Goal: Task Accomplishment & Management: Complete application form

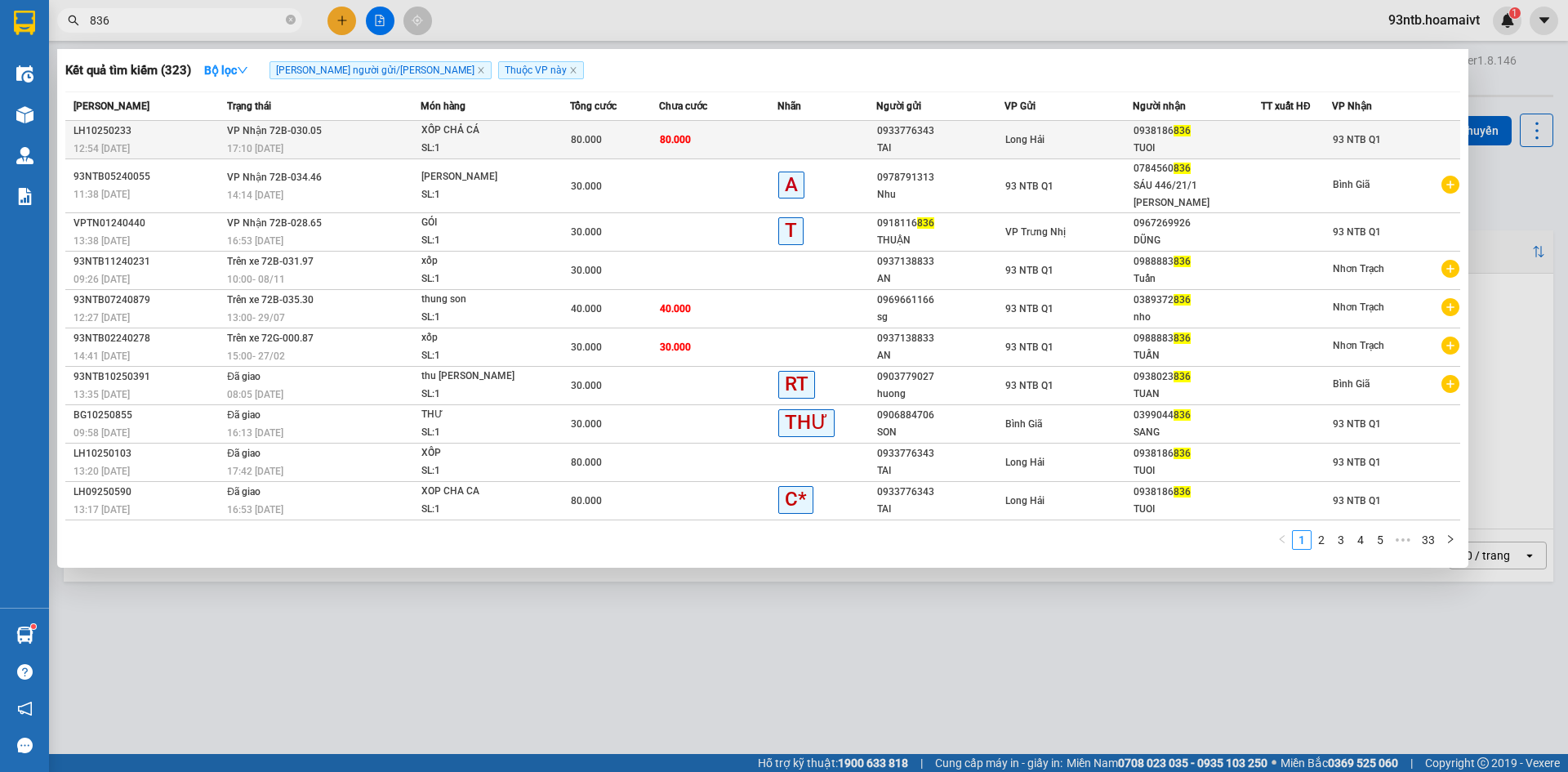
type input "836"
click at [503, 142] on div "SL: 1" at bounding box center [482, 149] width 122 height 18
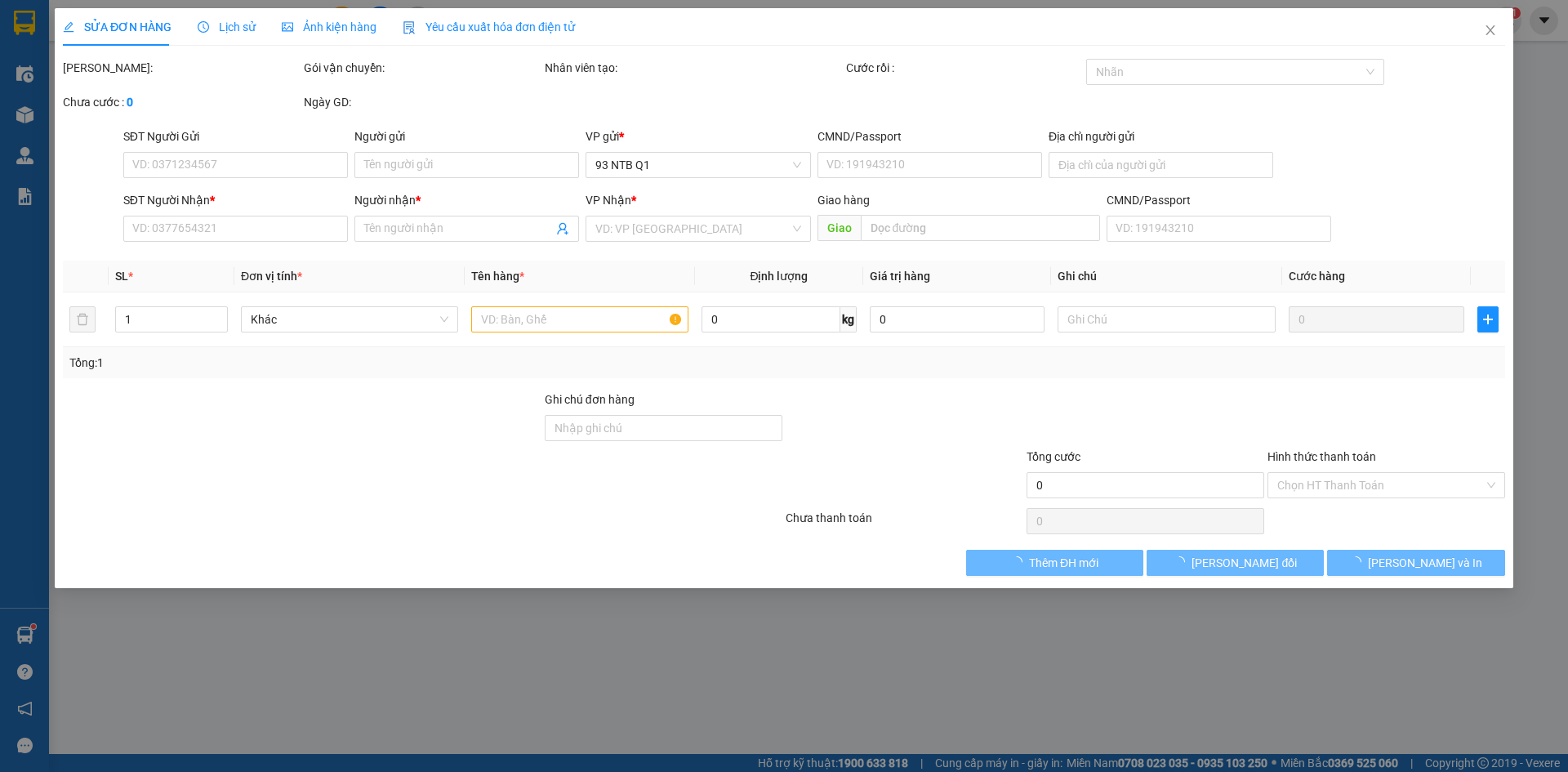
type input "0933776343"
type input "TAI"
type input "077097001403"
type input "25 TỔ 13 P THỌ"
type input "0938186836"
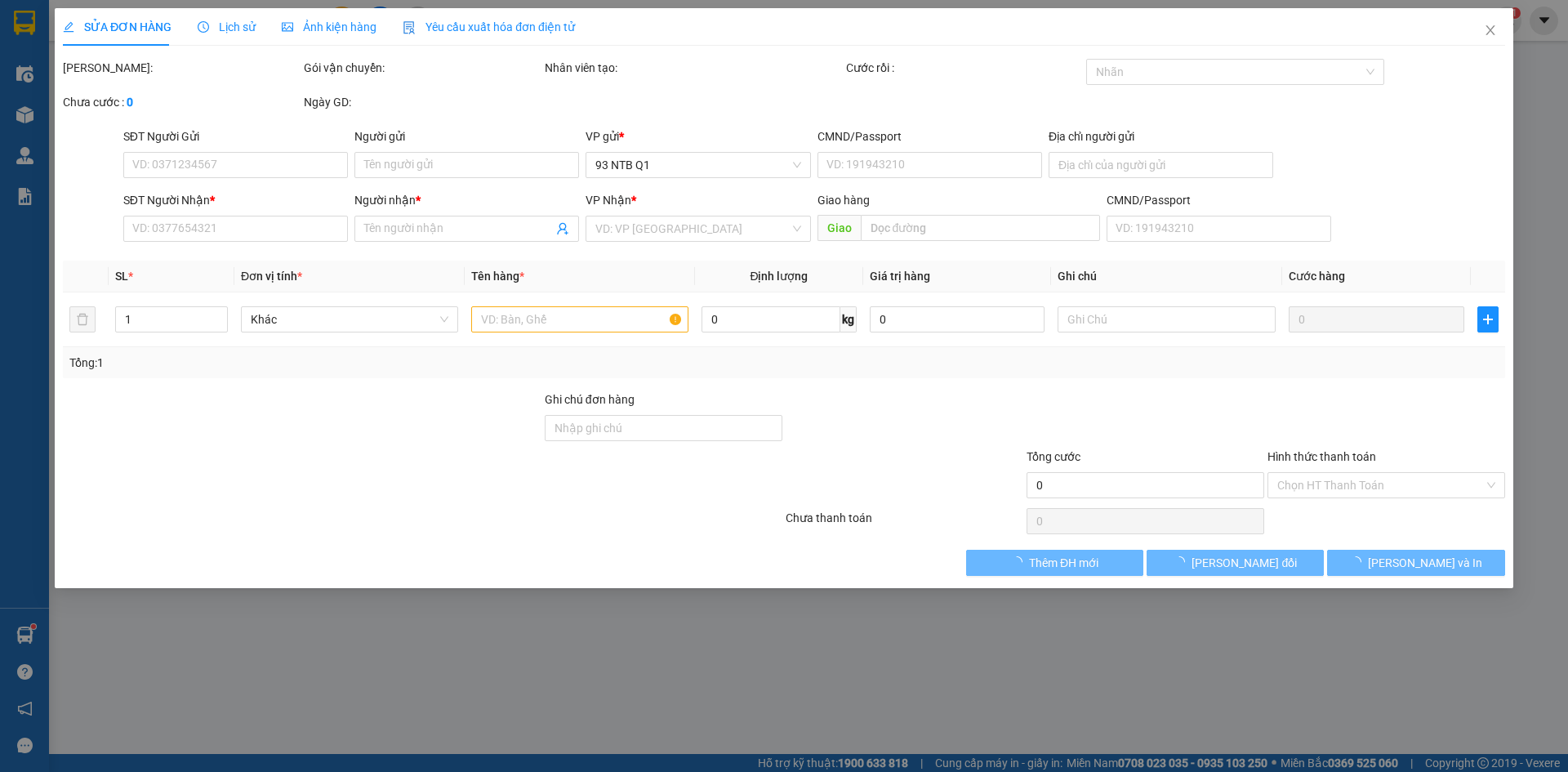
type input "TUOI"
type input "80.000"
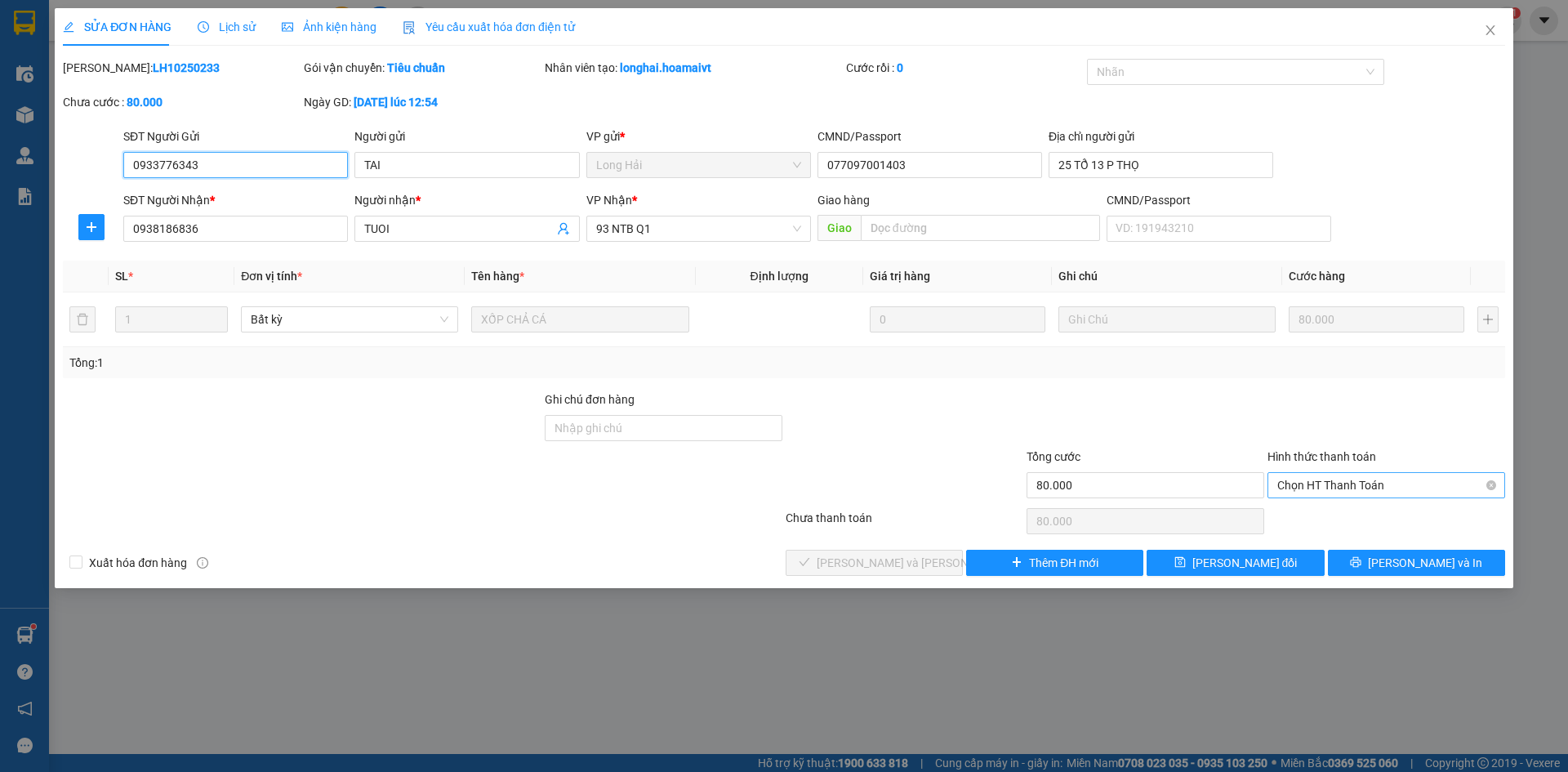
click at [1315, 486] on span "Chọn HT Thanh Toán" at bounding box center [1385, 485] width 218 height 24
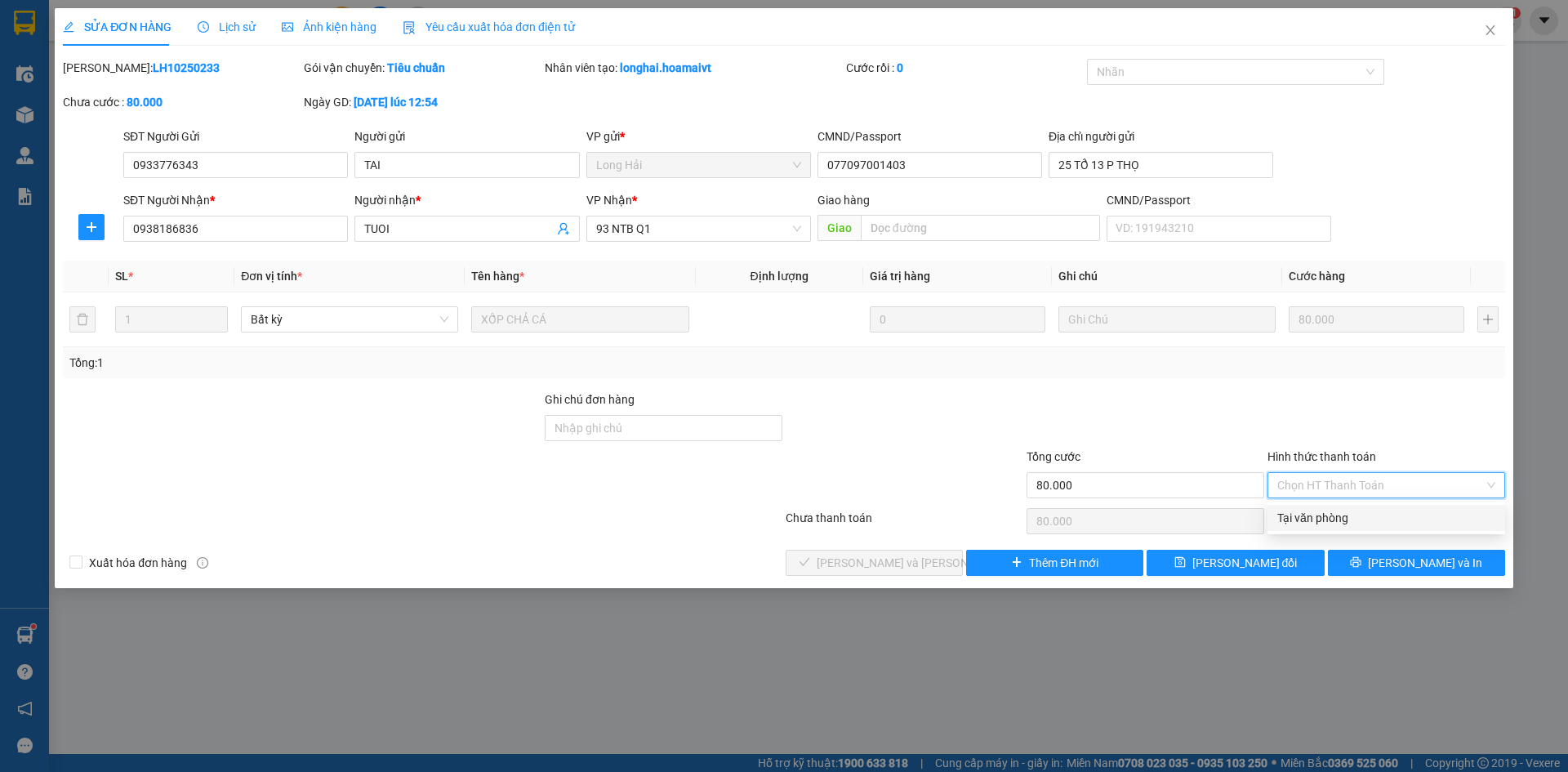
drag, startPoint x: 1319, startPoint y: 517, endPoint x: 1065, endPoint y: 503, distance: 254.4
click at [1315, 517] on div "Tại văn phòng" at bounding box center [1385, 518] width 218 height 18
type input "0"
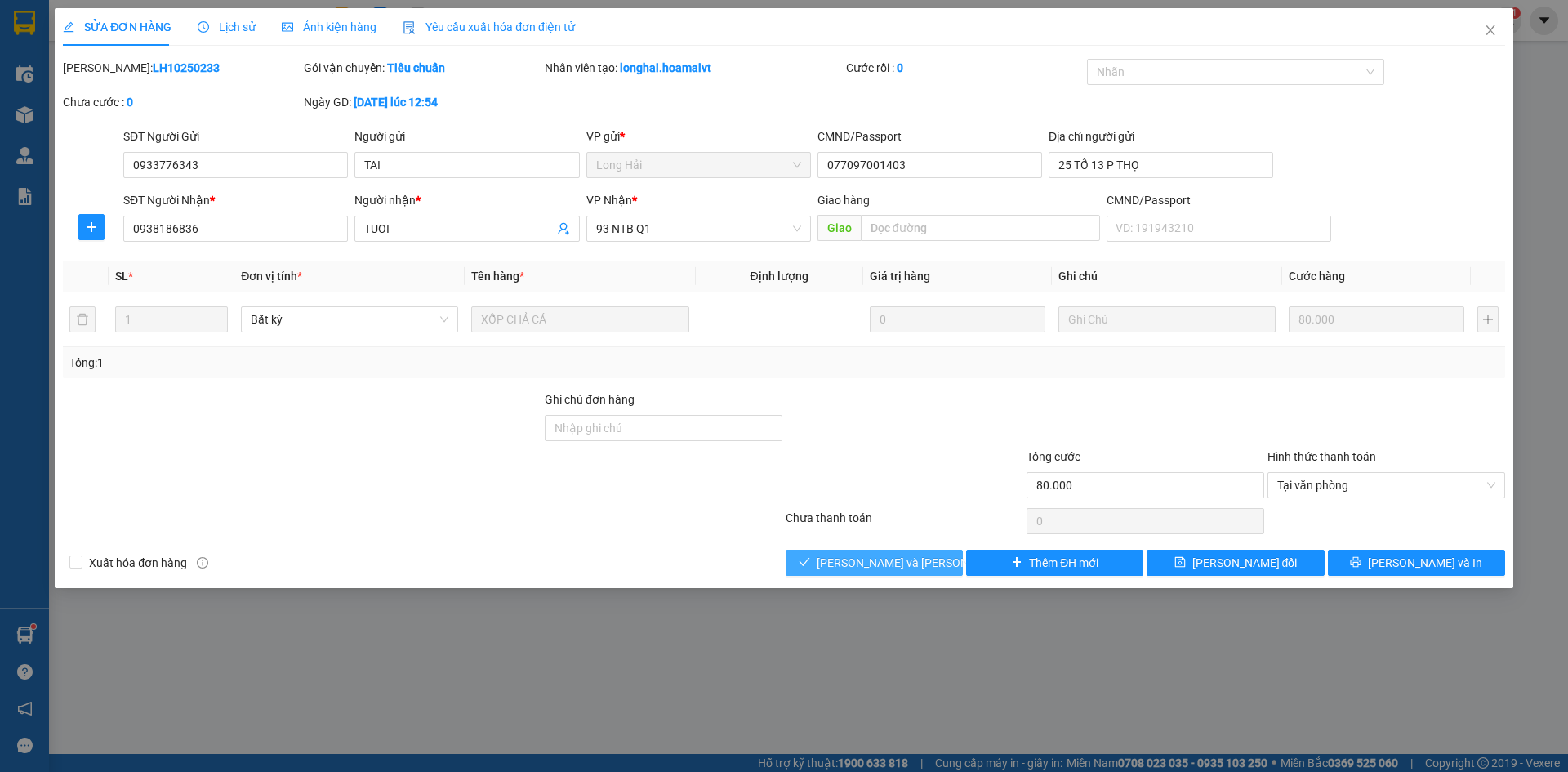
click at [885, 573] on button "[PERSON_NAME] và [PERSON_NAME] hàng" at bounding box center [874, 563] width 177 height 26
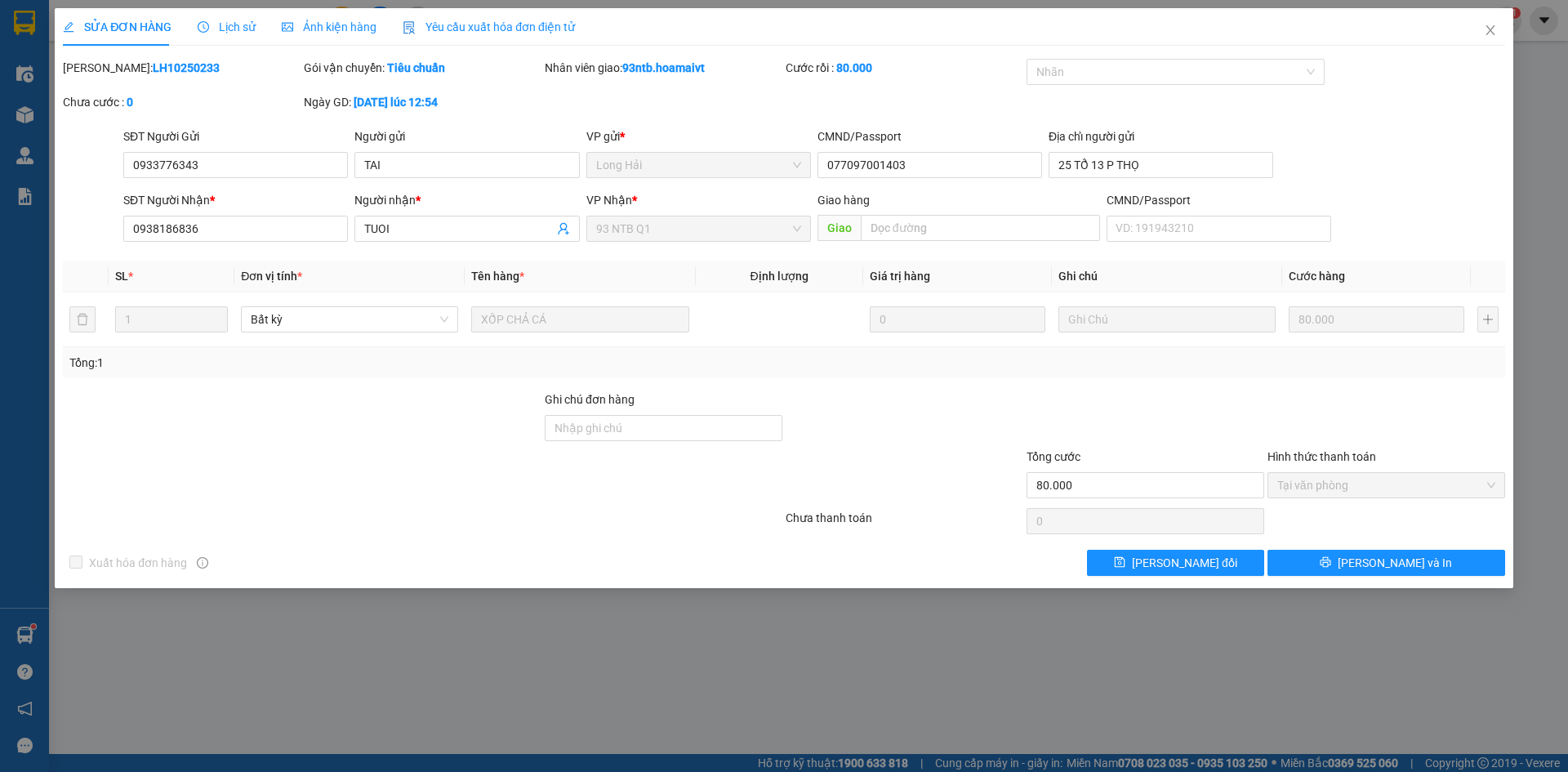
click at [940, 413] on div at bounding box center [905, 419] width 241 height 57
click at [1481, 31] on span "Close" at bounding box center [1490, 31] width 45 height 45
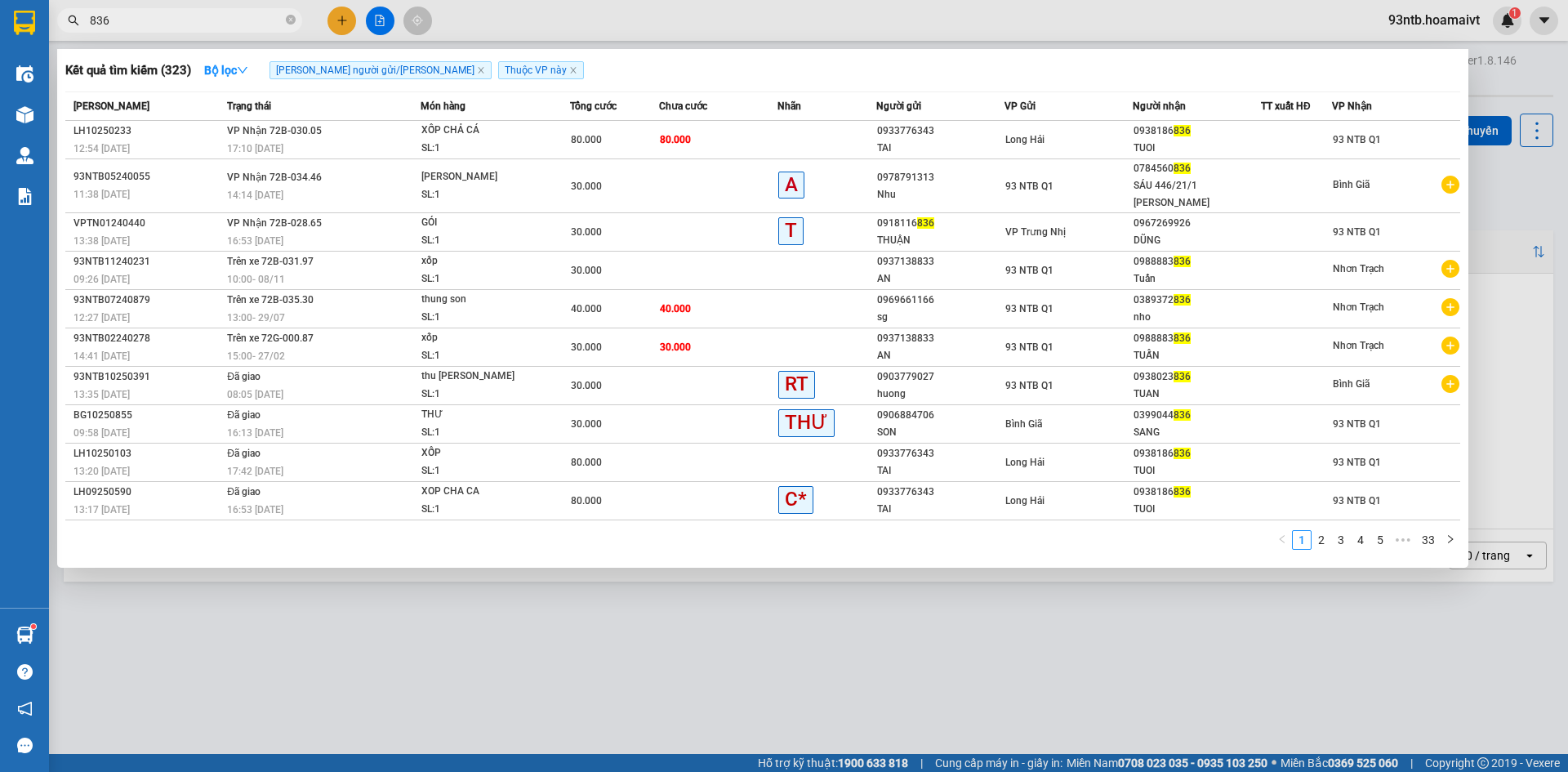
click at [184, 25] on input "836" at bounding box center [186, 20] width 192 height 18
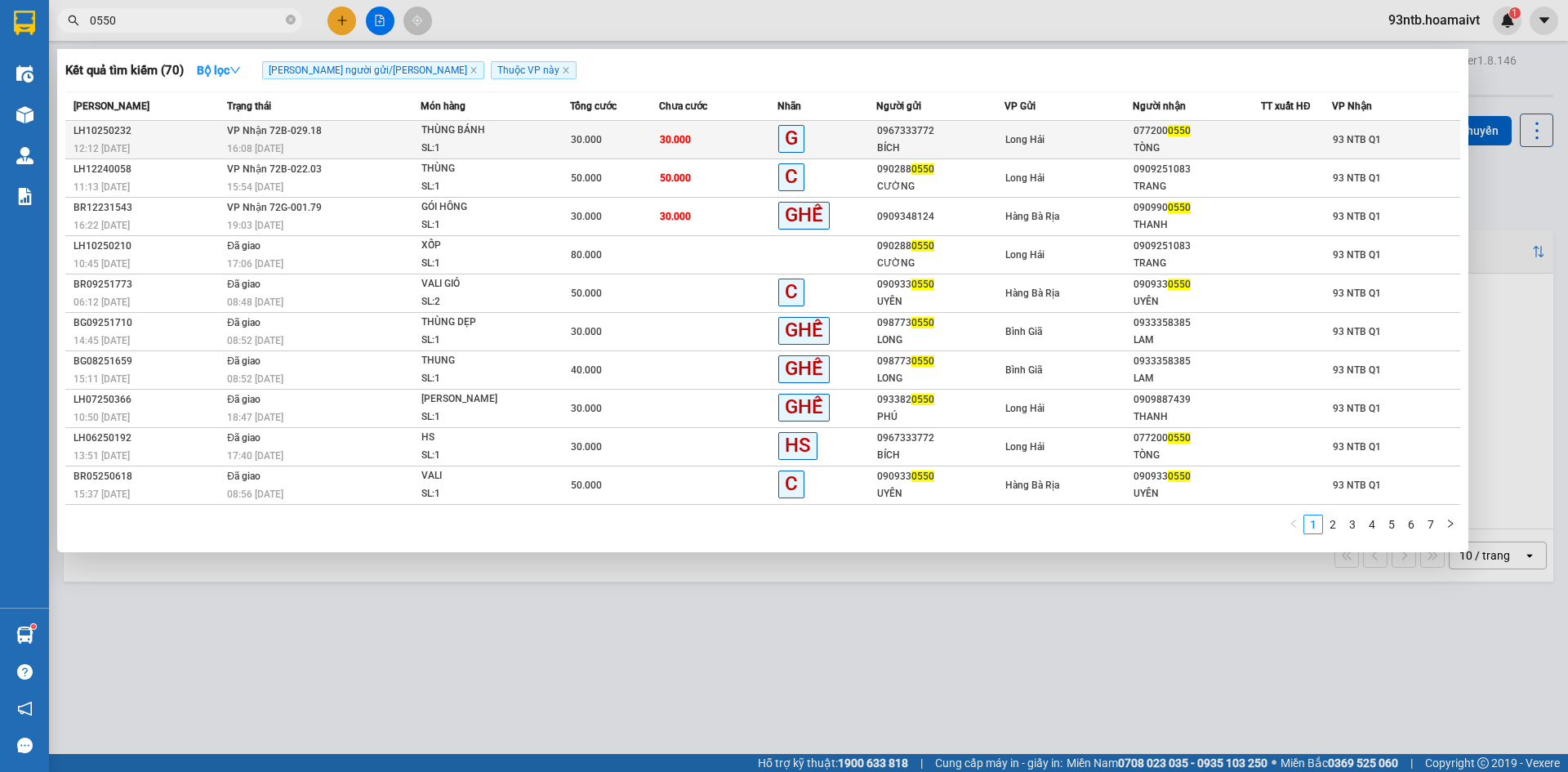
type input "0550"
click at [664, 138] on span "30.000" at bounding box center [675, 139] width 31 height 11
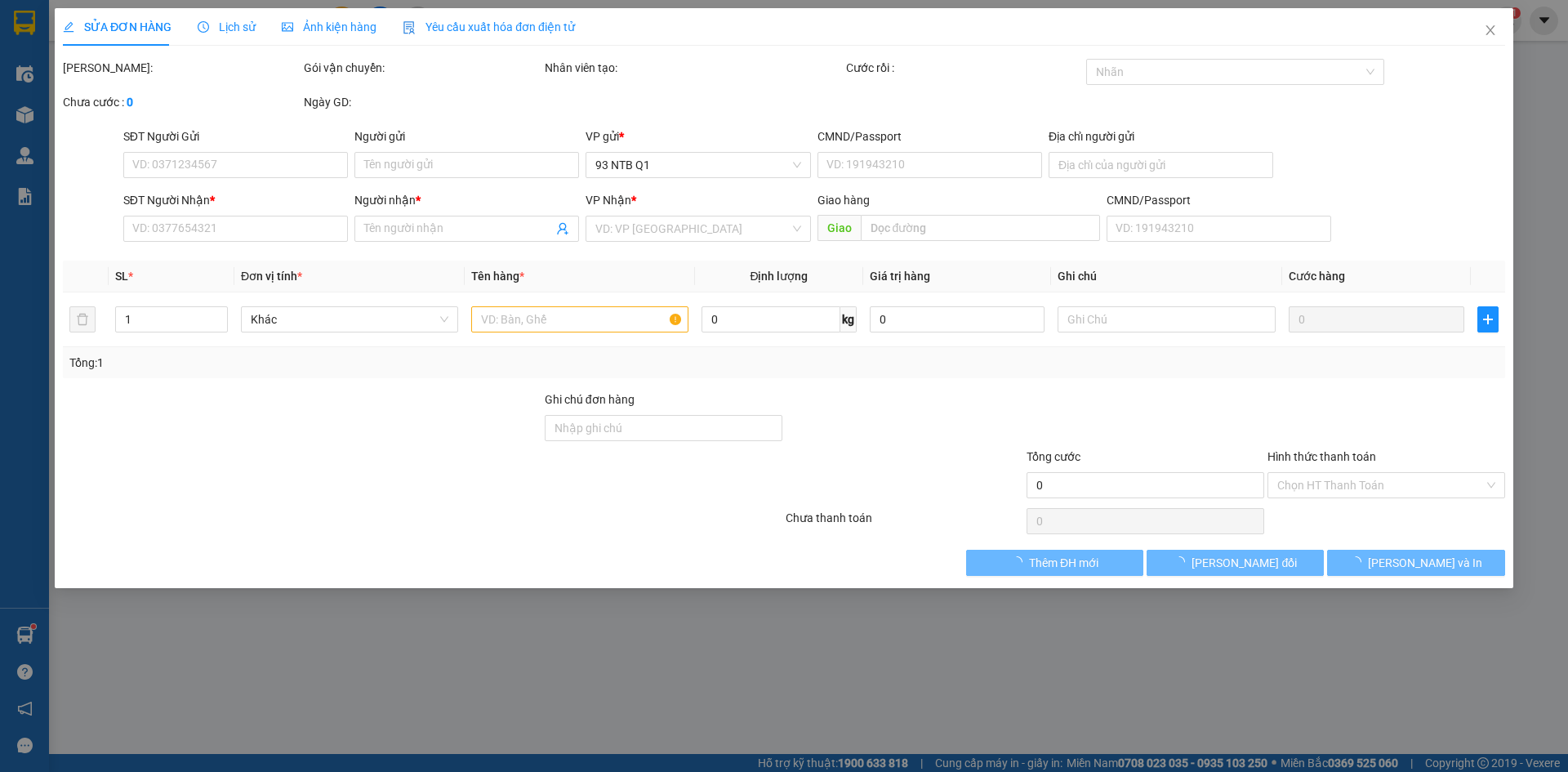
type input "0967333772"
type input "BÍCH"
type input "0772000550"
type input "TÒNG"
type input "30.000"
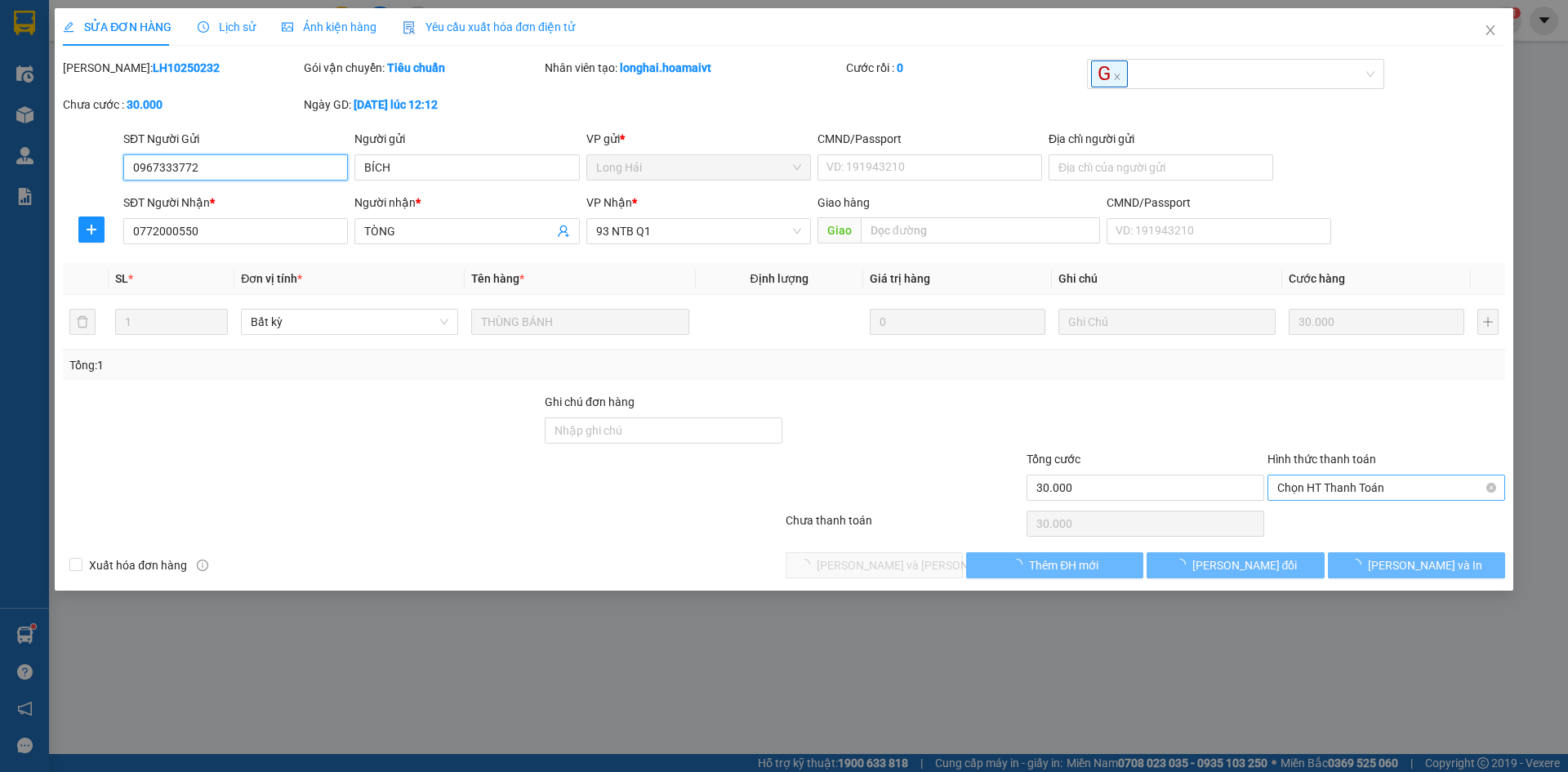
click at [1314, 483] on span "Chọn HT Thanh Toán" at bounding box center [1385, 488] width 218 height 24
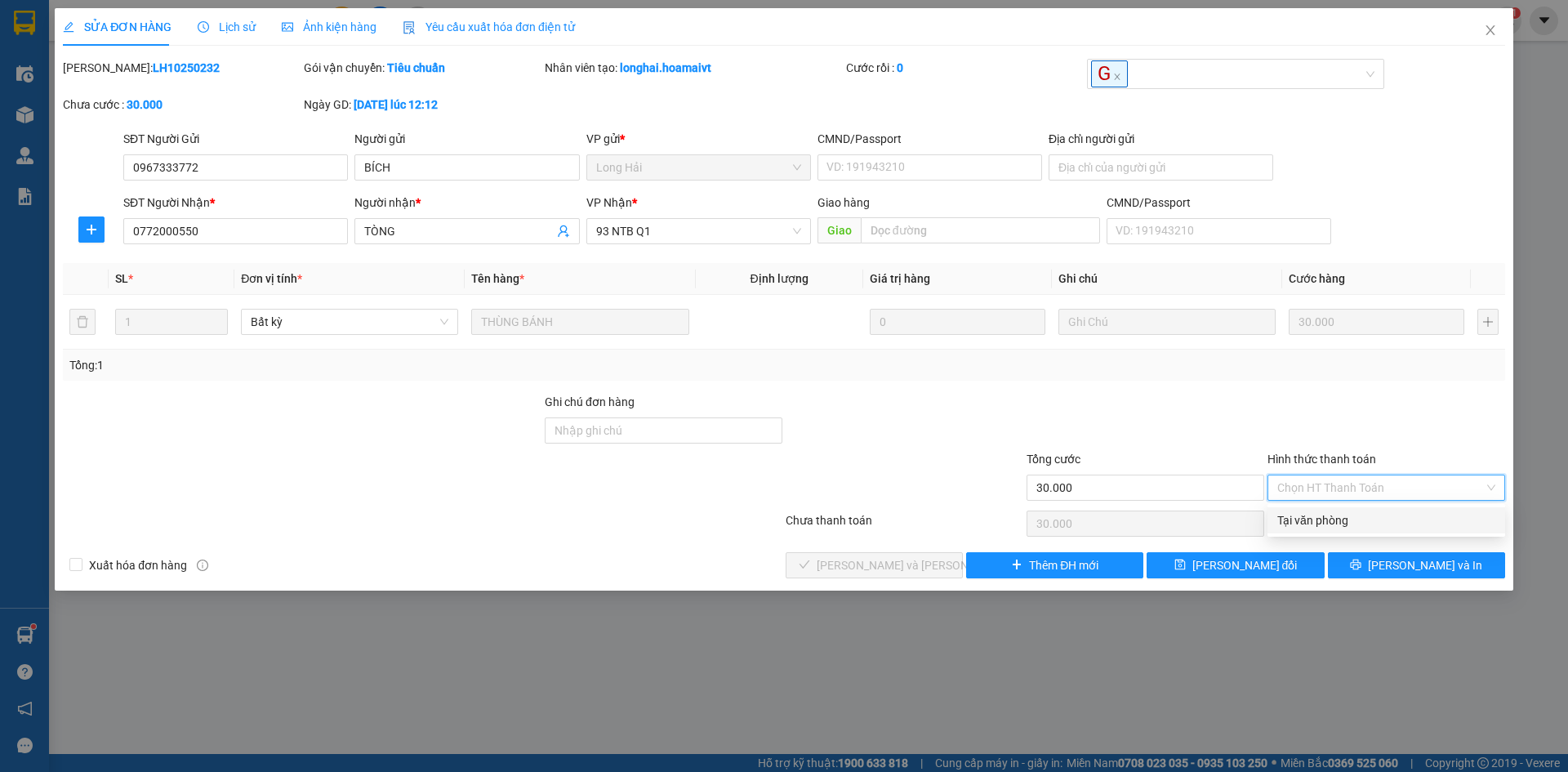
click at [1315, 518] on div "Tại văn phòng" at bounding box center [1385, 520] width 218 height 18
type input "0"
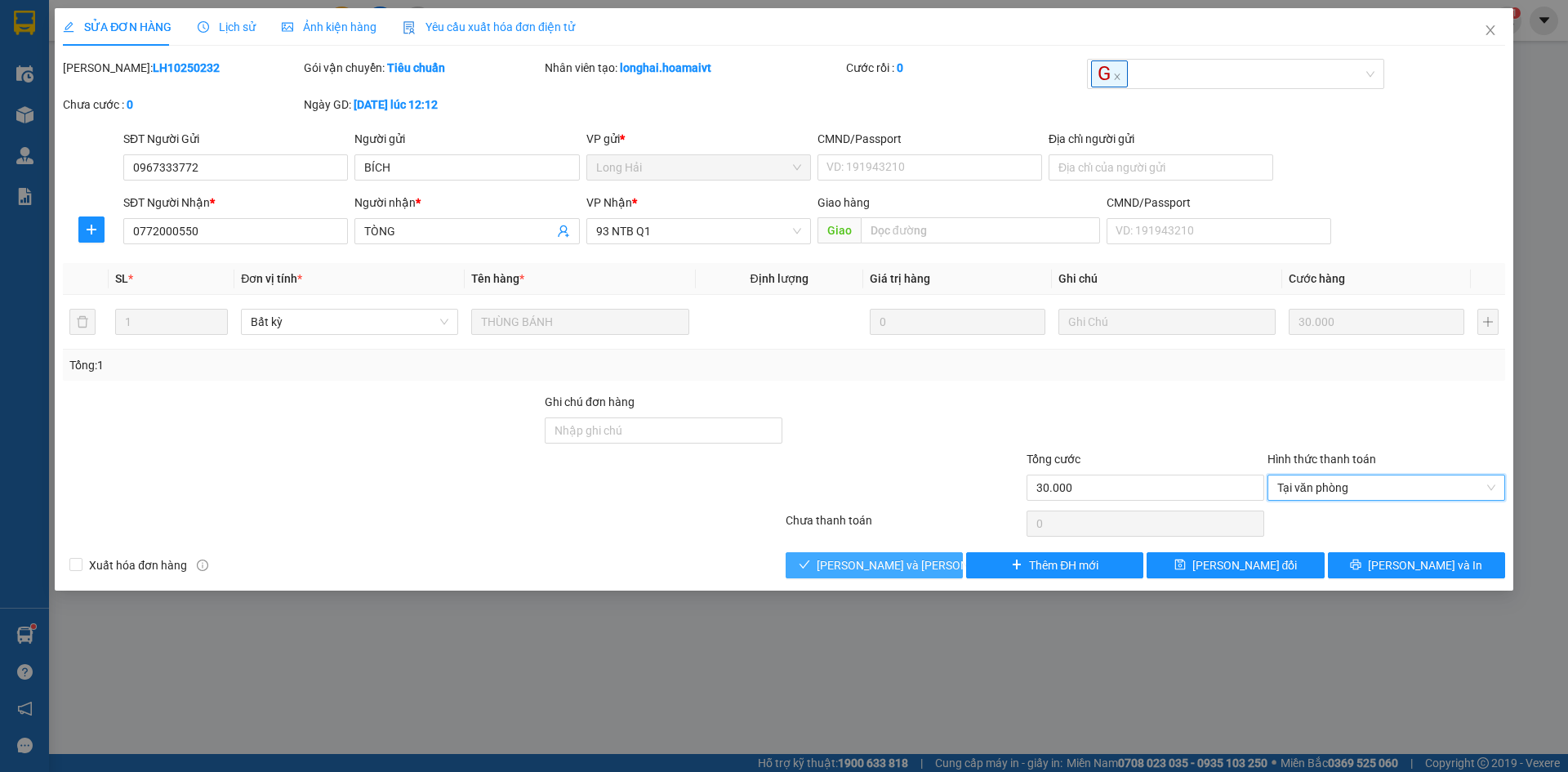
click at [843, 553] on button "[PERSON_NAME] và [PERSON_NAME] hàng" at bounding box center [874, 565] width 177 height 26
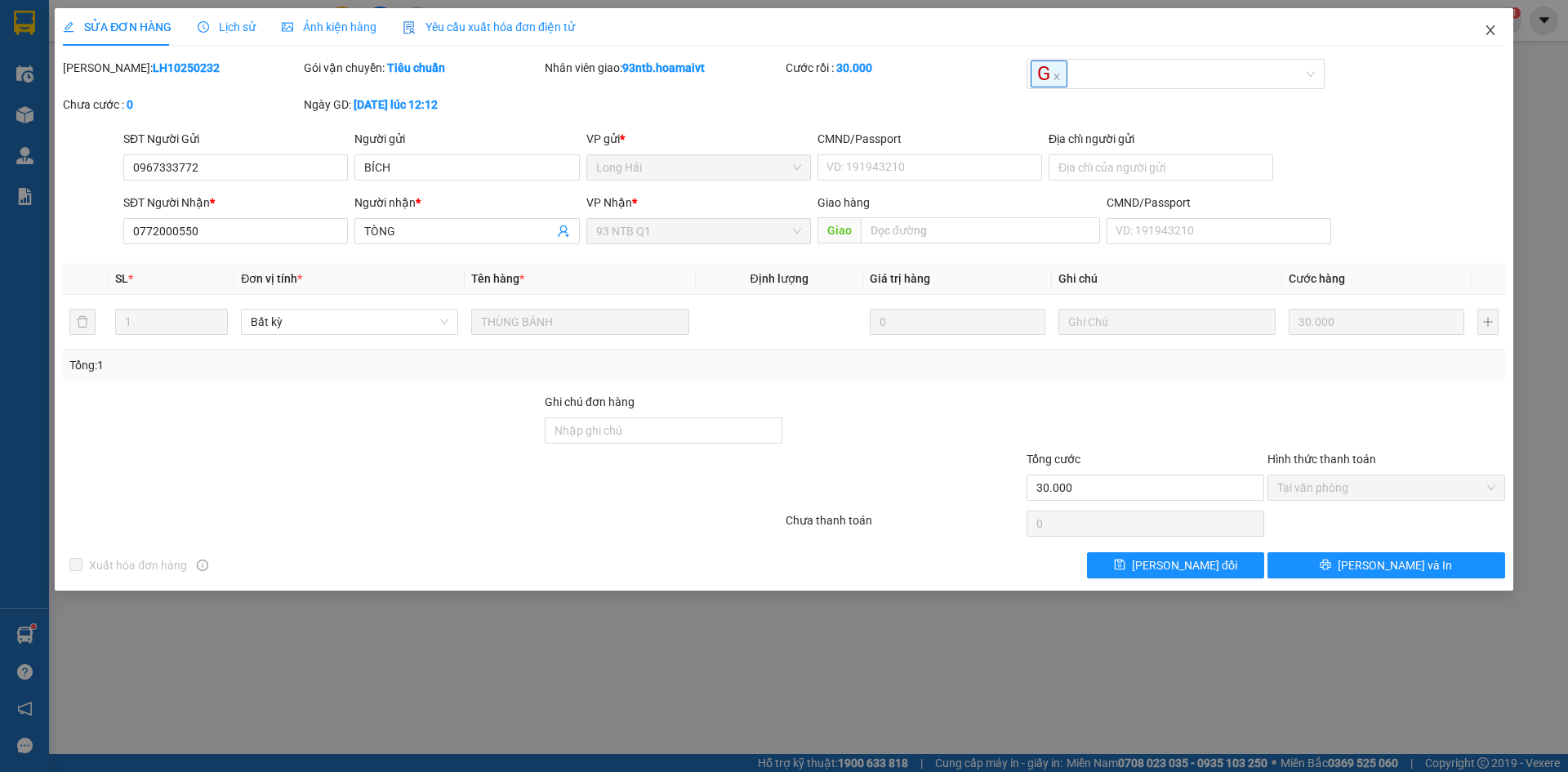
click at [1488, 33] on icon "close" at bounding box center [1489, 30] width 9 height 10
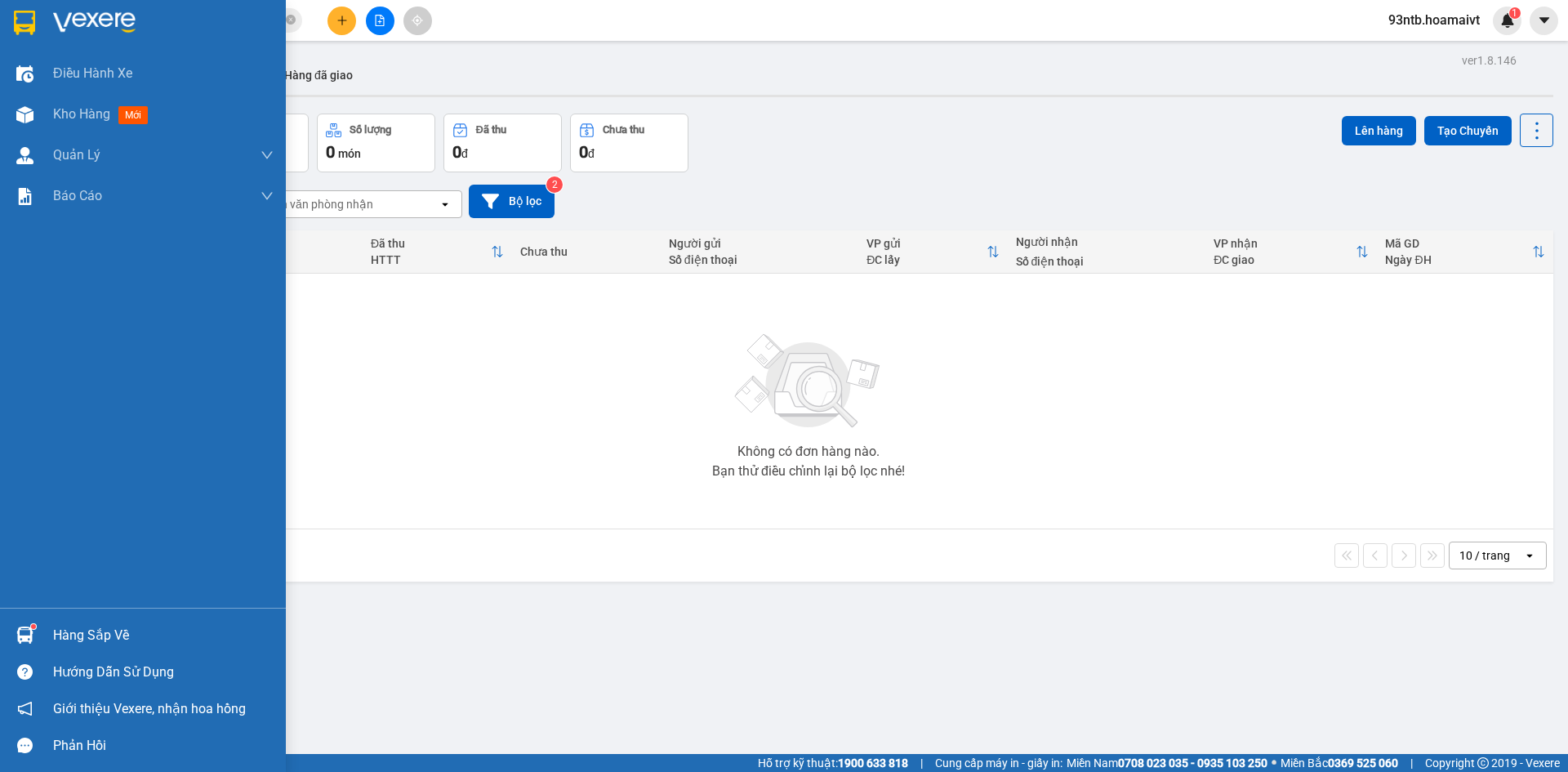
click at [45, 624] on div "Hàng sắp về" at bounding box center [142, 635] width 286 height 37
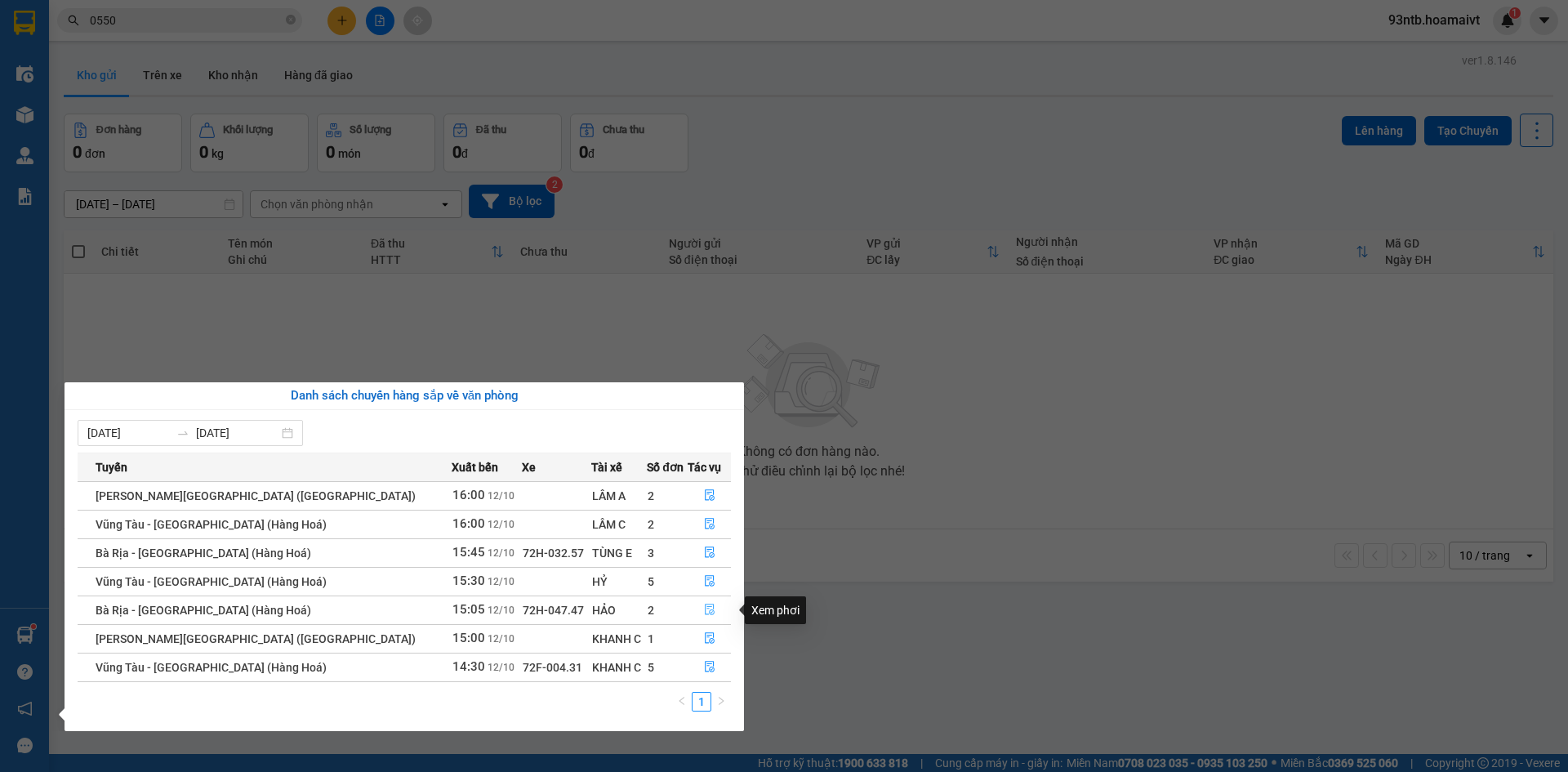
click at [704, 608] on icon "file-done" at bounding box center [709, 609] width 11 height 11
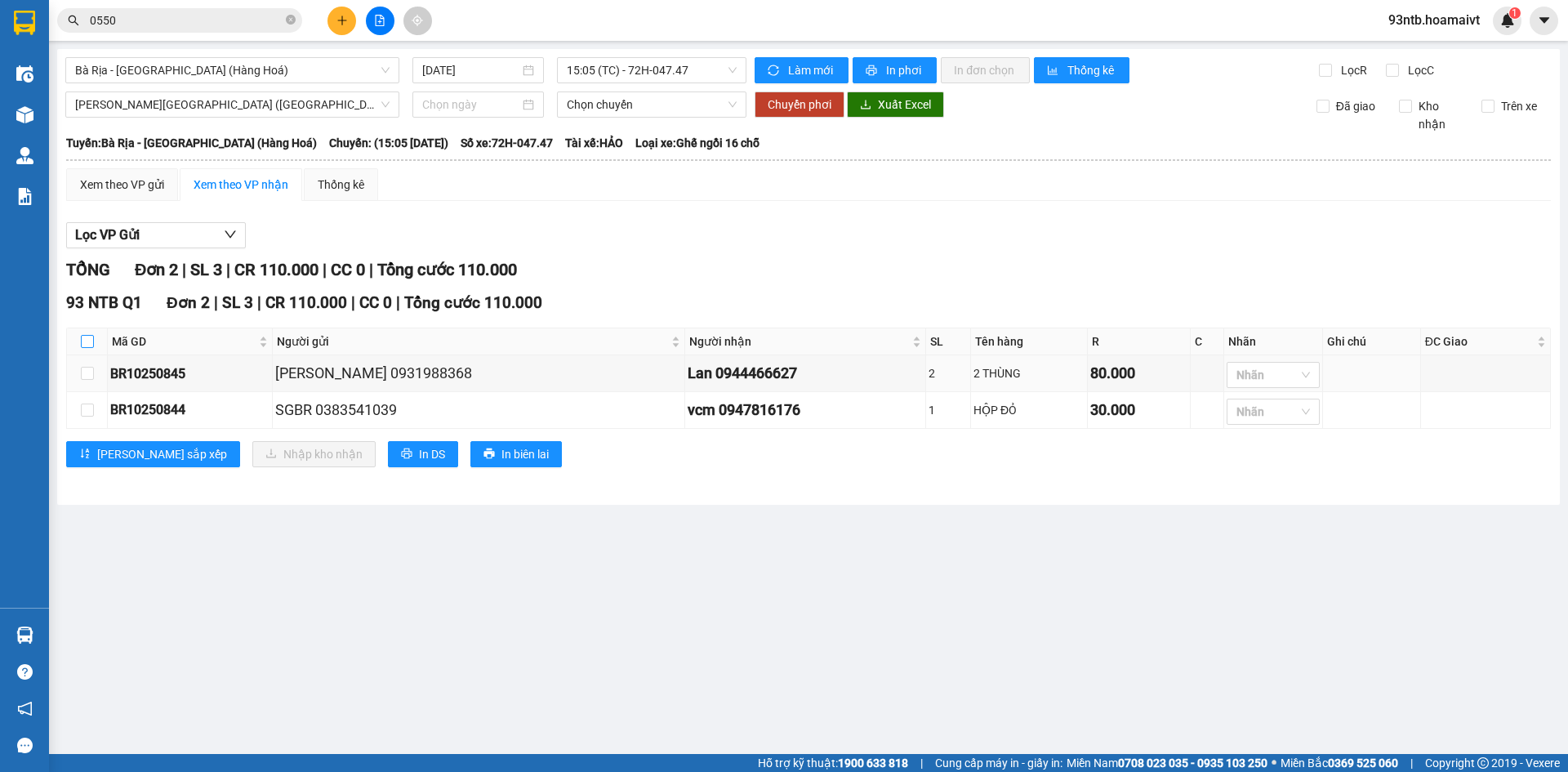
click at [92, 343] on input "checkbox" at bounding box center [87, 341] width 13 height 13
checkbox input "true"
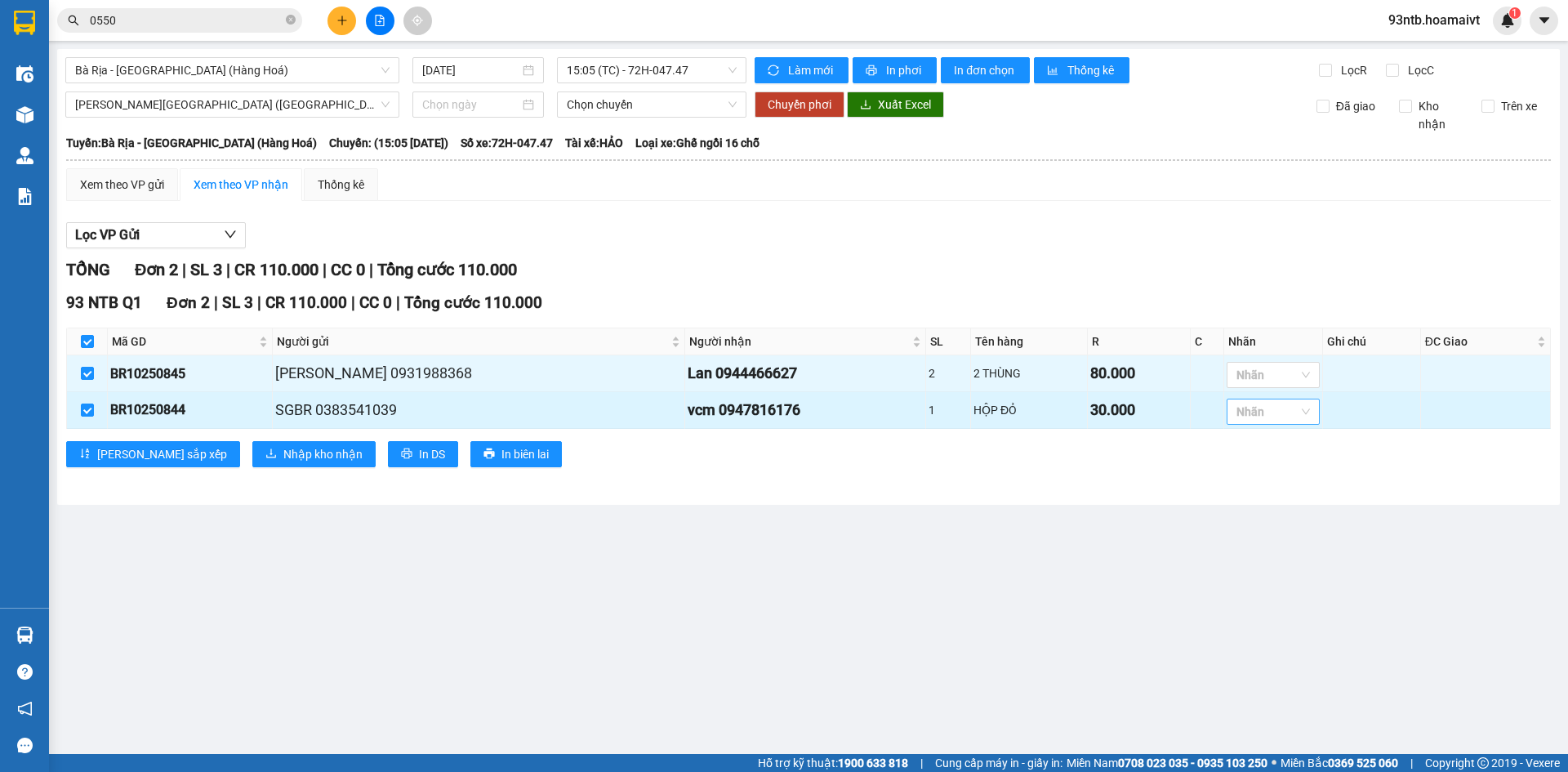
click at [1235, 413] on div at bounding box center [1265, 412] width 68 height 19
type input "3"
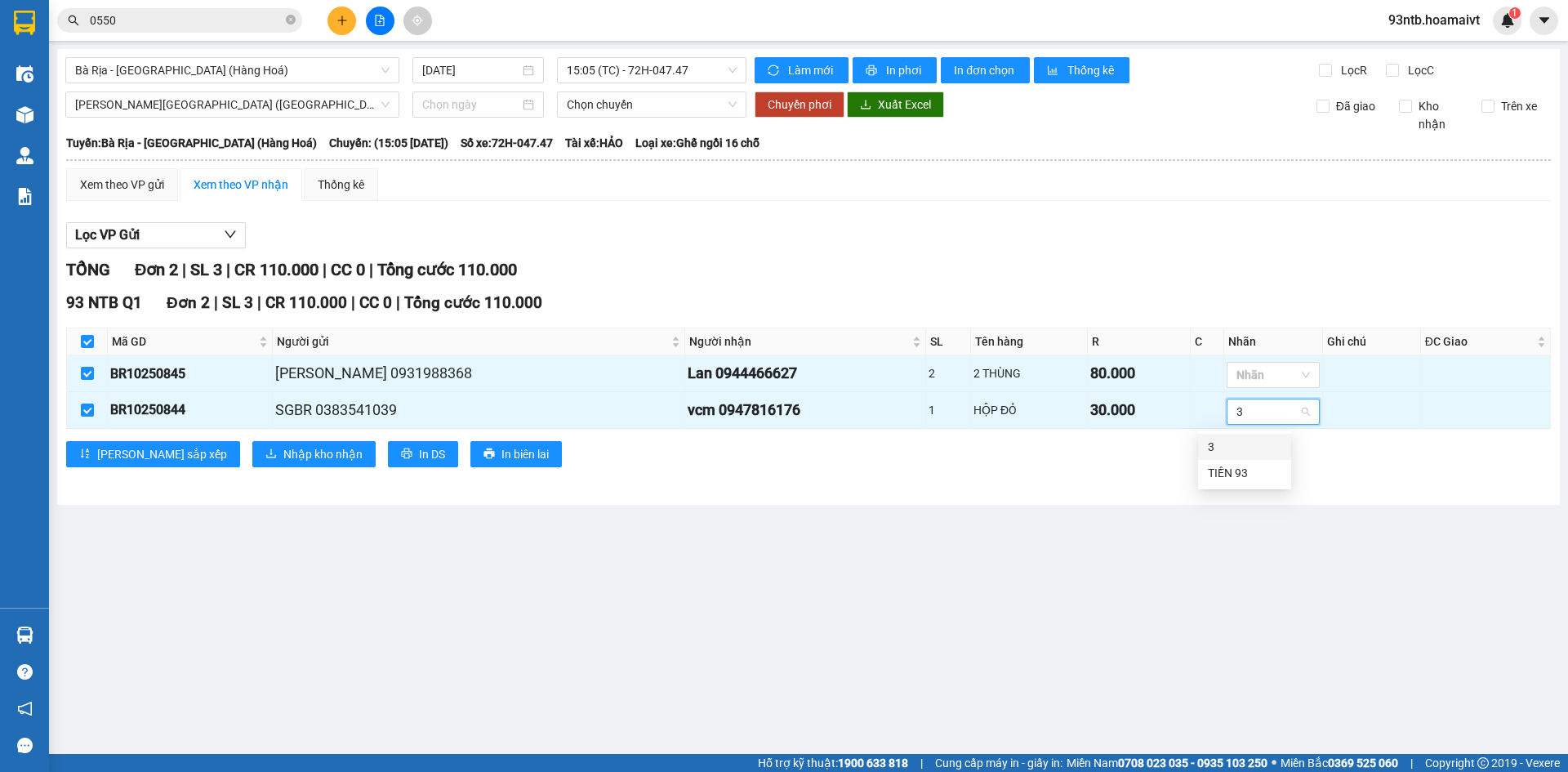
click at [725, 575] on main "Bà Rịa - [GEOGRAPHIC_DATA] (Hàng Hoá) [DATE] 15:05 (TC) - 72H-047.47 [PERSO…" at bounding box center [784, 377] width 1568 height 754
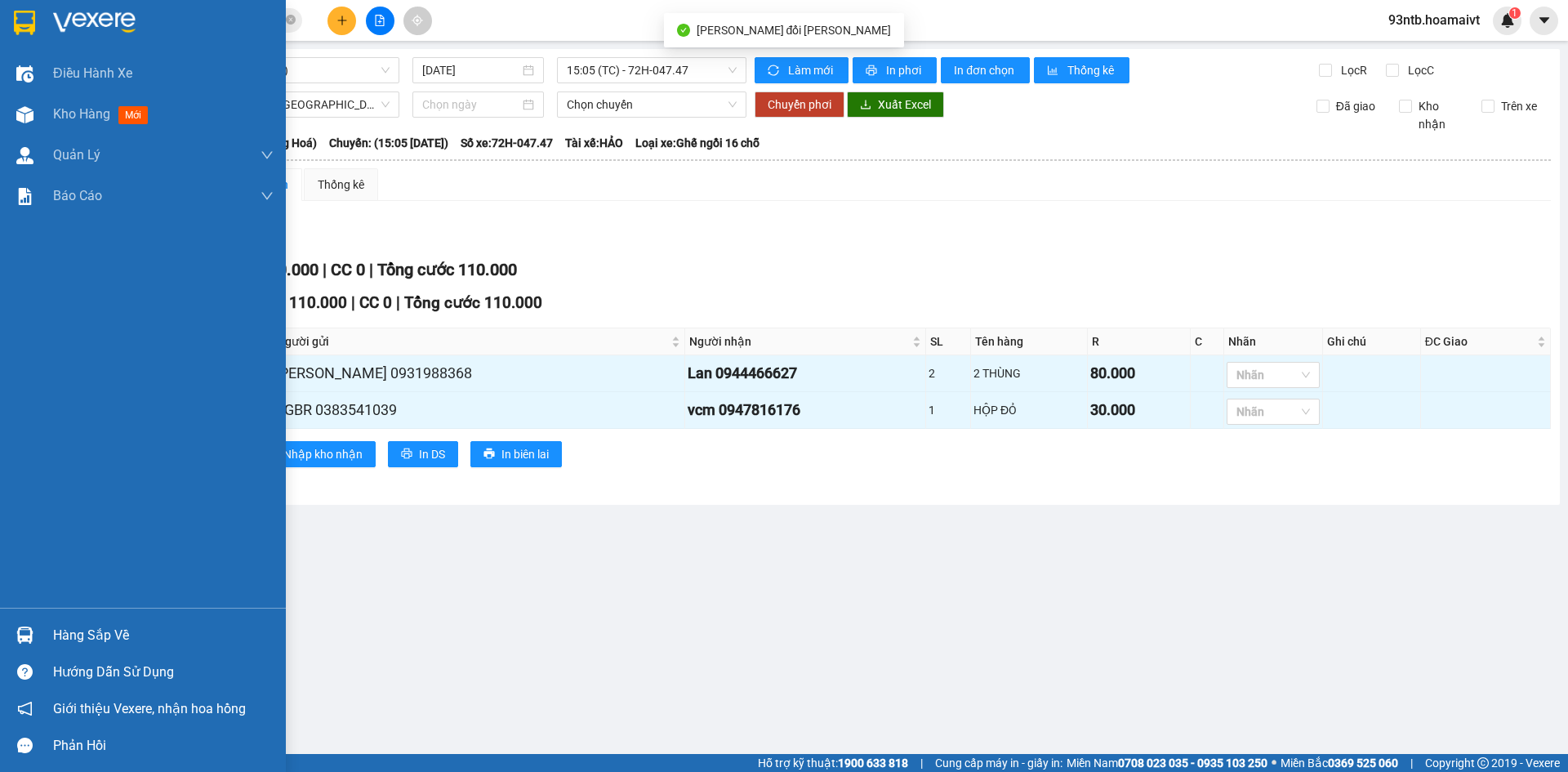
click at [29, 627] on img at bounding box center [25, 636] width 17 height 17
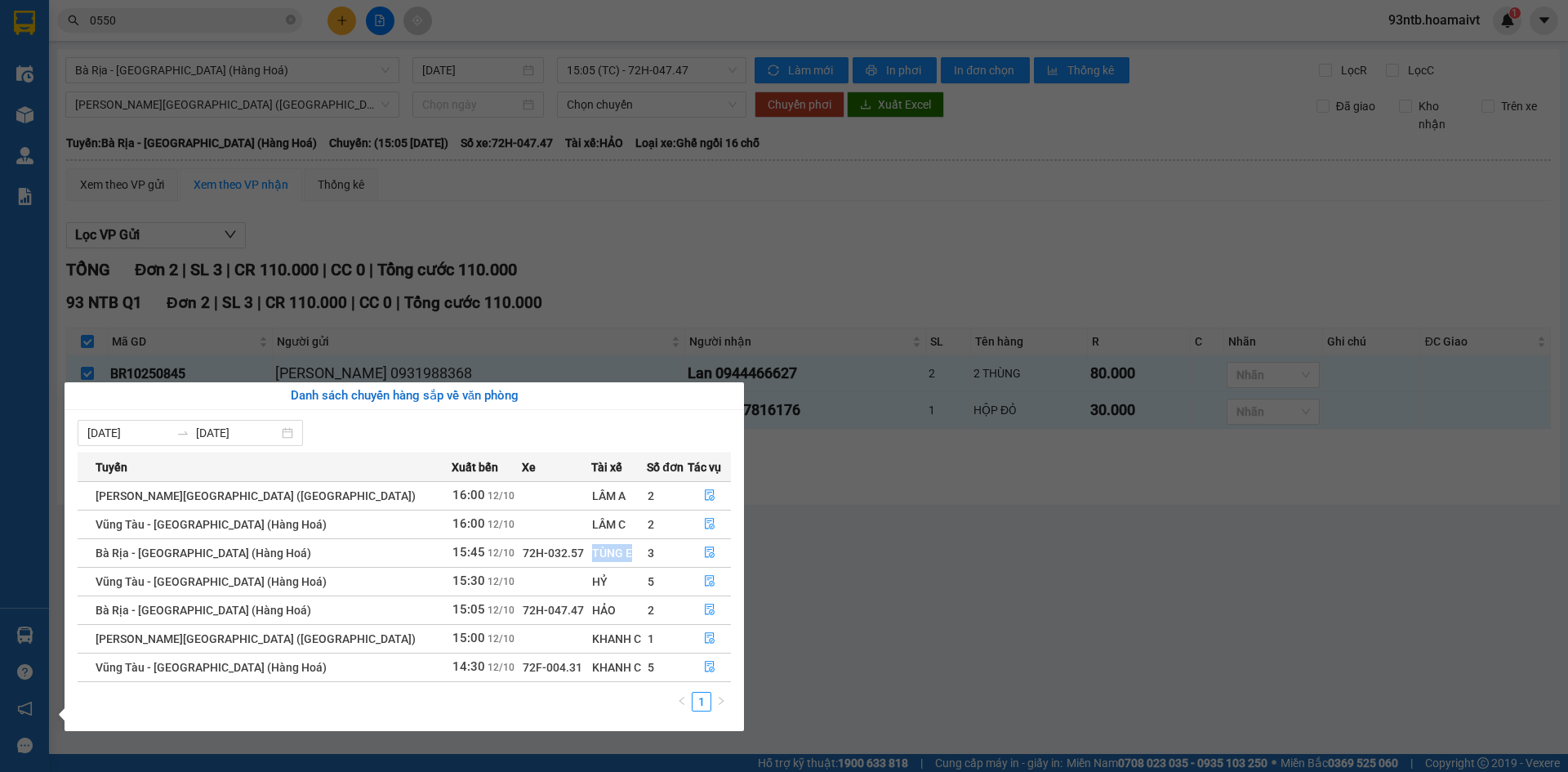
drag, startPoint x: 582, startPoint y: 551, endPoint x: 530, endPoint y: 553, distance: 52.0
click at [530, 553] on tr "Bà Rịa - [GEOGRAPHIC_DATA] (Hàng Hoá) 15:45 [DATE] 72H-032.57 TÙNG E 3" at bounding box center [404, 553] width 653 height 29
drag, startPoint x: 537, startPoint y: 581, endPoint x: 551, endPoint y: 581, distance: 14.0
click at [592, 581] on div "HỶ" at bounding box center [619, 581] width 54 height 18
drag, startPoint x: 559, startPoint y: 525, endPoint x: 541, endPoint y: 524, distance: 18.0
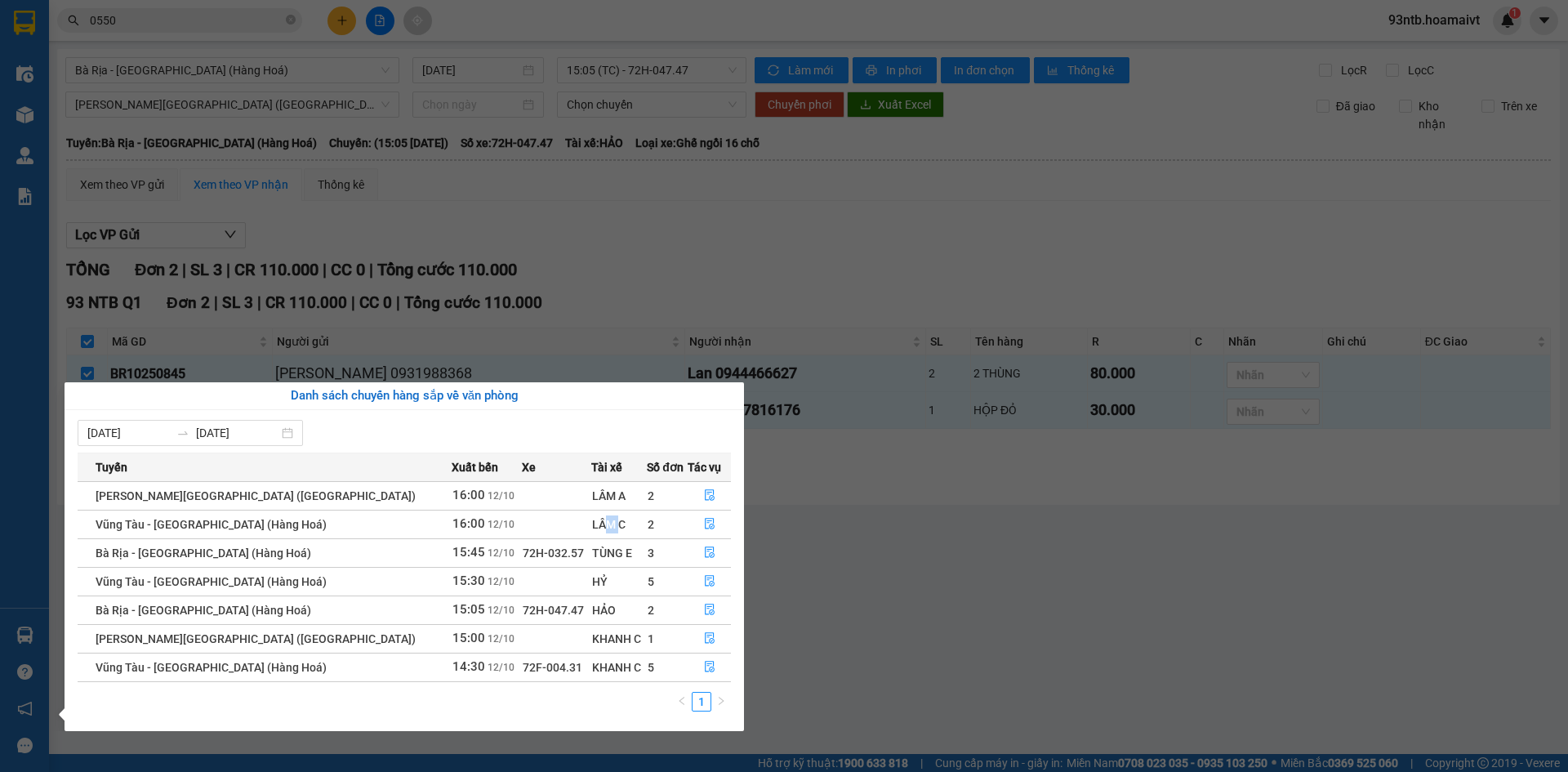
click at [592, 524] on div "LÂM C" at bounding box center [619, 524] width 54 height 18
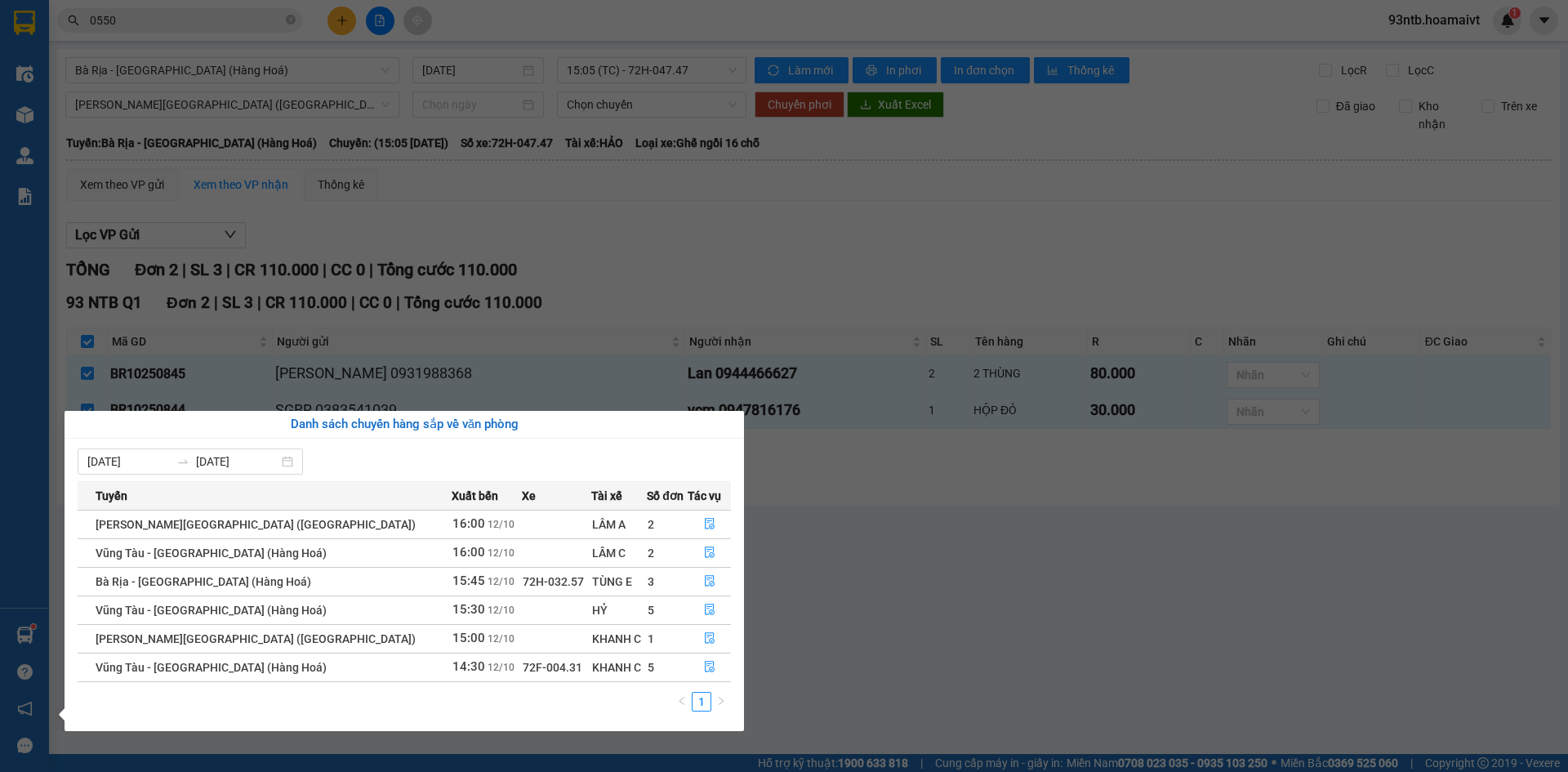
click at [137, 17] on section "Kết quả [PERSON_NAME] ( 70 ) Bộ lọc [PERSON_NAME] người gửi/[PERSON_NAME] [PERS…" at bounding box center [784, 386] width 1568 height 772
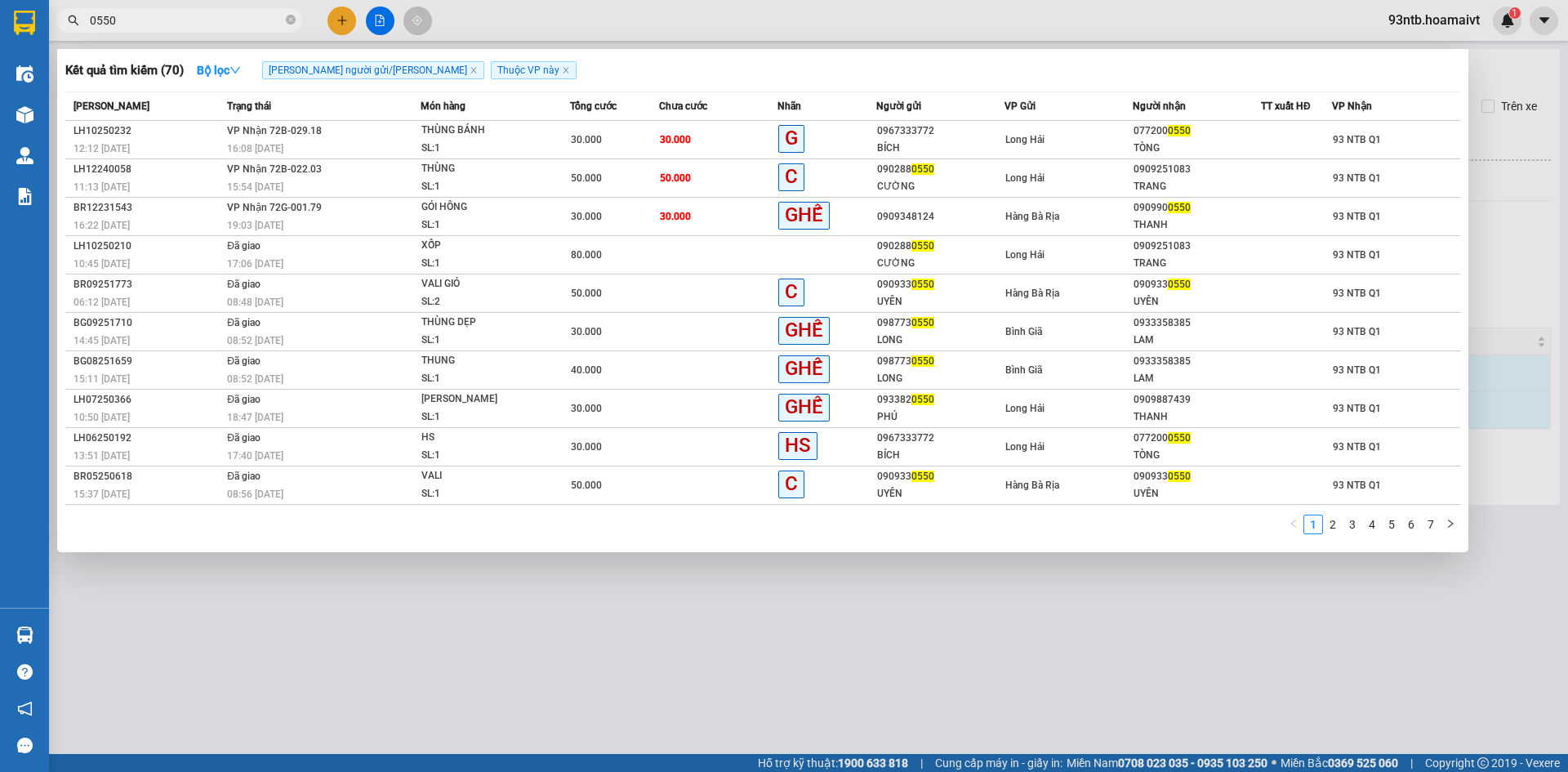
click at [137, 17] on input "0550" at bounding box center [186, 20] width 192 height 18
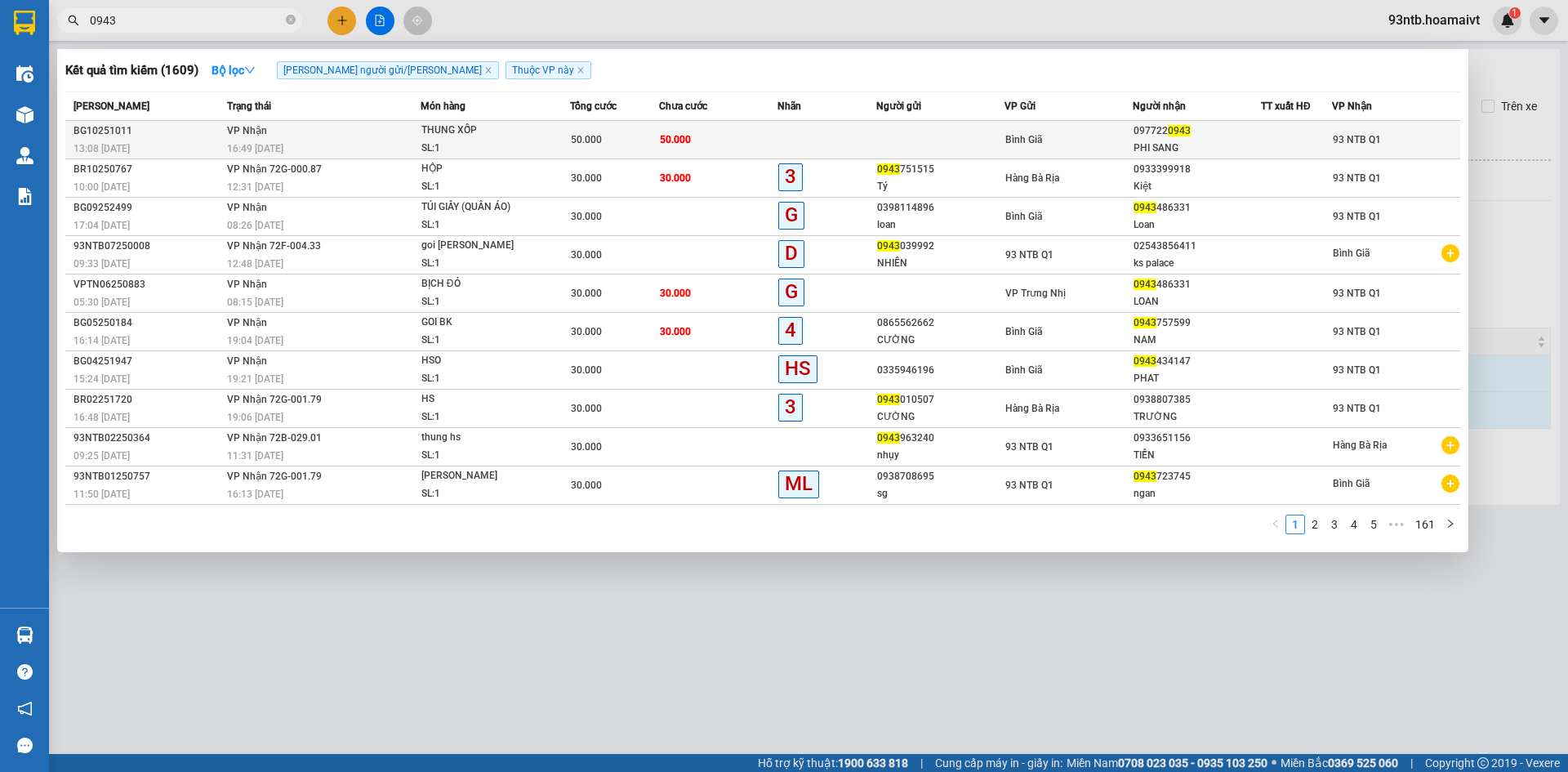
type input "0943"
click at [331, 142] on div "16:49 [DATE]" at bounding box center [323, 149] width 192 height 18
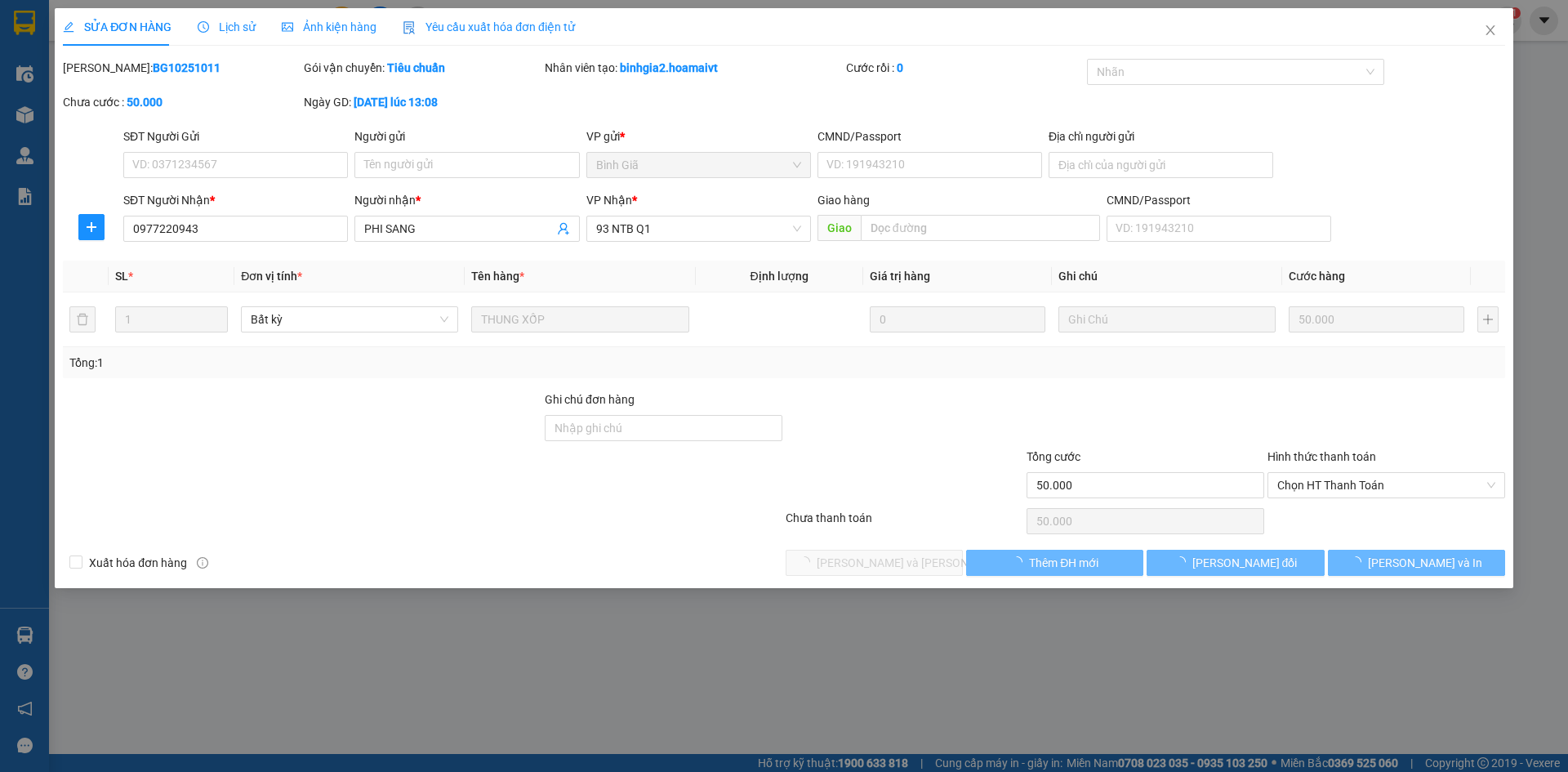
type input "0977220943"
type input "PHI SANG"
type input "50.000"
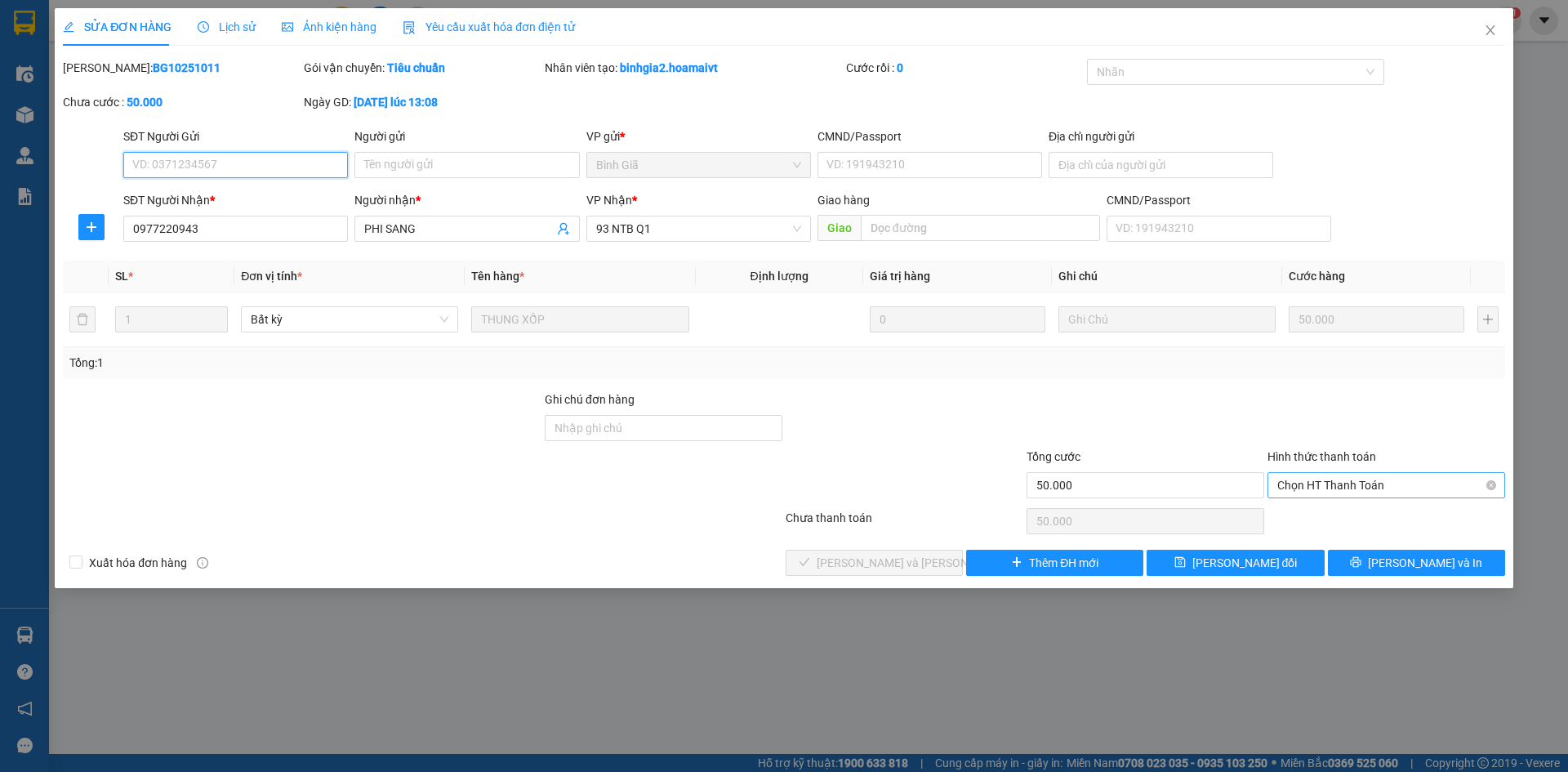
click at [1334, 490] on span "Chọn HT Thanh Toán" at bounding box center [1385, 485] width 218 height 24
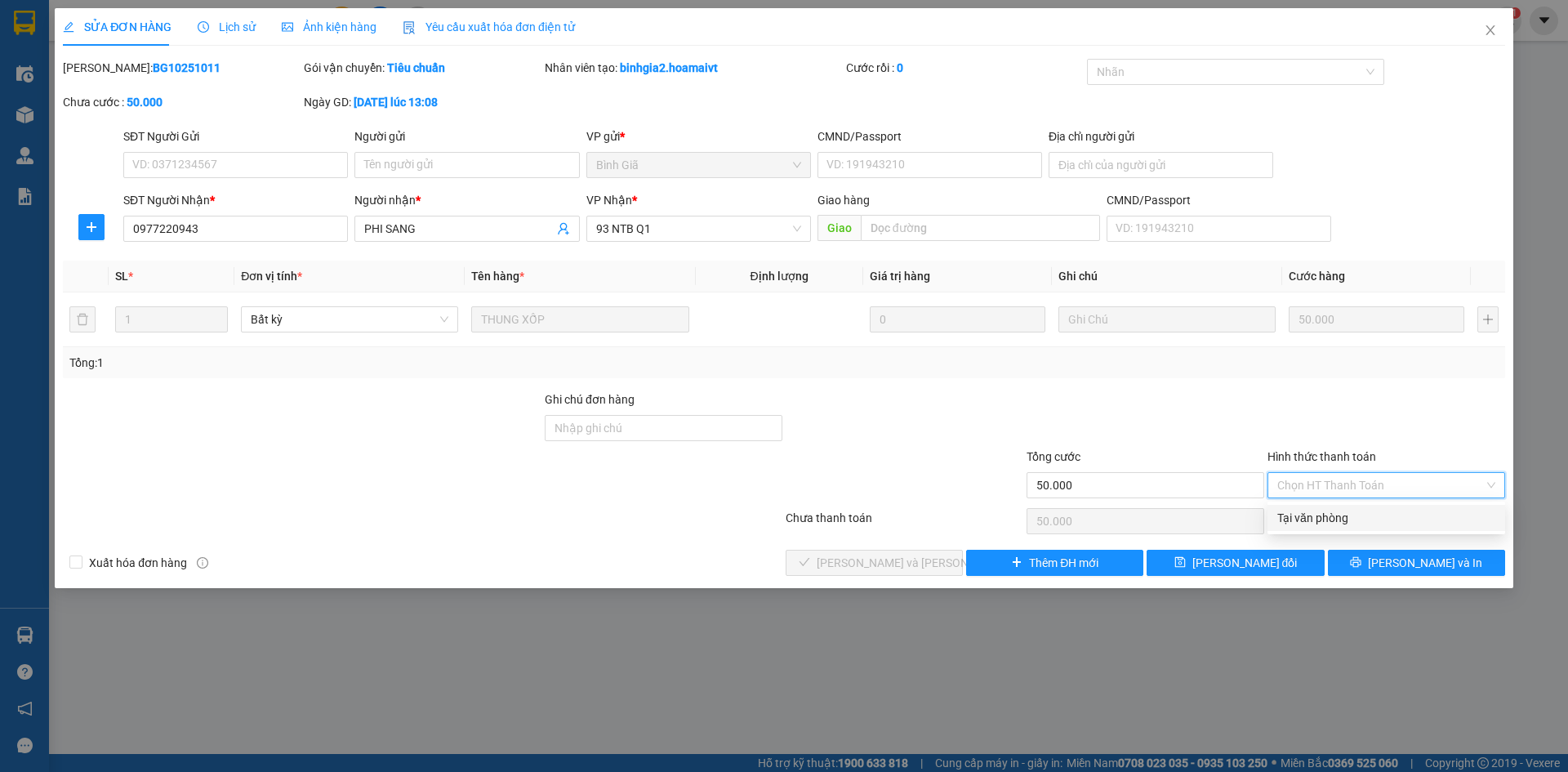
click at [1317, 521] on div "Tại văn phòng" at bounding box center [1385, 518] width 218 height 18
type input "0"
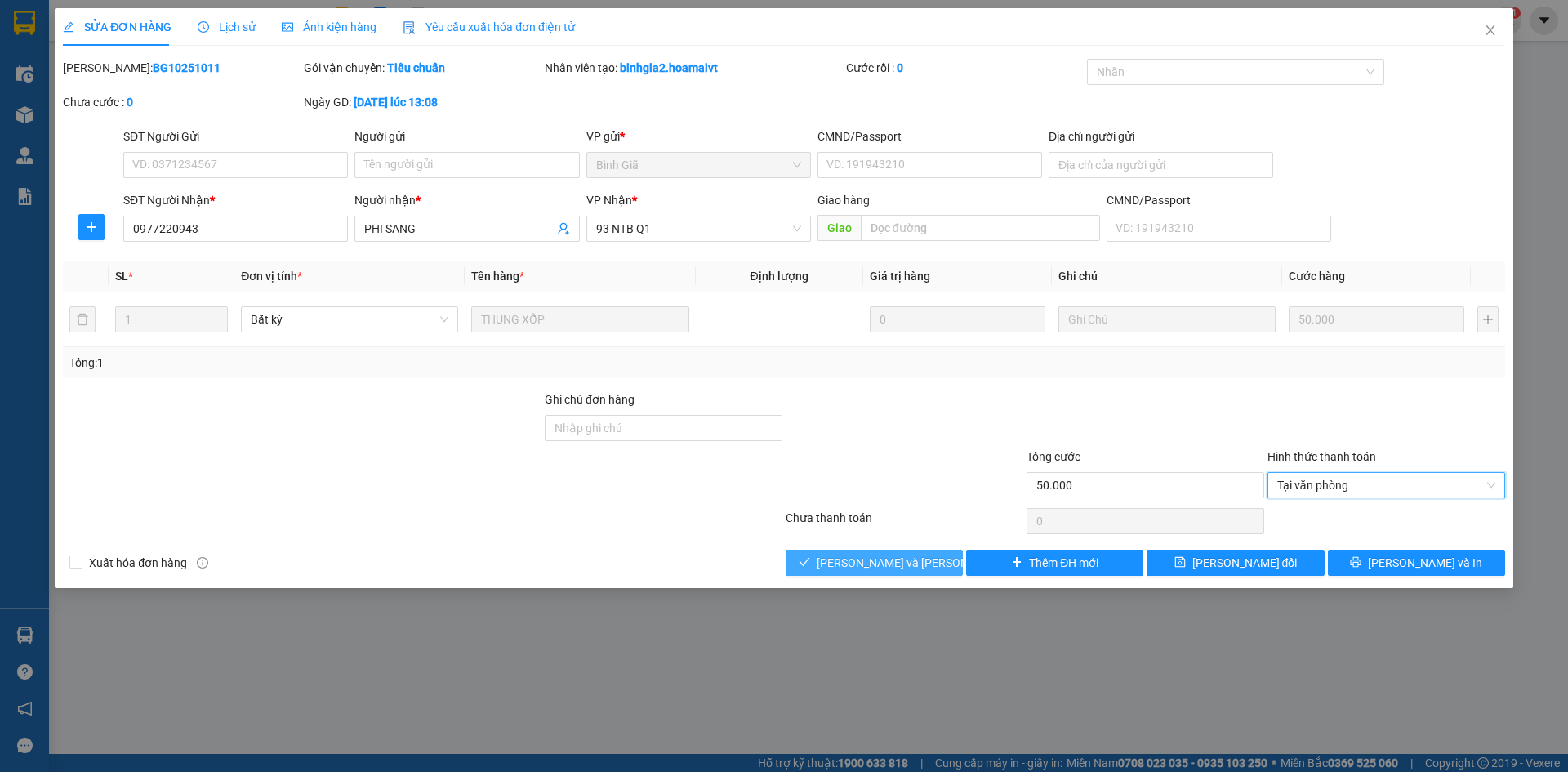
click at [912, 560] on span "[PERSON_NAME] và [PERSON_NAME] hàng" at bounding box center [926, 562] width 220 height 18
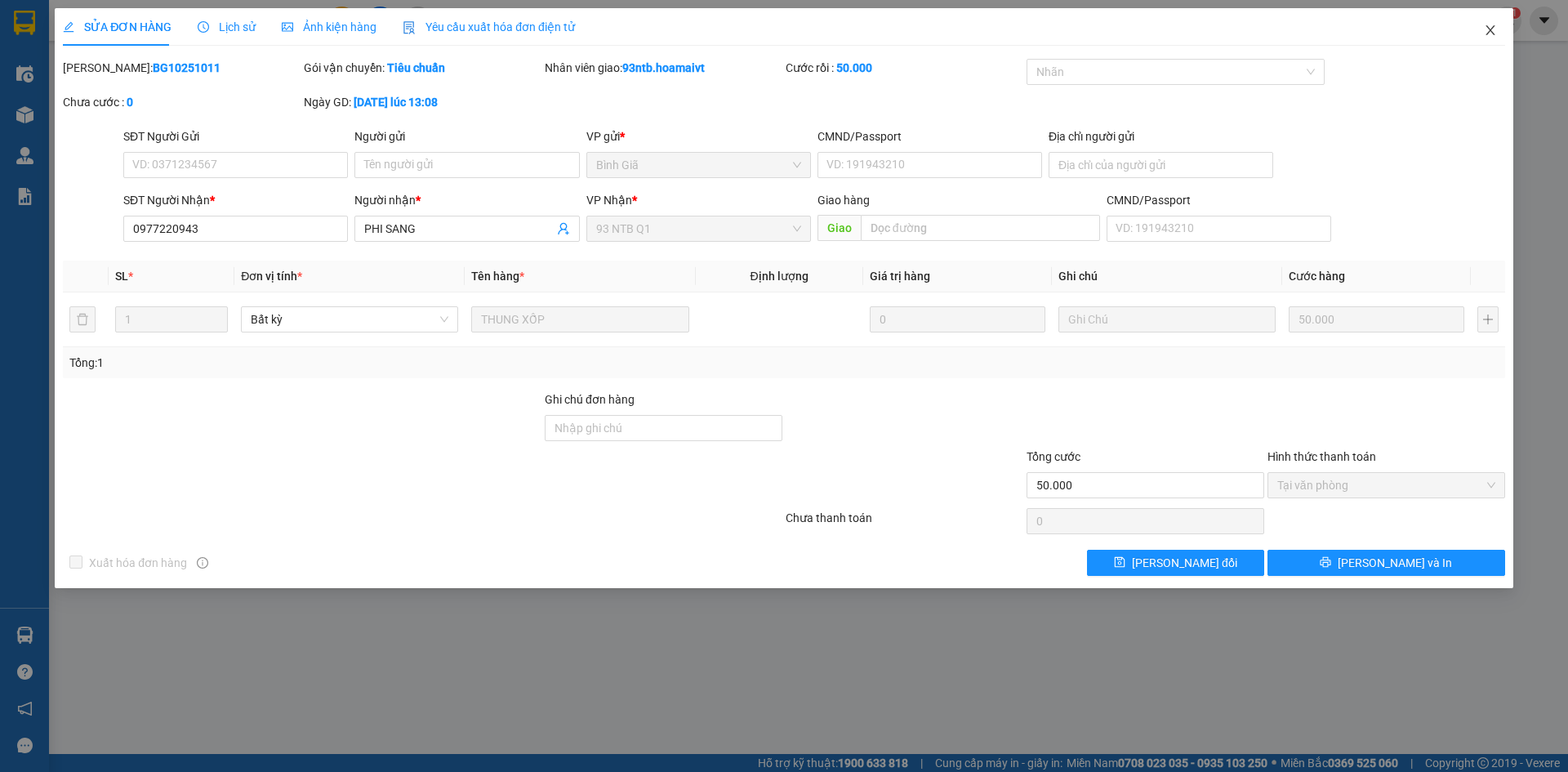
click at [1483, 21] on span "Close" at bounding box center [1490, 31] width 45 height 45
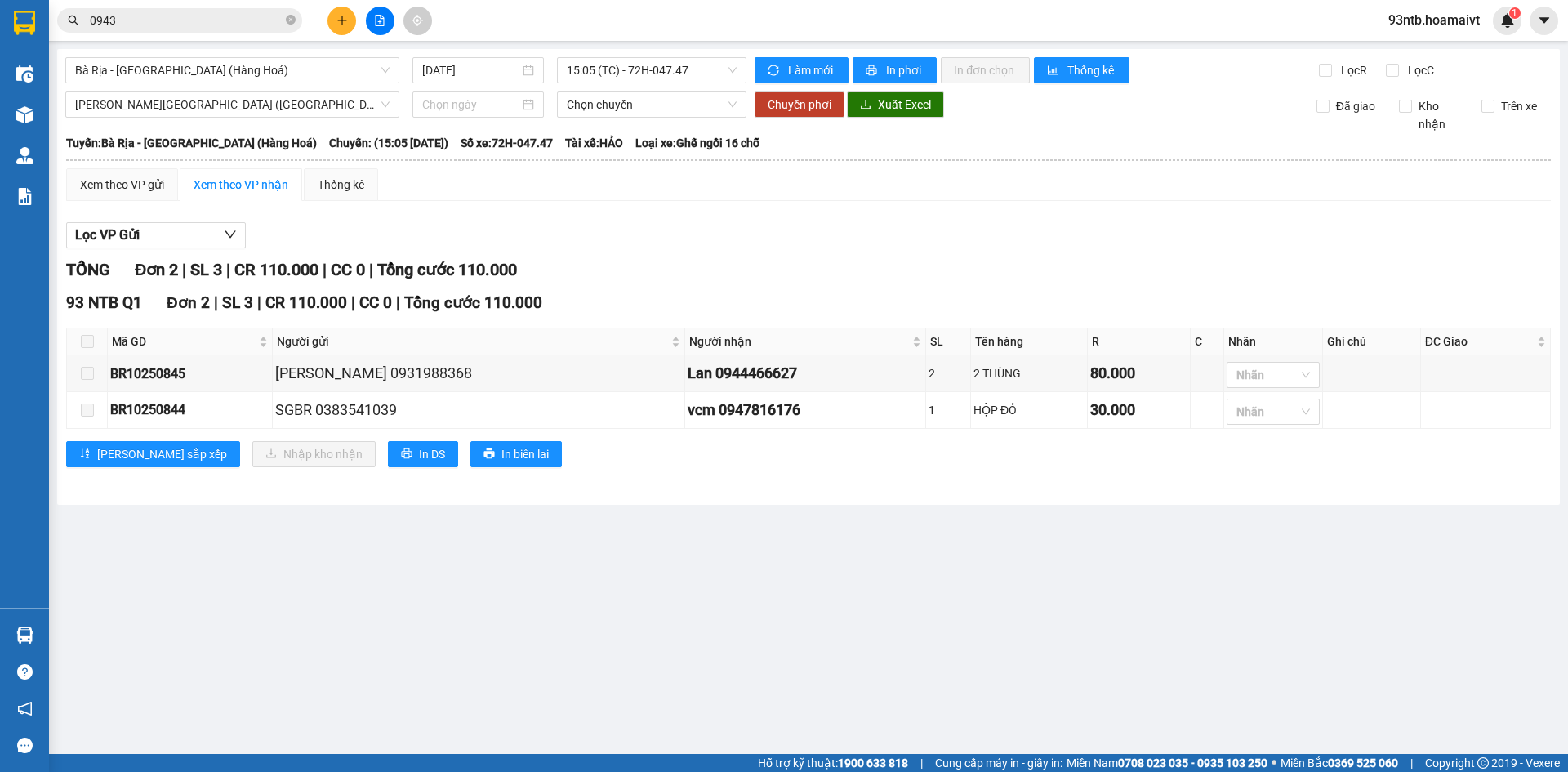
click at [985, 218] on div "Lọc VP Gửi [PERSON_NAME] 2 | SL 3 | CR 110.000 | CC 0 | [PERSON_NAME] 110.000 …" at bounding box center [808, 351] width 1484 height 274
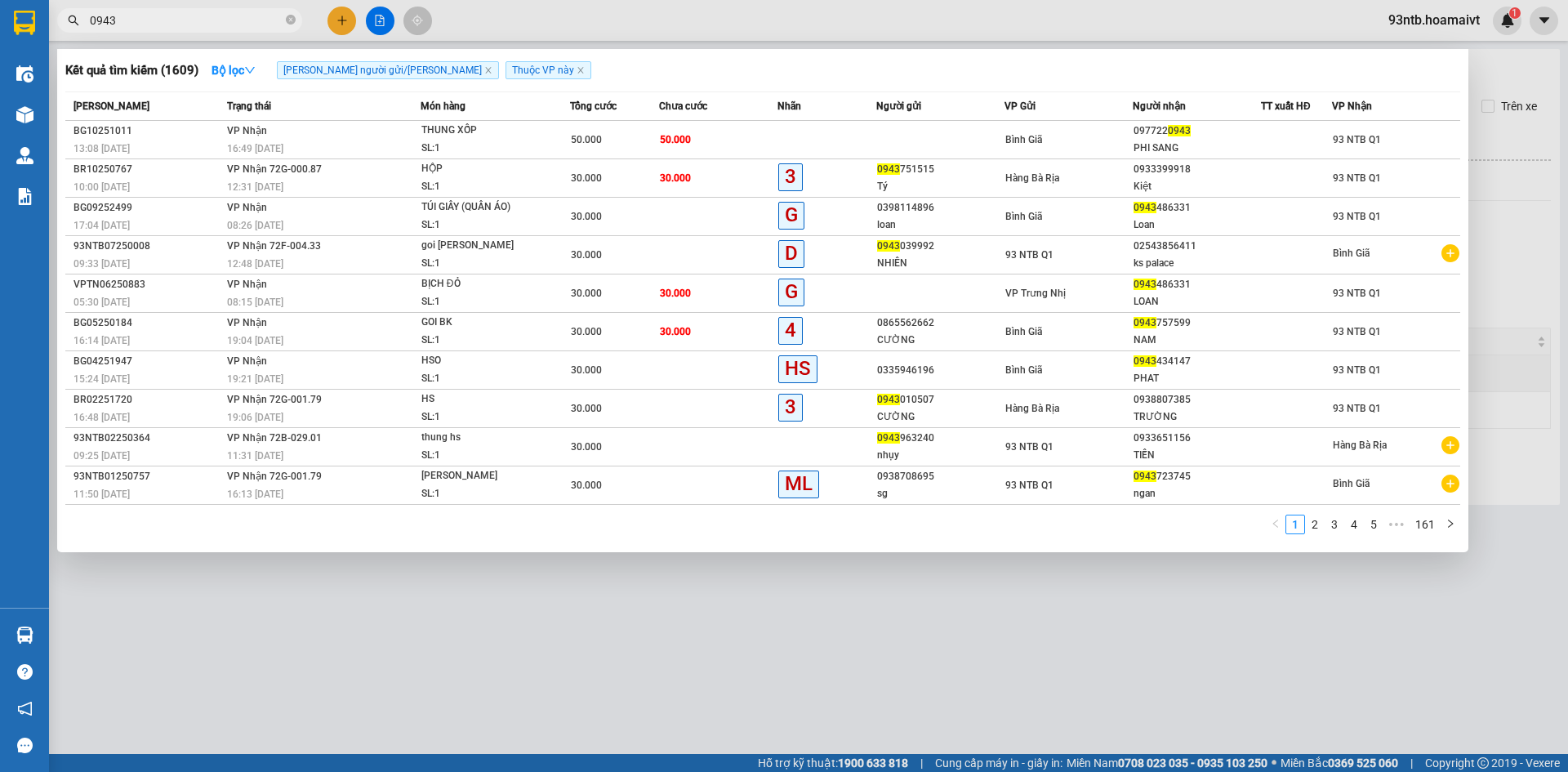
click at [146, 22] on input "0943" at bounding box center [186, 20] width 192 height 18
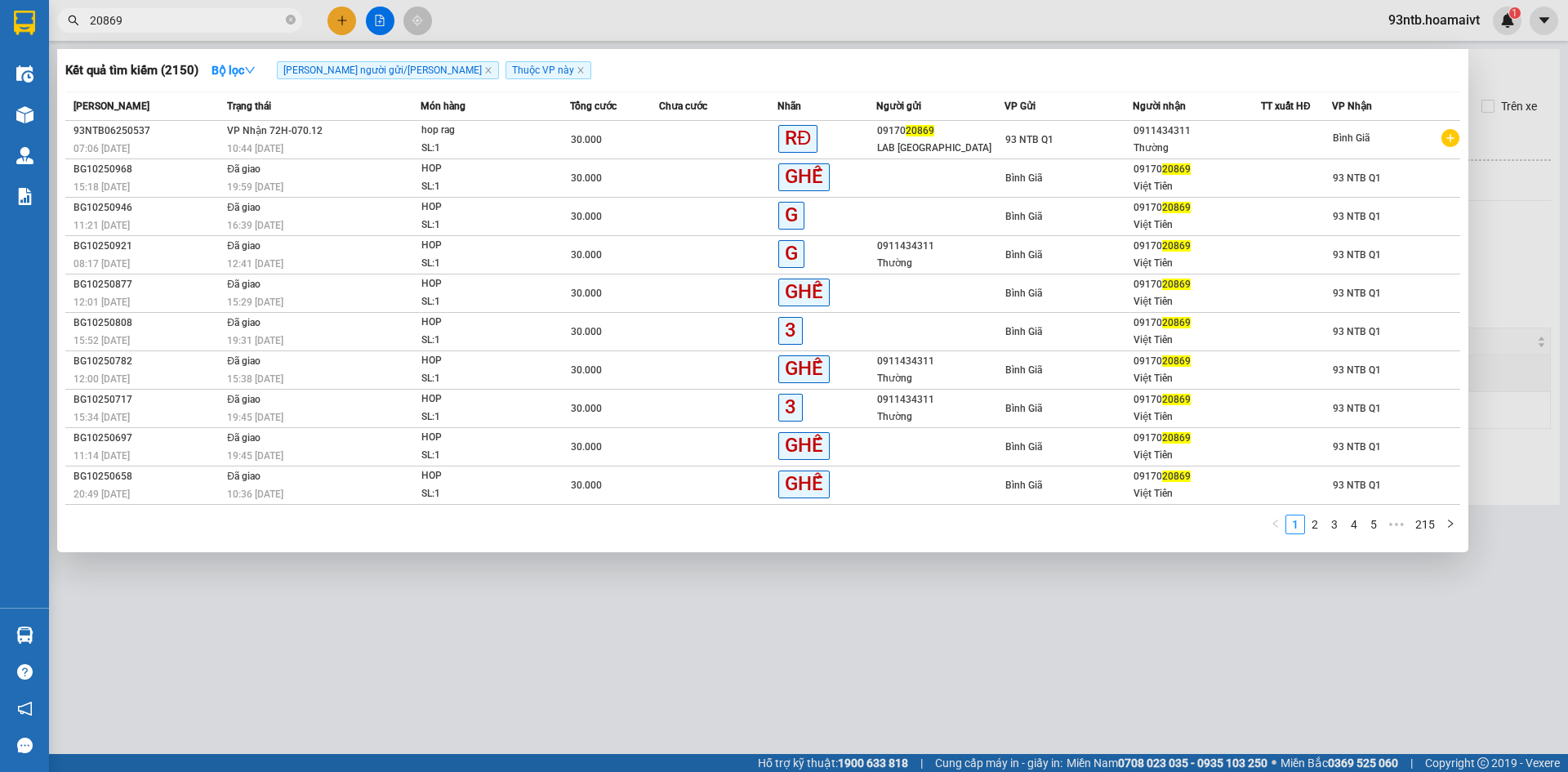
click at [996, 627] on div at bounding box center [784, 386] width 1568 height 772
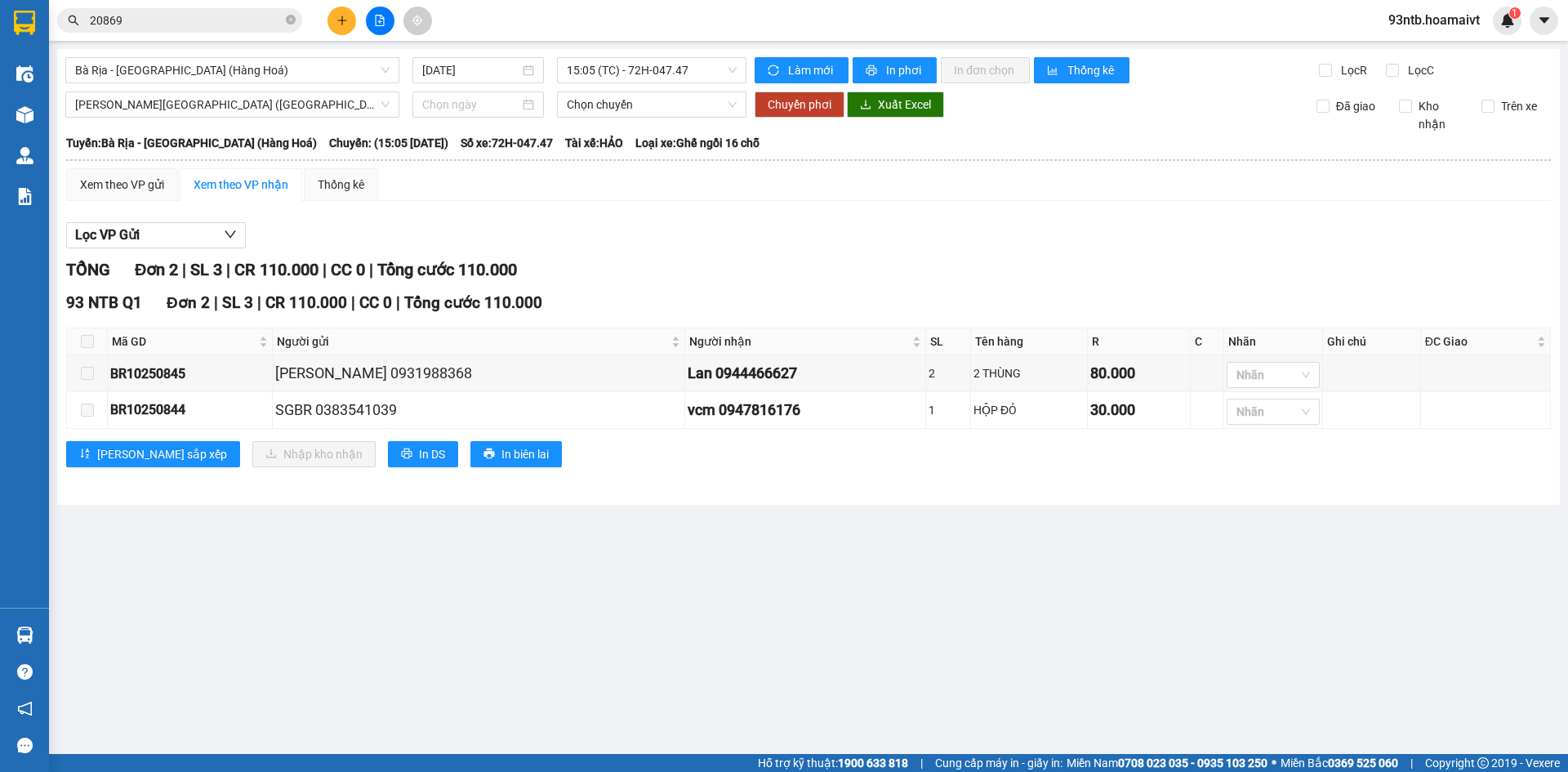
click at [991, 548] on main "Bà Rịa - [GEOGRAPHIC_DATA] (Hàng Hoá) [DATE] 15:05 (TC) - 72H-047.47 [PERSO…" at bounding box center [784, 377] width 1568 height 754
click at [161, 17] on input "20869" at bounding box center [186, 20] width 192 height 18
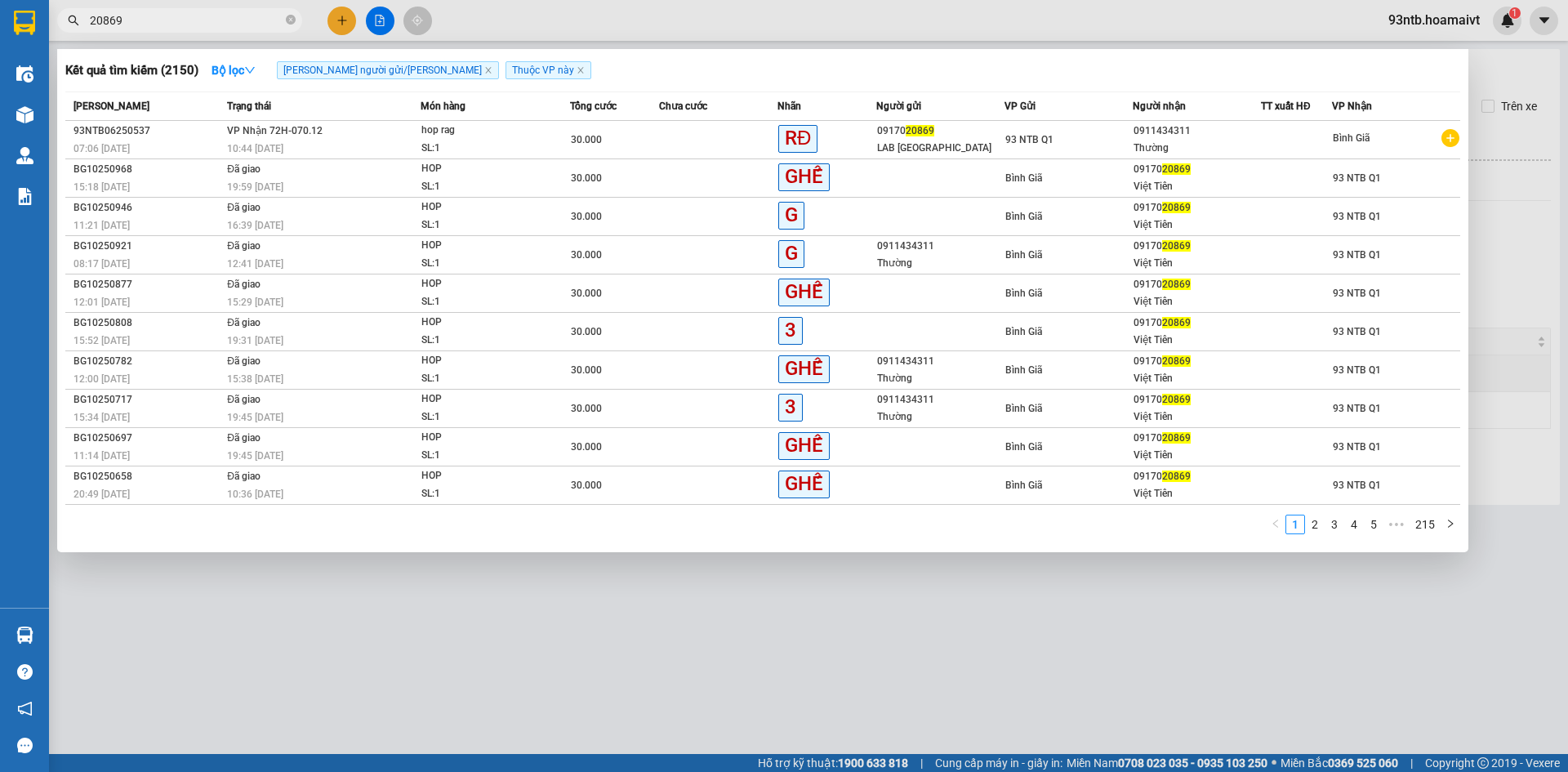
click at [161, 17] on input "20869" at bounding box center [186, 20] width 192 height 18
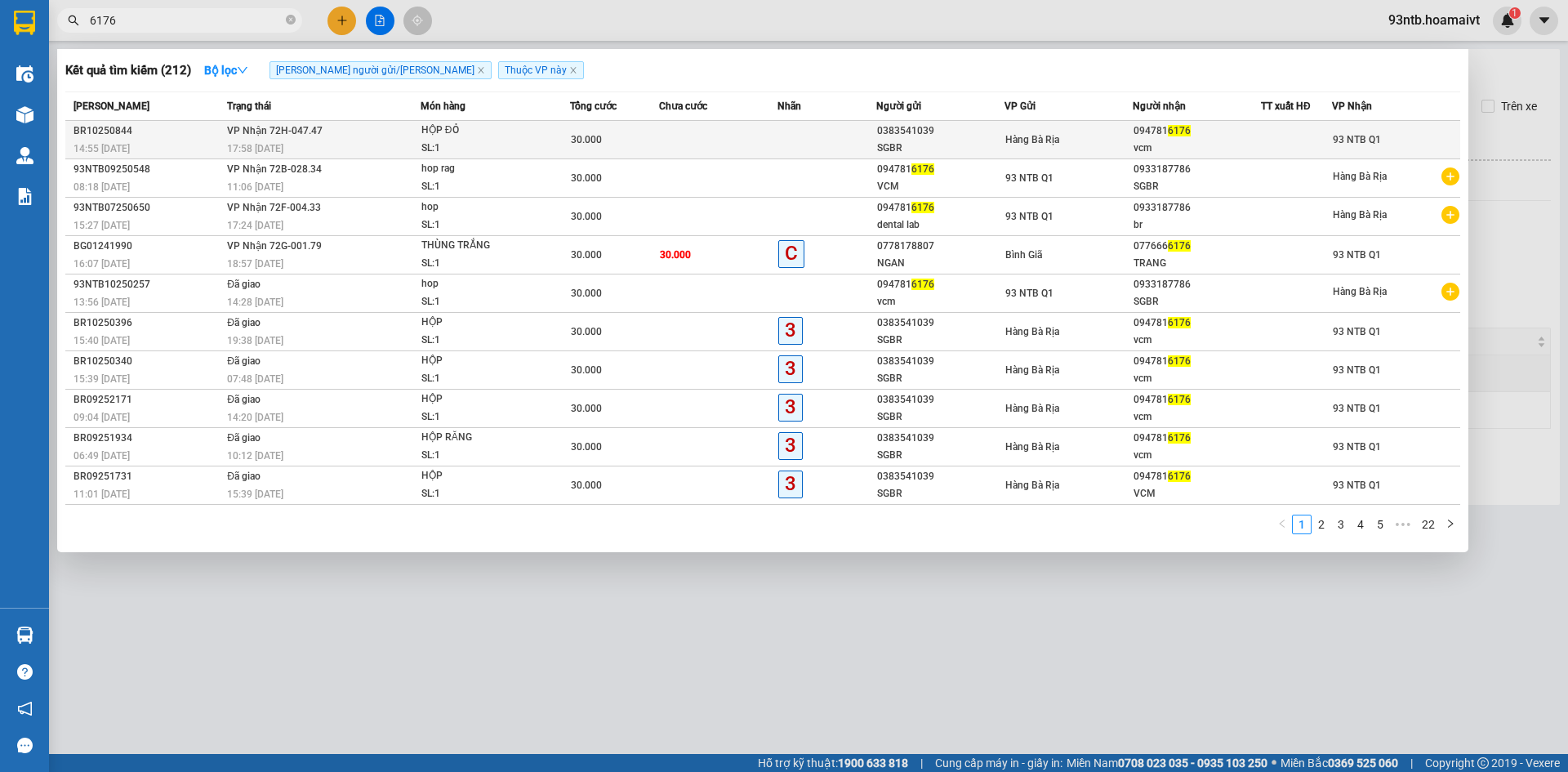
type input "6176"
click at [403, 129] on td "[PERSON_NAME] 72H-047.47 17:58 [DATE]" at bounding box center [322, 140] width 198 height 38
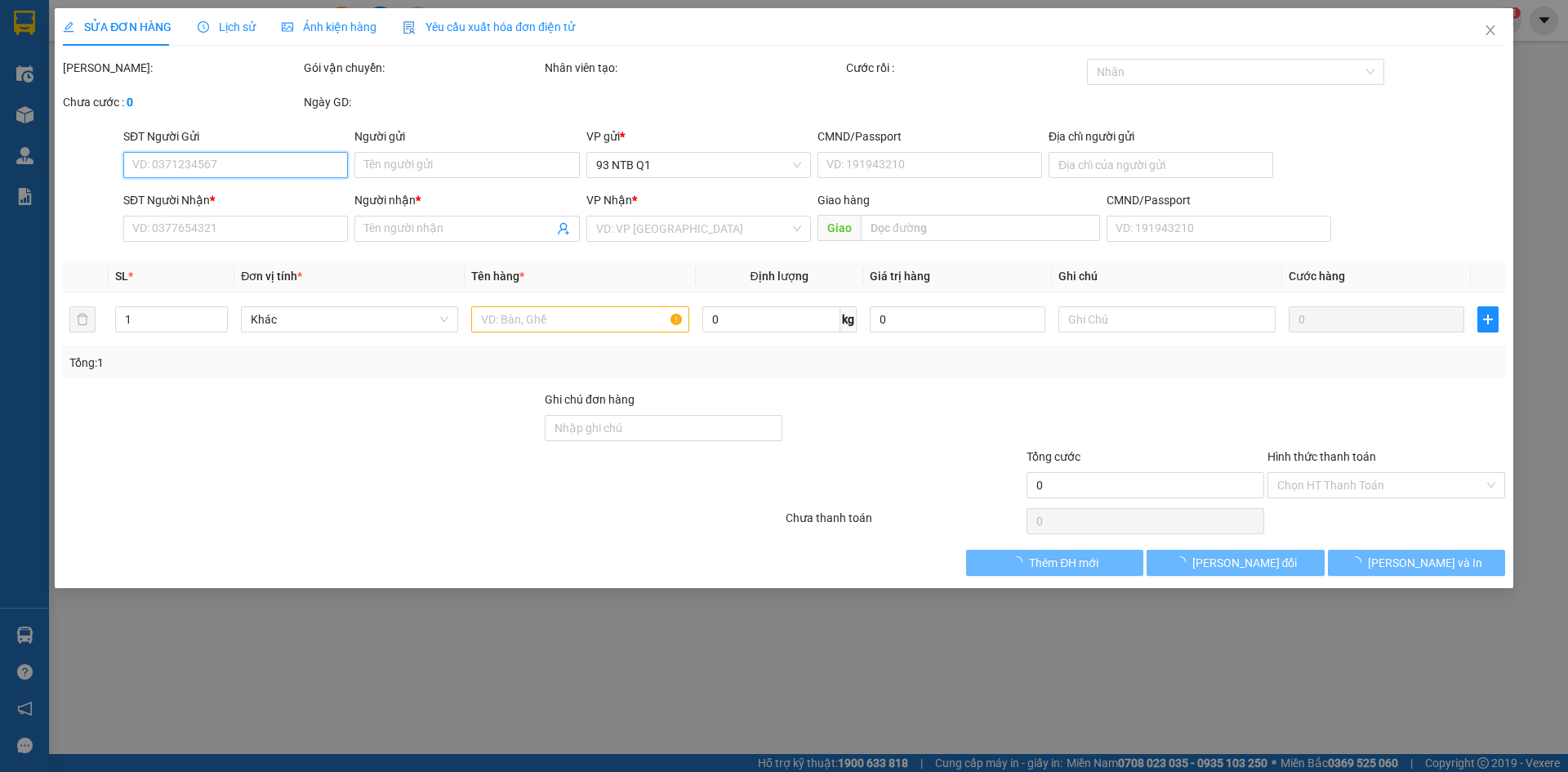
type input "0383541039"
type input "SGBR"
type input "079079022554"
type input "0947816176"
type input "vcm"
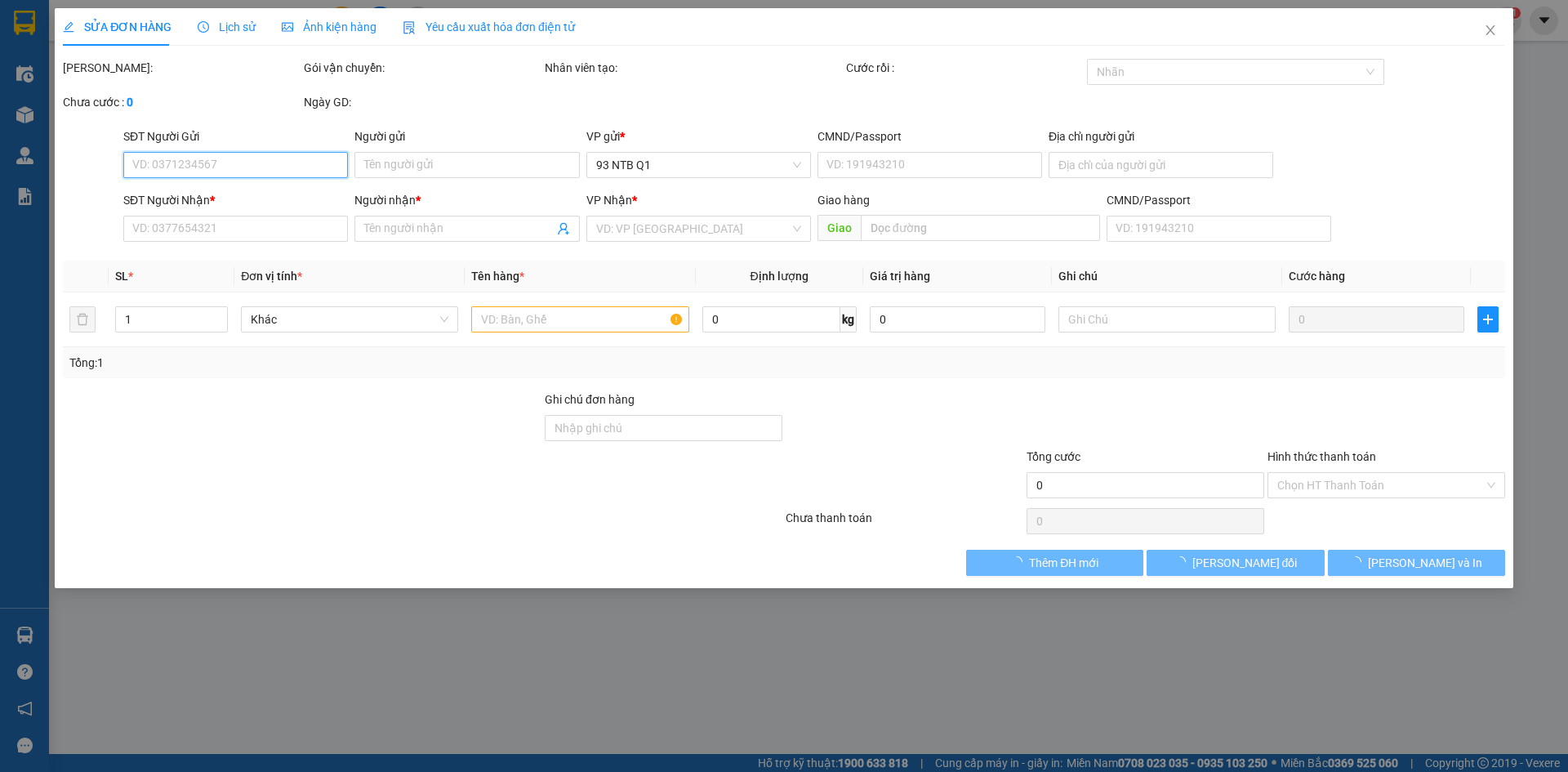
type input "30.000"
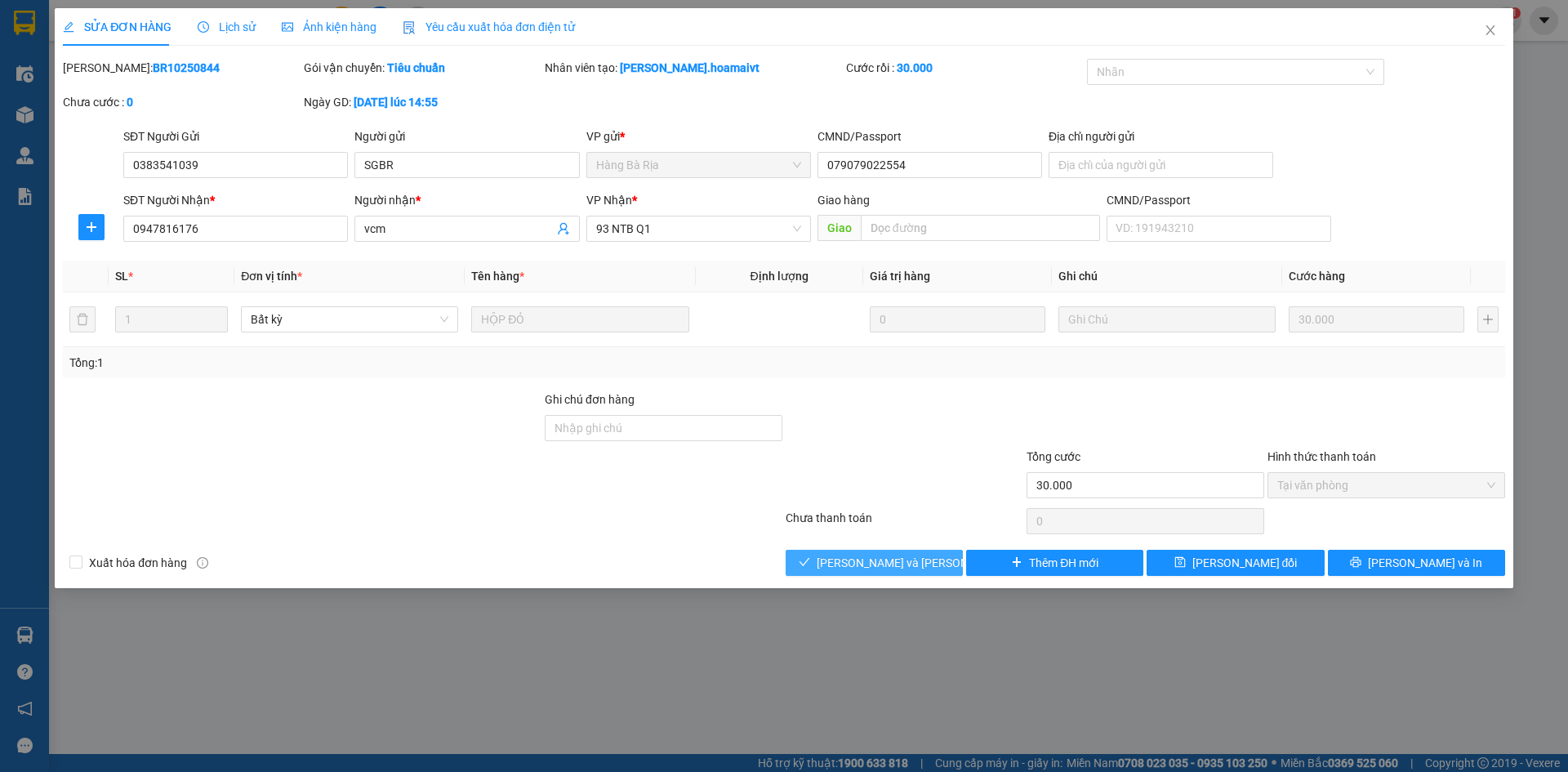
click at [868, 557] on span "[PERSON_NAME] và [PERSON_NAME] hàng" at bounding box center [926, 562] width 220 height 18
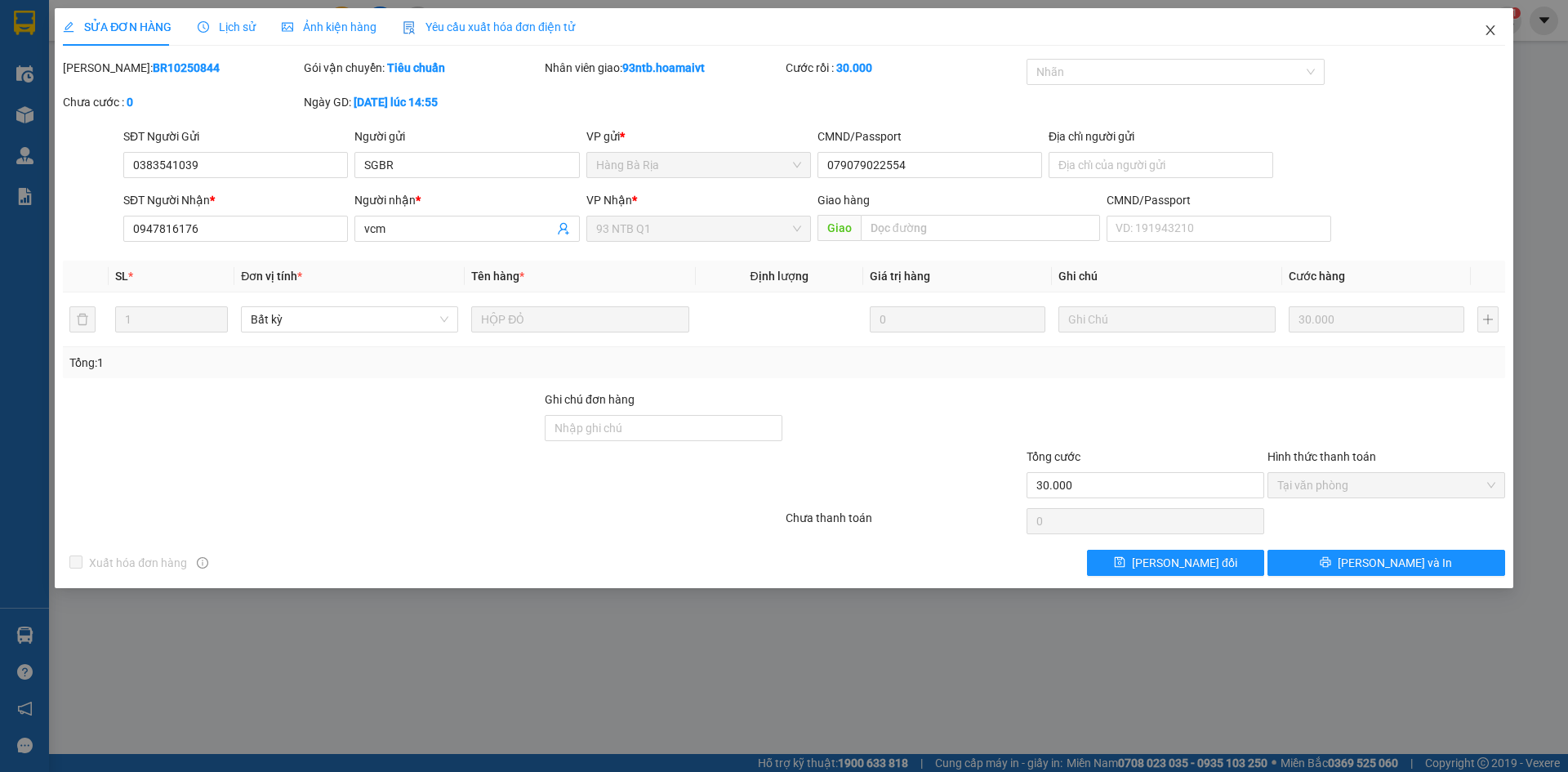
click at [1489, 24] on span "Close" at bounding box center [1490, 31] width 45 height 45
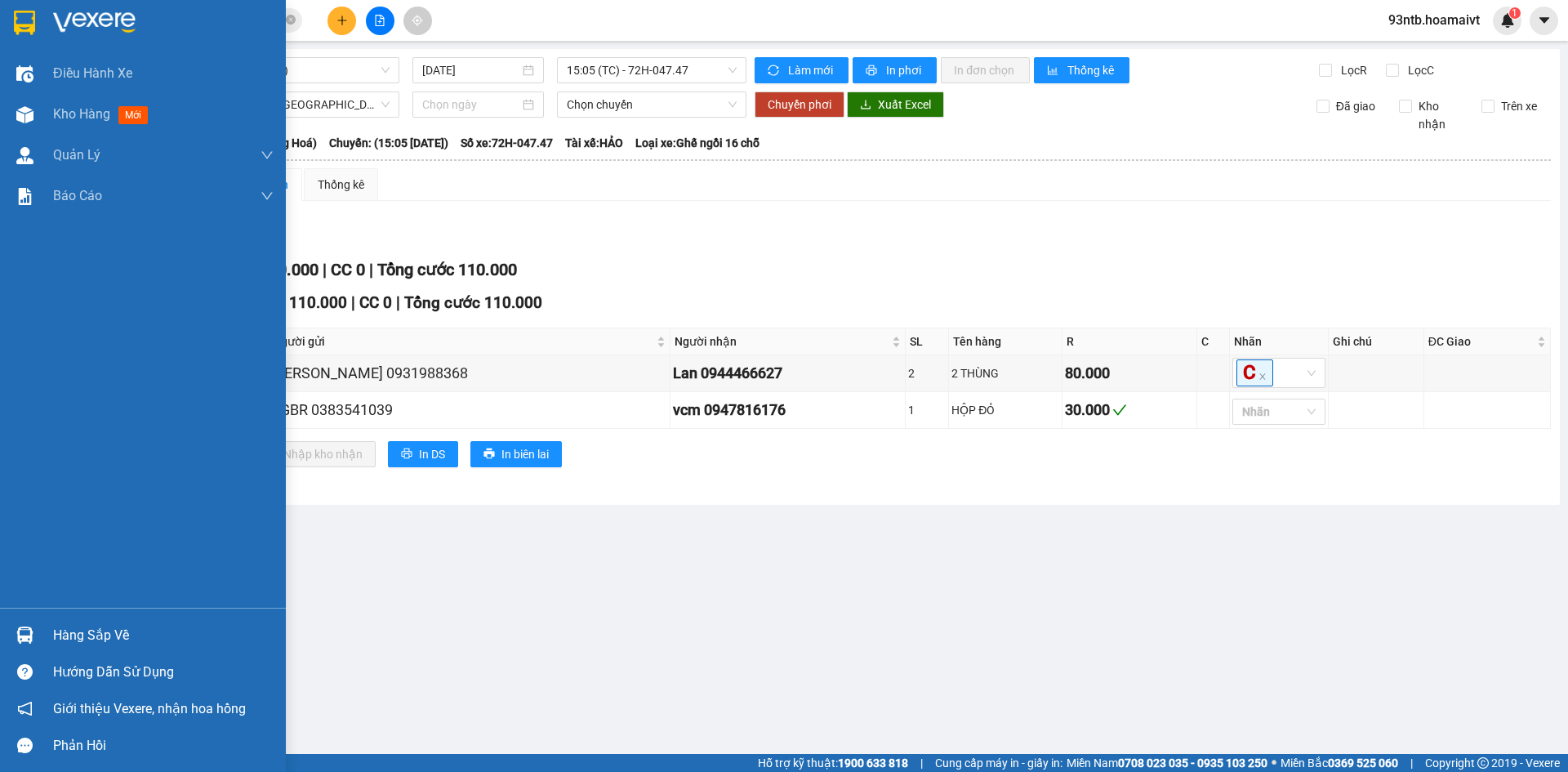
click at [63, 634] on div "Hàng sắp về" at bounding box center [163, 636] width 220 height 24
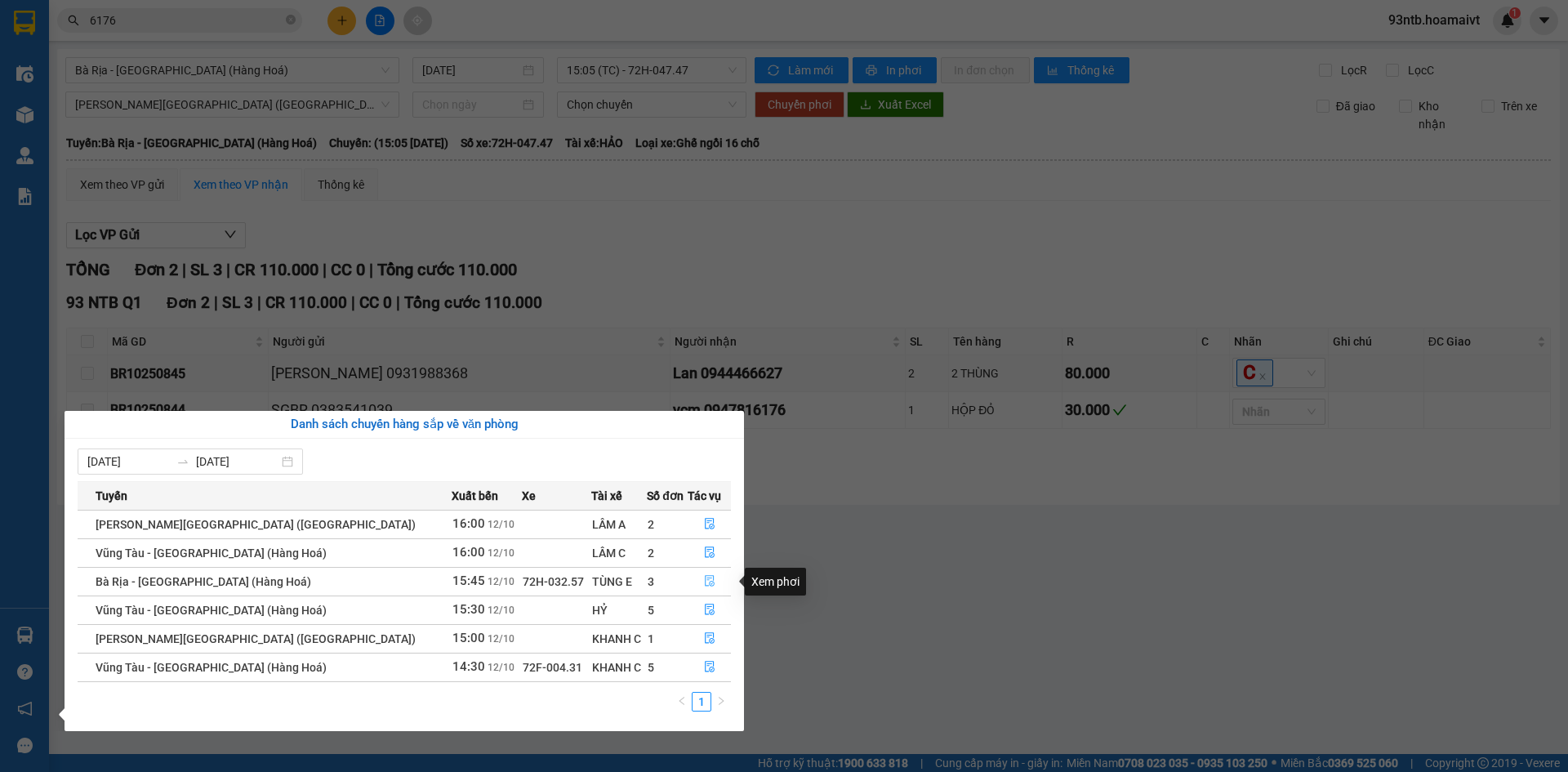
click at [706, 580] on icon "file-done" at bounding box center [709, 581] width 11 height 11
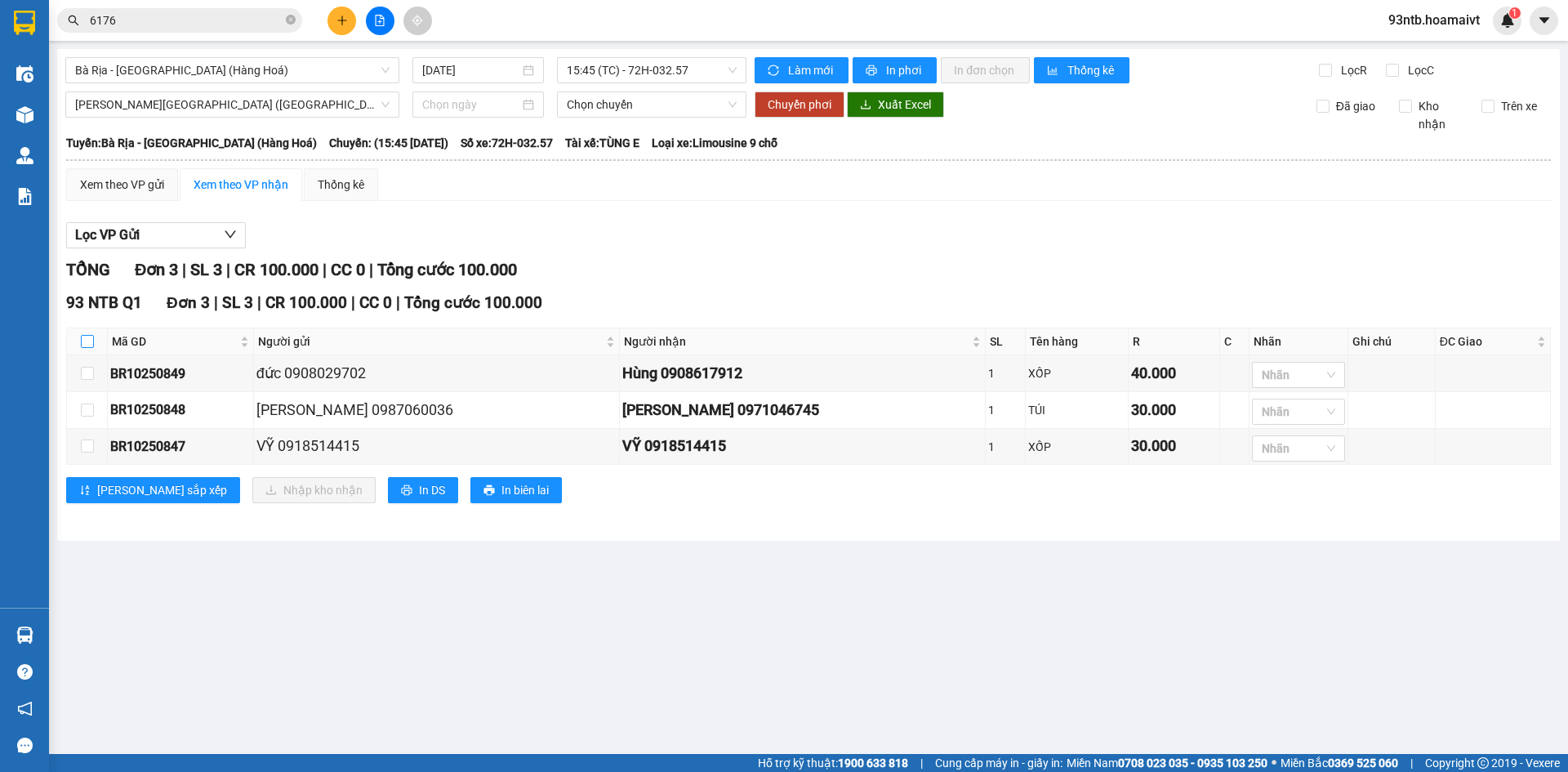
click at [81, 339] on input "checkbox" at bounding box center [87, 341] width 13 height 13
checkbox input "true"
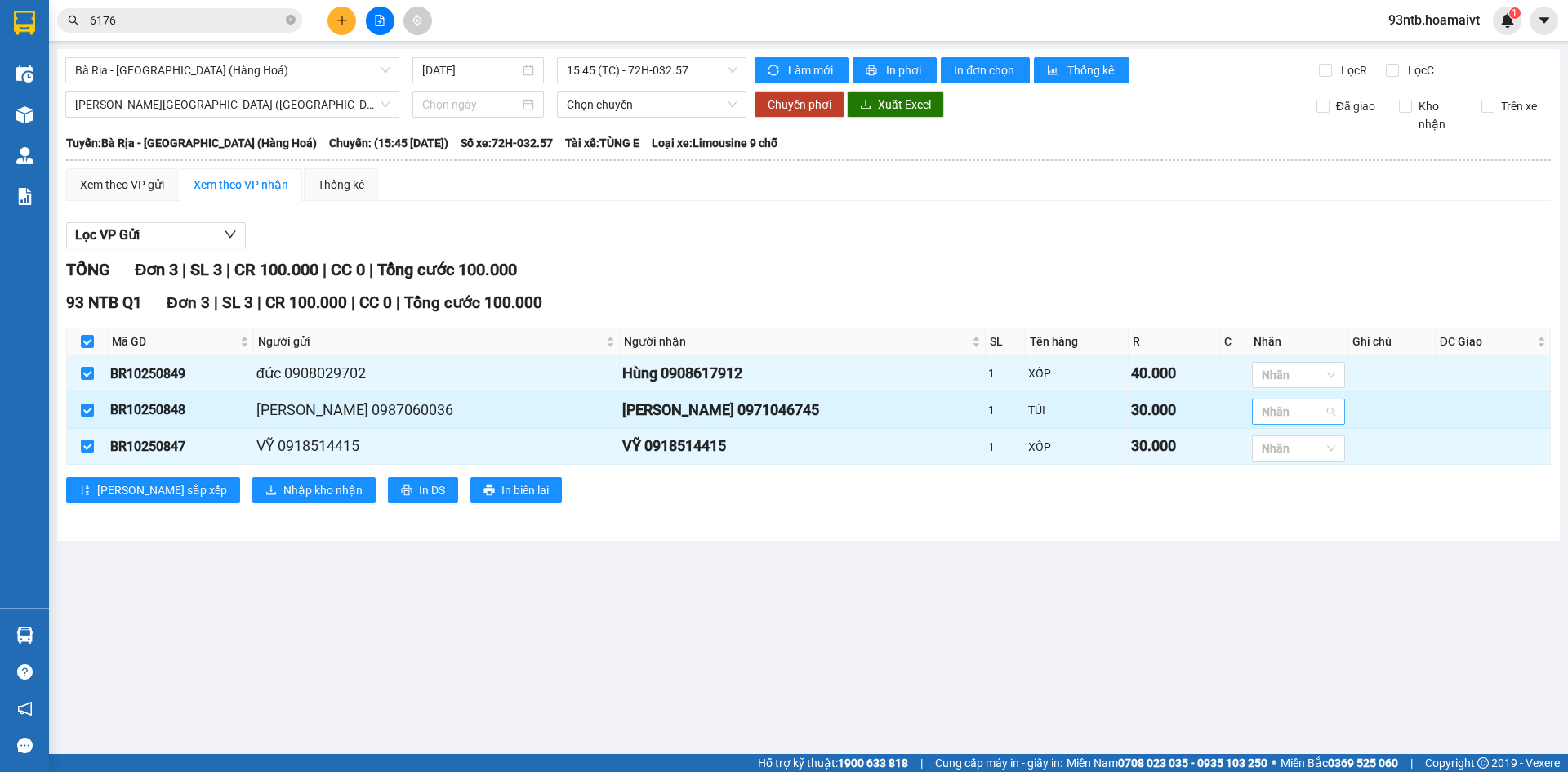
click at [1256, 404] on div at bounding box center [1290, 412] width 68 height 19
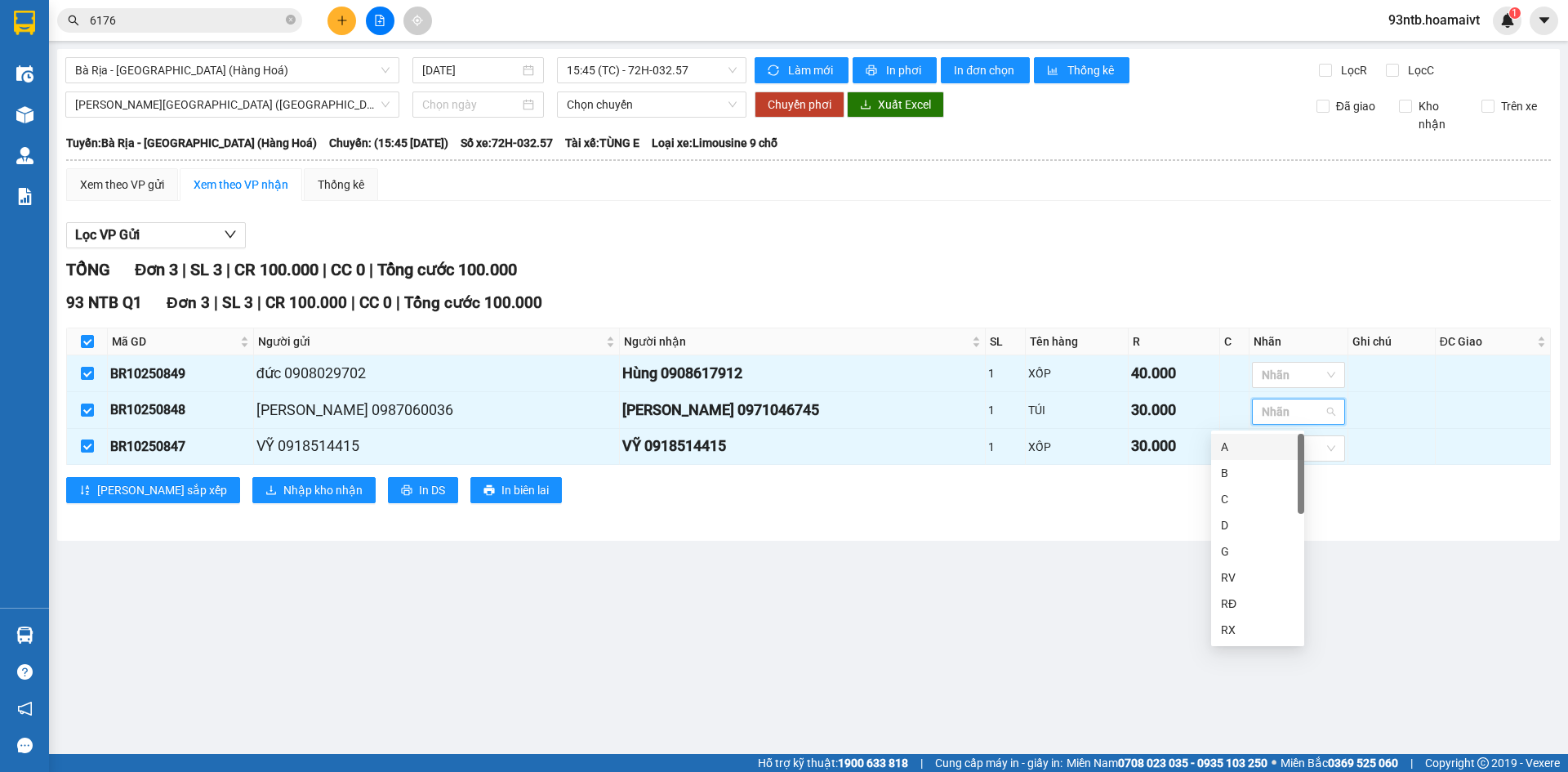
type input "c"
click at [1245, 476] on div "C*" at bounding box center [1258, 473] width 73 height 18
click at [1072, 539] on div "Bà Rịa - [GEOGRAPHIC_DATA] (Hàng Hoá) [DATE] 15:45 (TC) - 72H-032.57 [PERSO…" at bounding box center [808, 295] width 1502 height 491
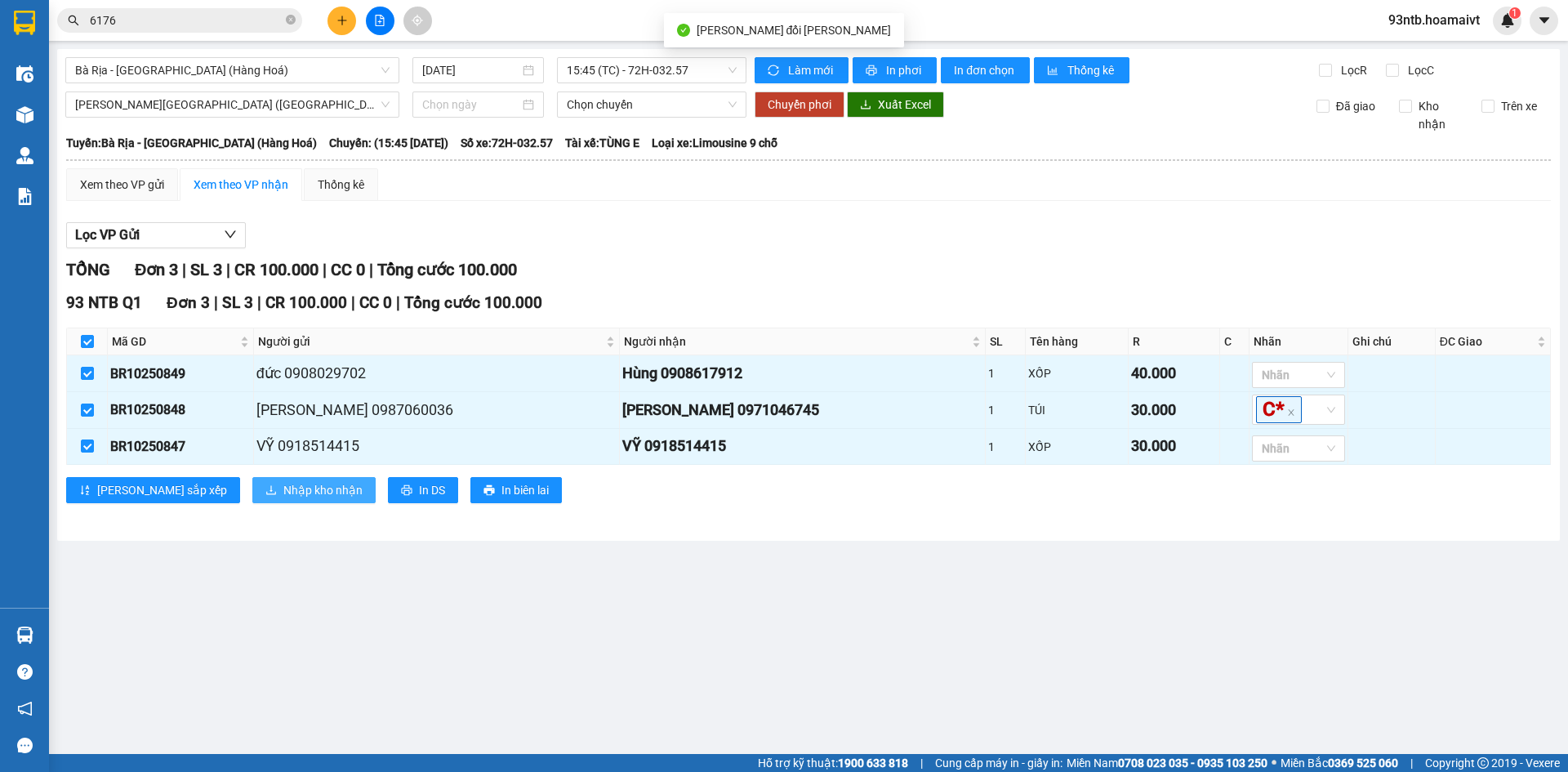
click at [283, 493] on span "Nhập kho nhận" at bounding box center [323, 490] width 80 height 18
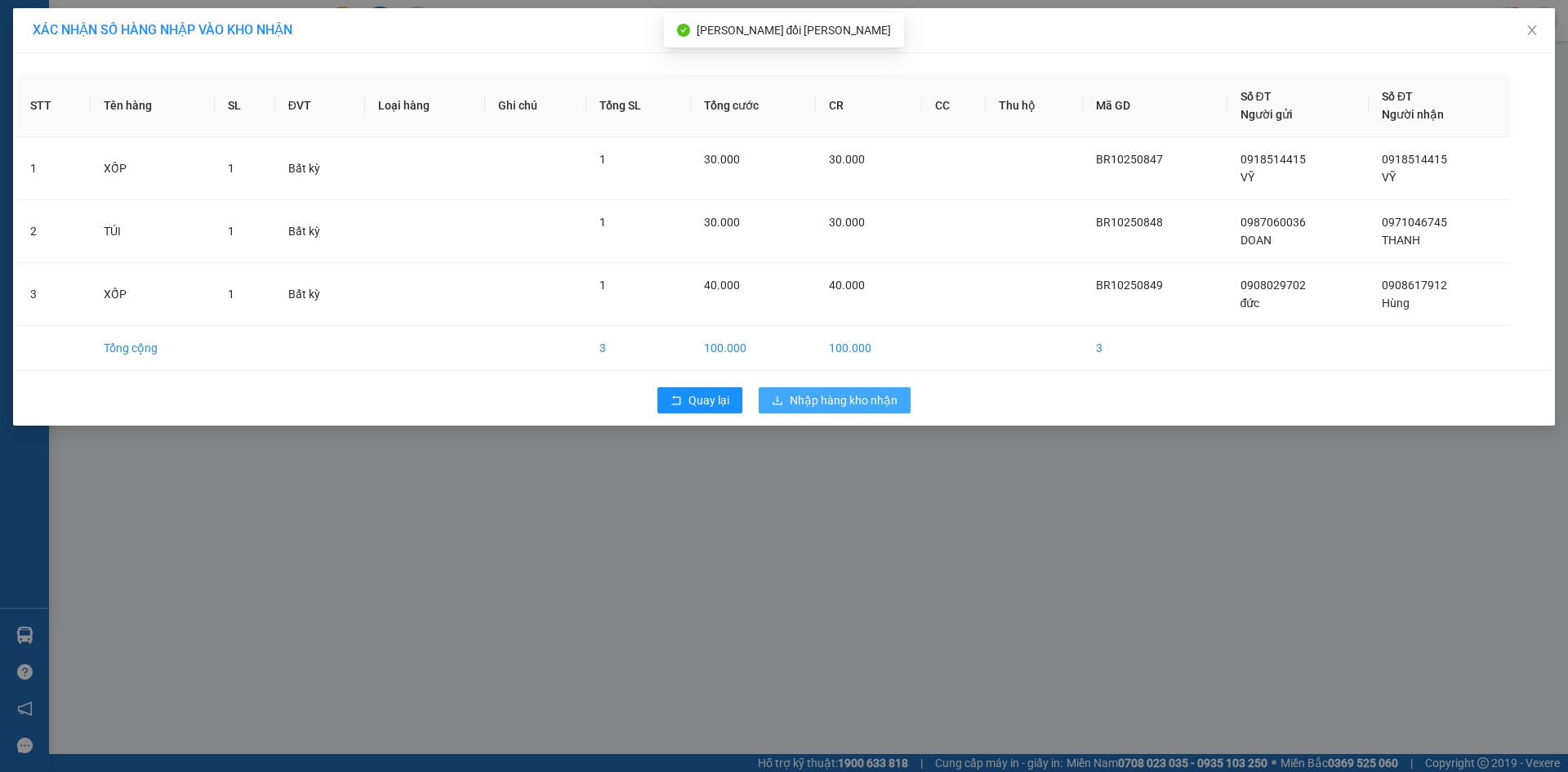
click at [860, 403] on span "Nhập hàng kho nhận" at bounding box center [843, 400] width 108 height 18
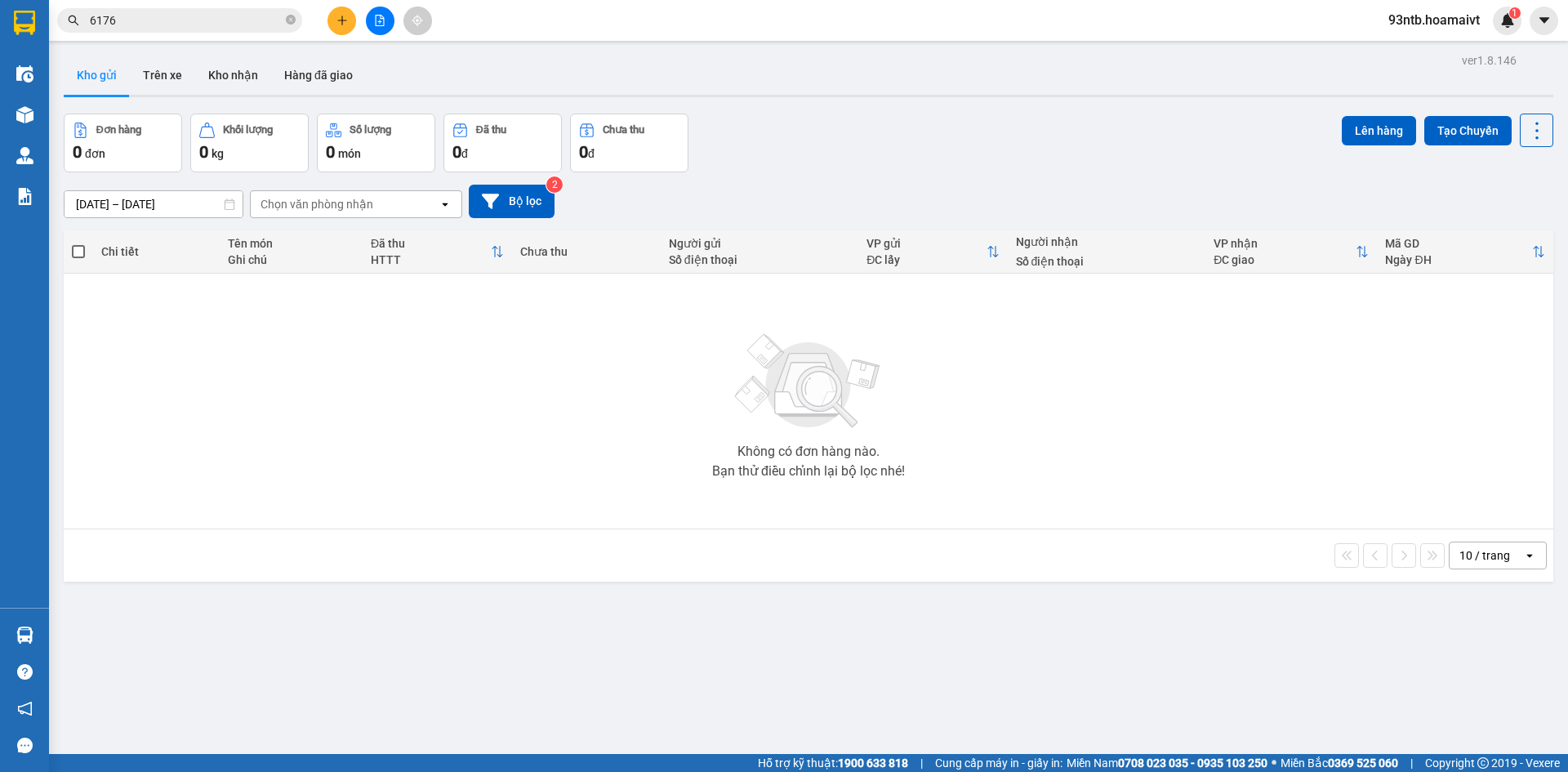
click at [246, 20] on input "6176" at bounding box center [186, 20] width 192 height 18
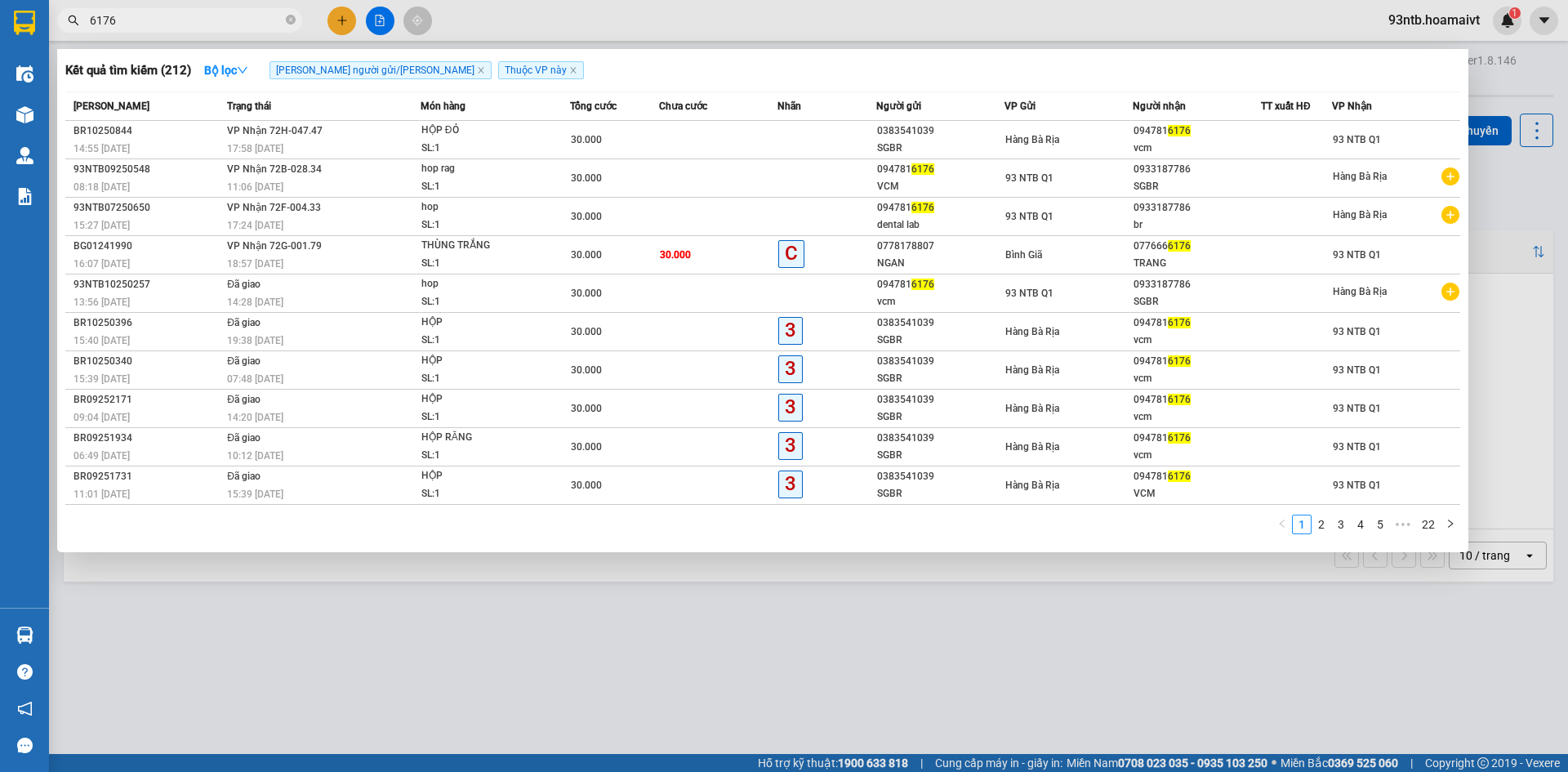
click at [246, 20] on input "6176" at bounding box center [186, 20] width 192 height 18
click at [293, 19] on icon "close-circle" at bounding box center [290, 19] width 10 height 10
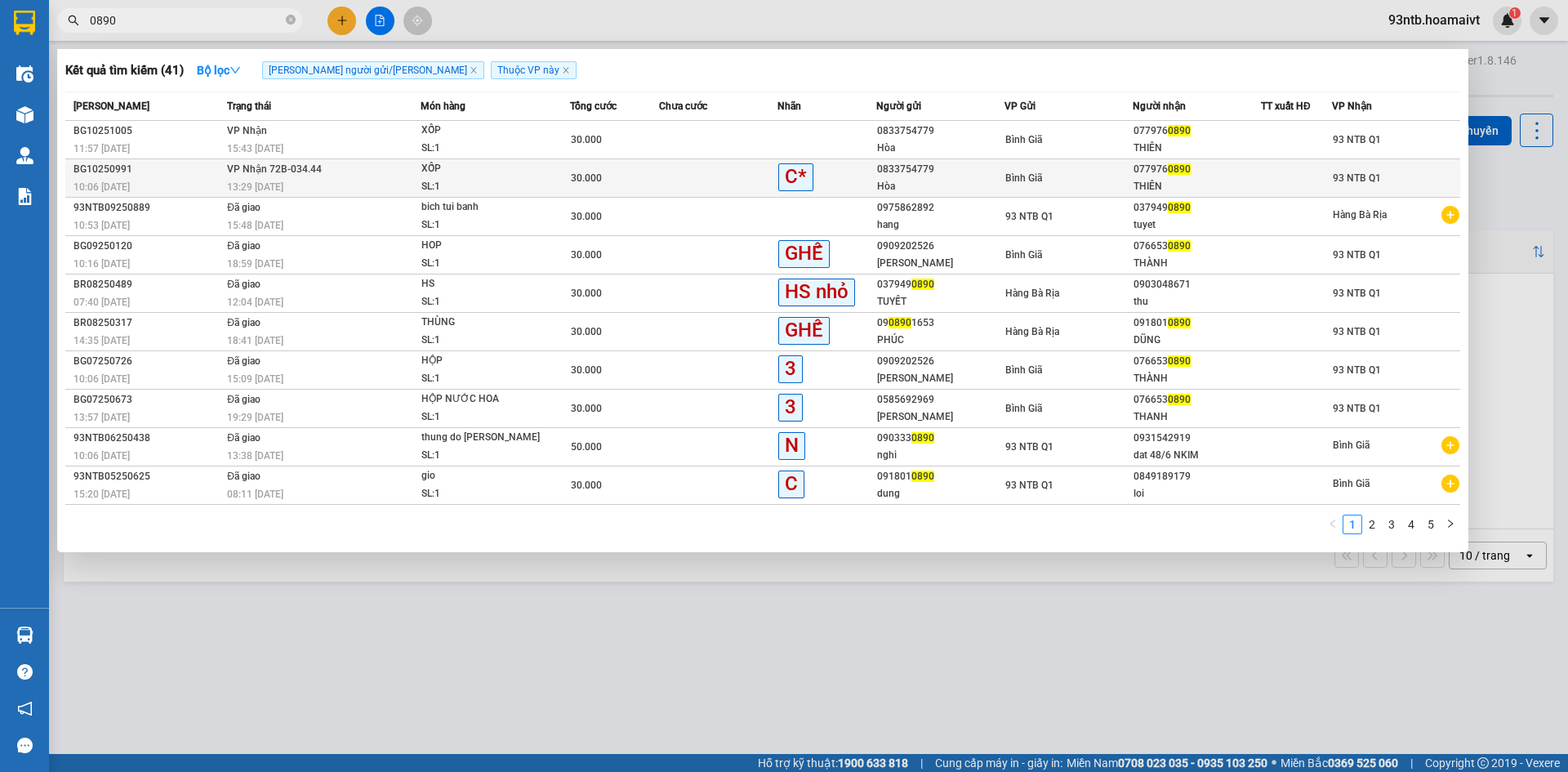
type input "0890"
click at [352, 173] on td "[PERSON_NAME] 72B-034.44 13:29 [DATE]" at bounding box center [322, 178] width 198 height 38
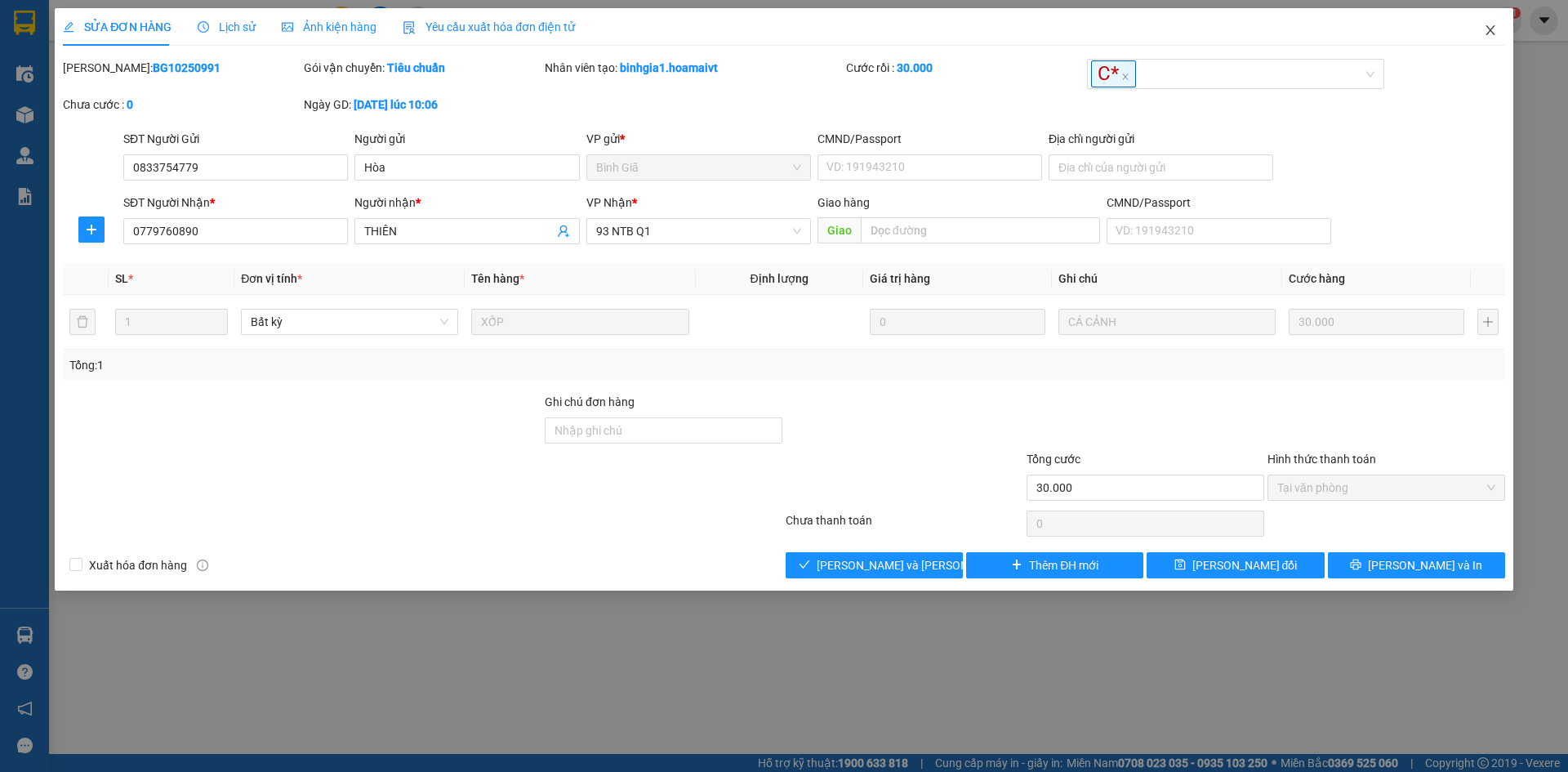
click at [1473, 26] on span "Close" at bounding box center [1490, 31] width 45 height 45
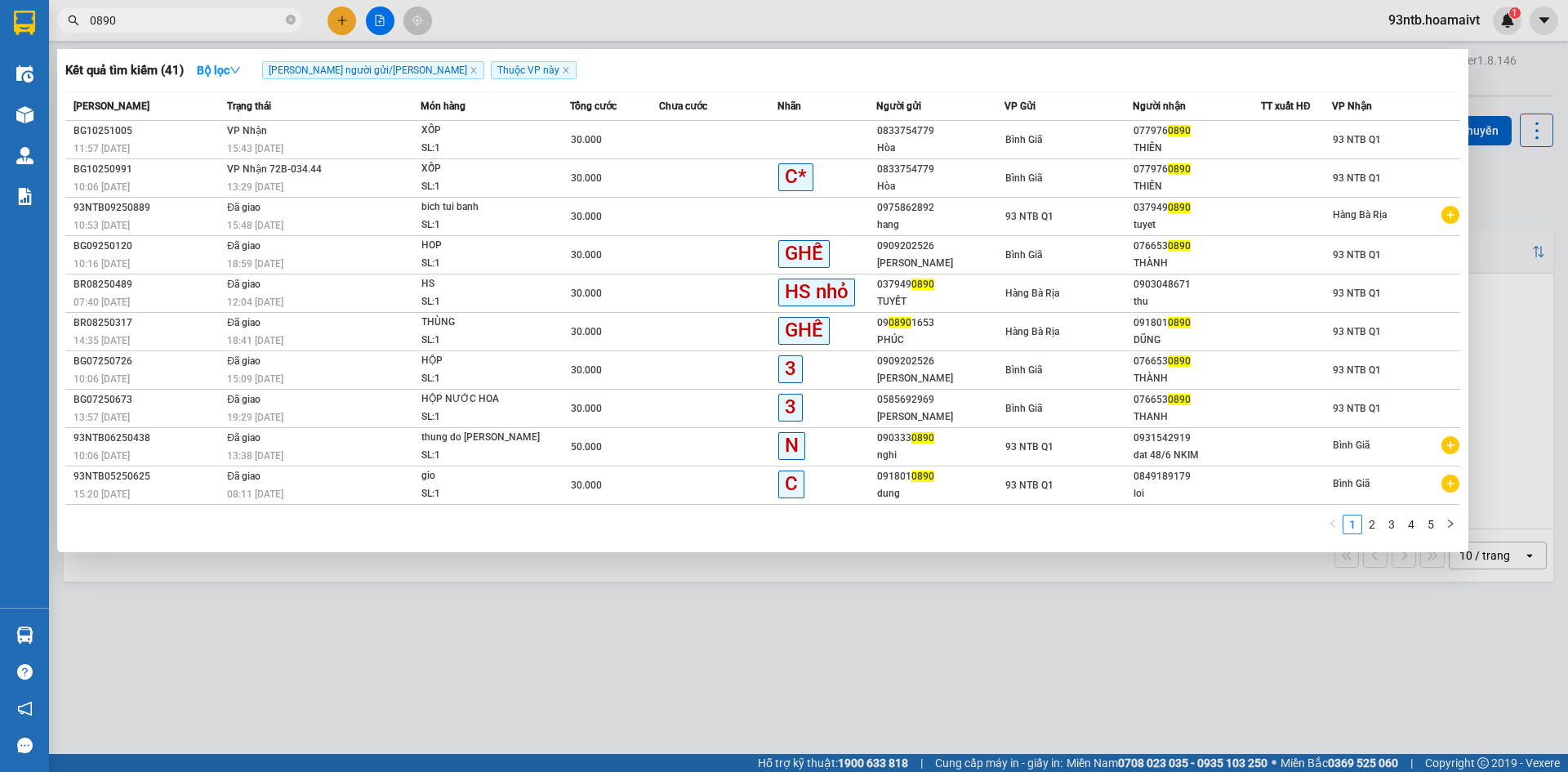
click at [223, 21] on input "0890" at bounding box center [186, 20] width 192 height 18
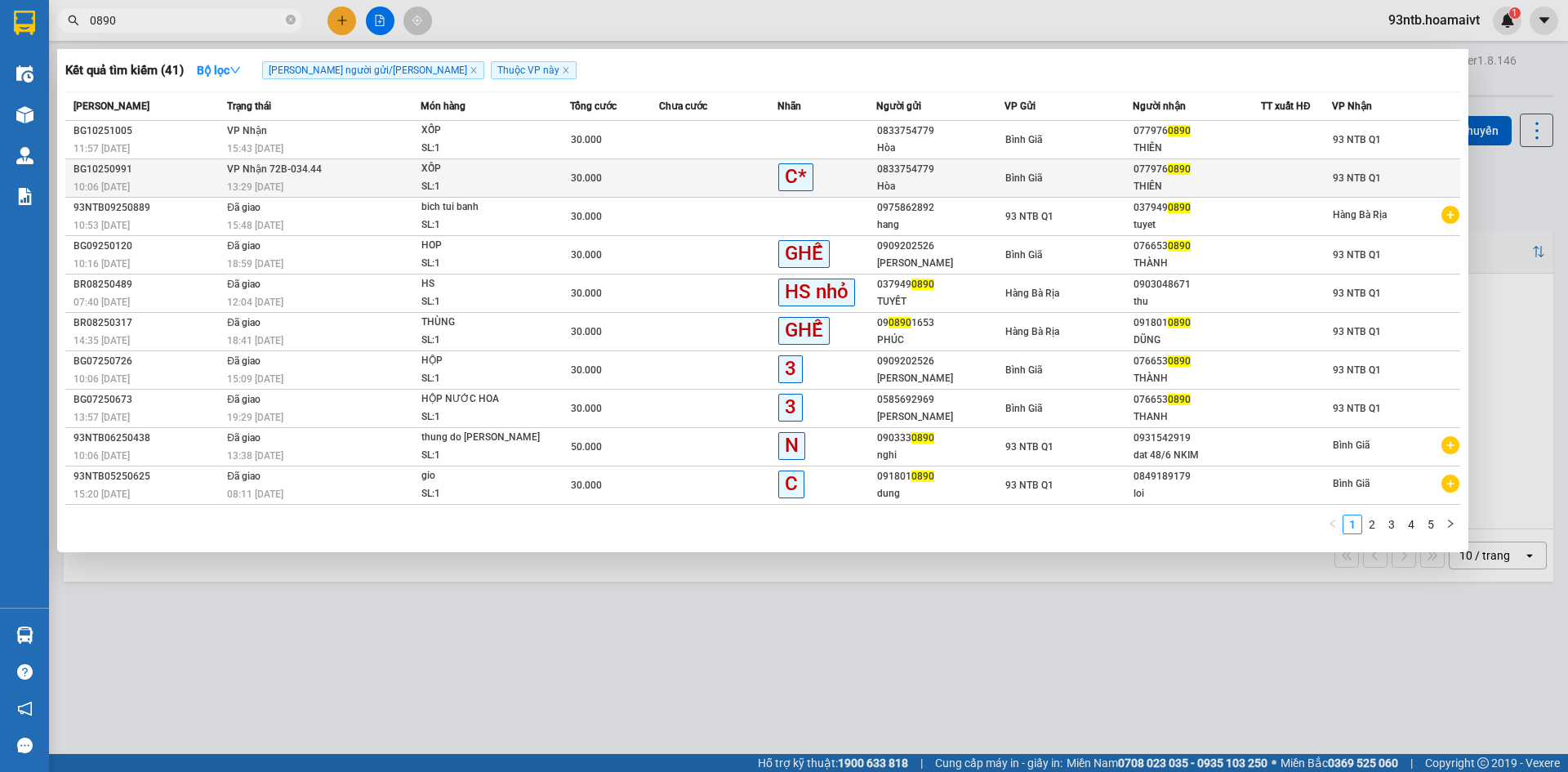
click at [290, 172] on span "[PERSON_NAME] 72B-034.44" at bounding box center [274, 169] width 94 height 11
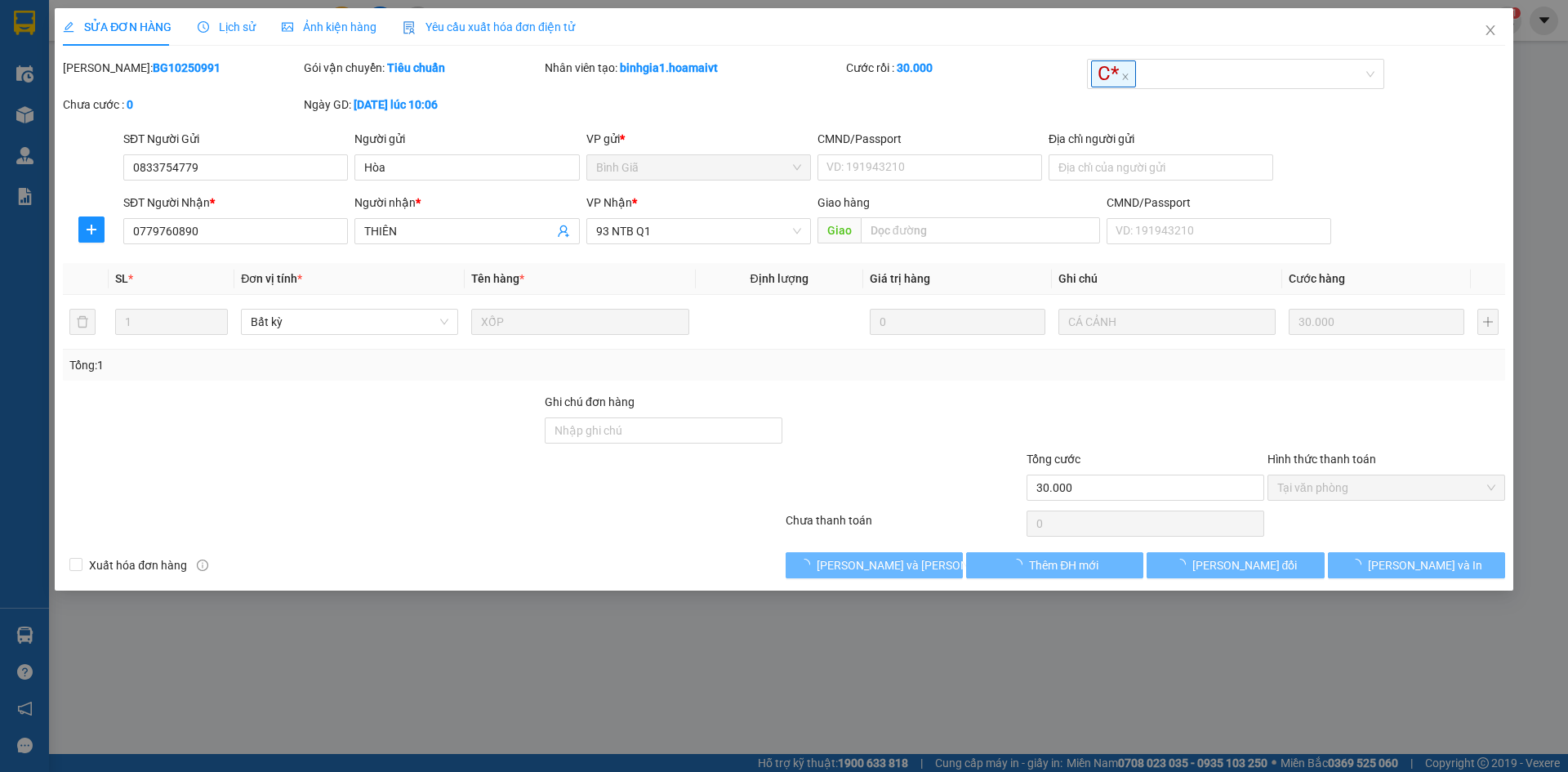
type input "0833754779"
type input "Hòa"
type input "0779760890"
type input "THIÊN"
type input "30.000"
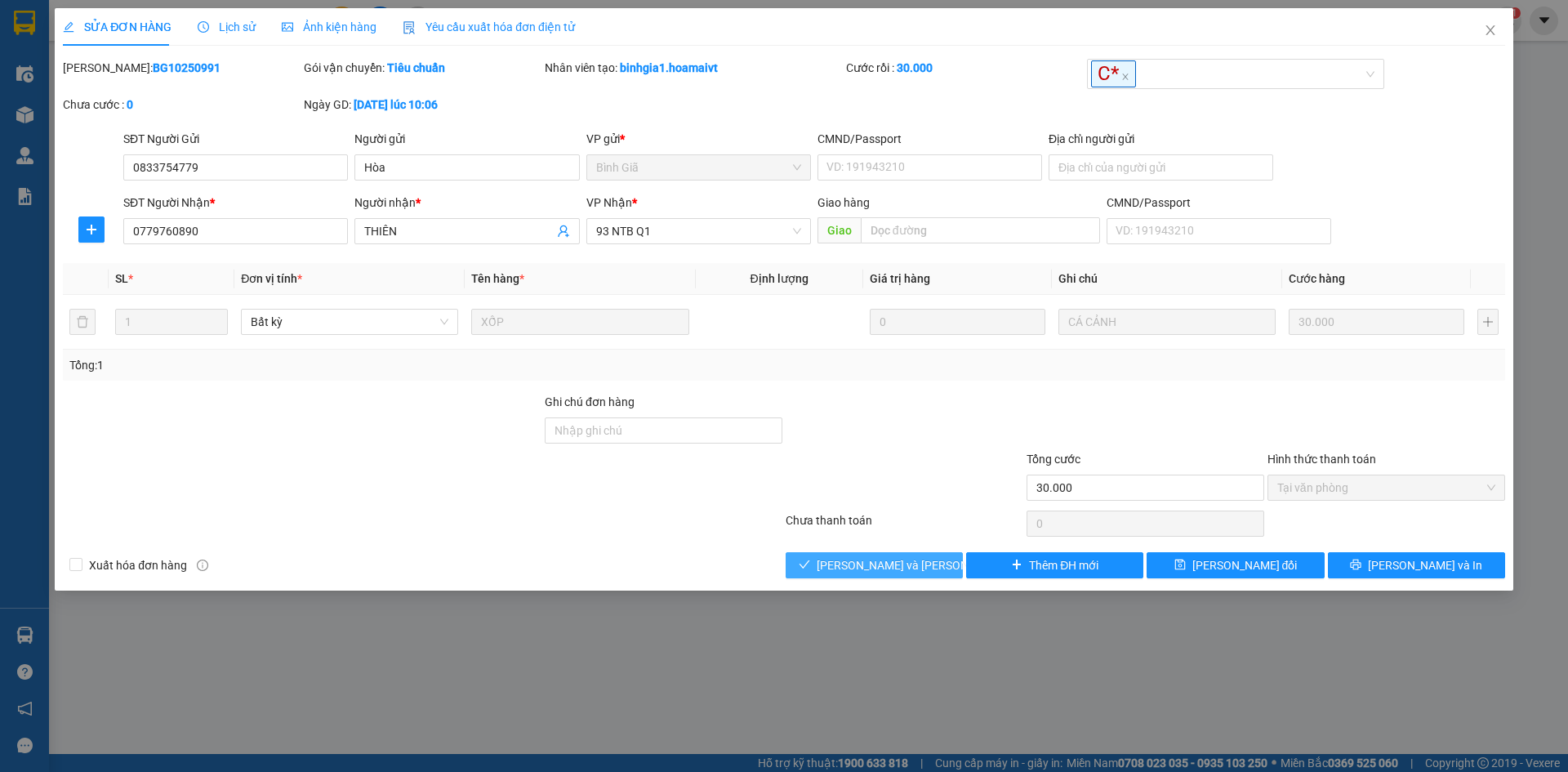
drag, startPoint x: 841, startPoint y: 570, endPoint x: 883, endPoint y: 563, distance: 42.6
click at [842, 570] on span "[PERSON_NAME] và [PERSON_NAME] hàng" at bounding box center [926, 565] width 220 height 18
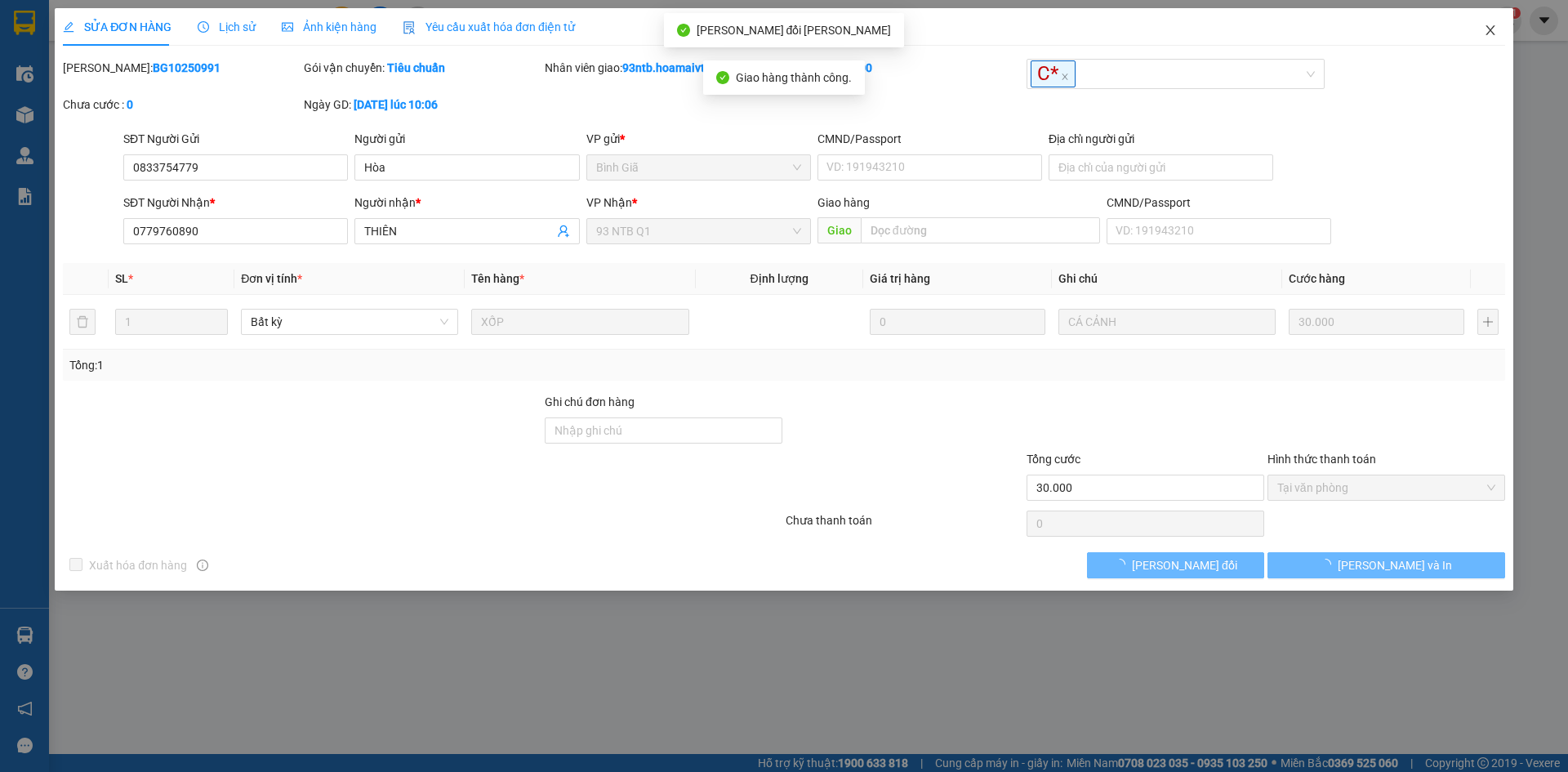
click at [1495, 22] on span "Close" at bounding box center [1490, 31] width 45 height 45
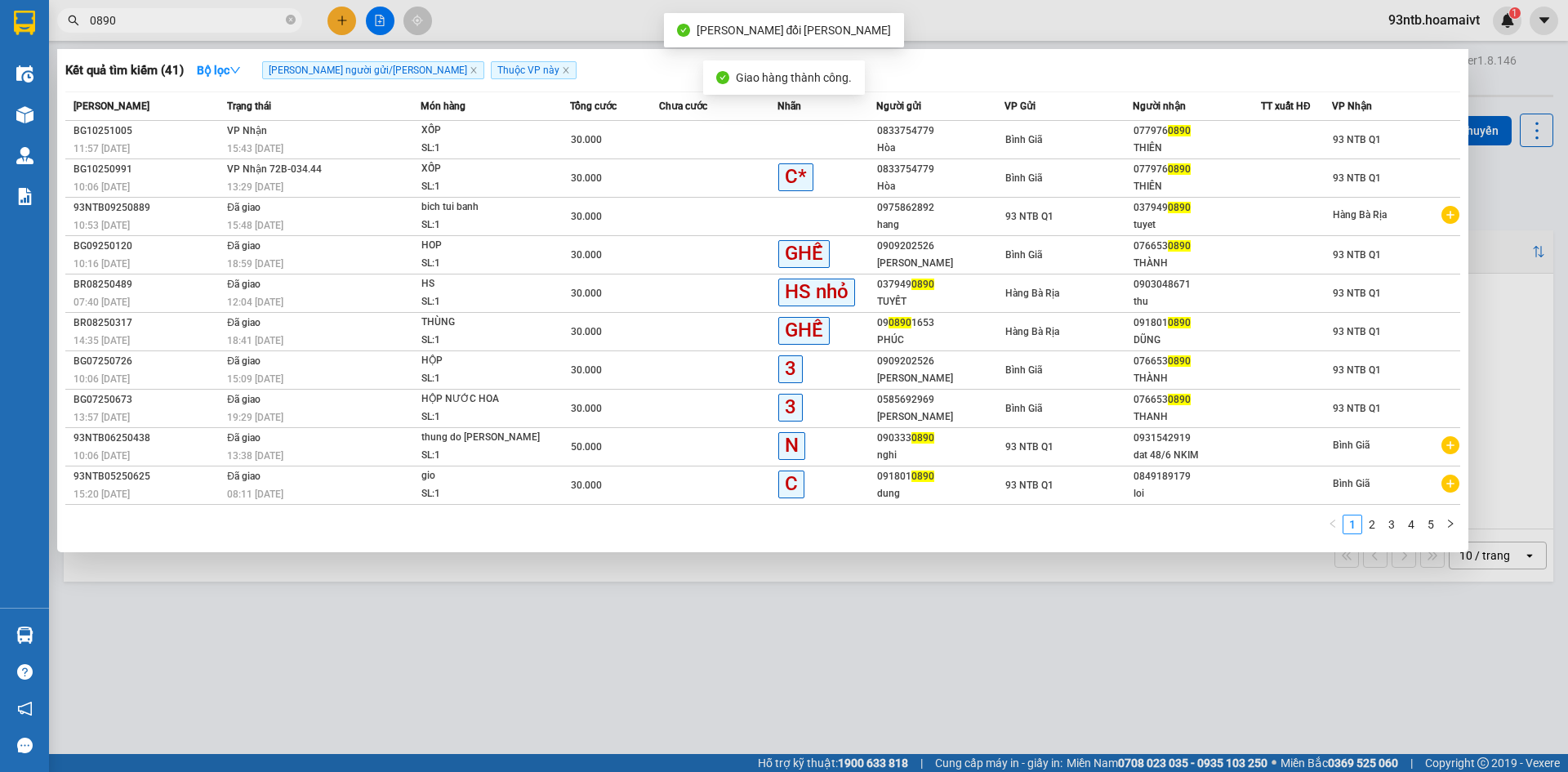
click at [110, 20] on input "0890" at bounding box center [186, 20] width 192 height 18
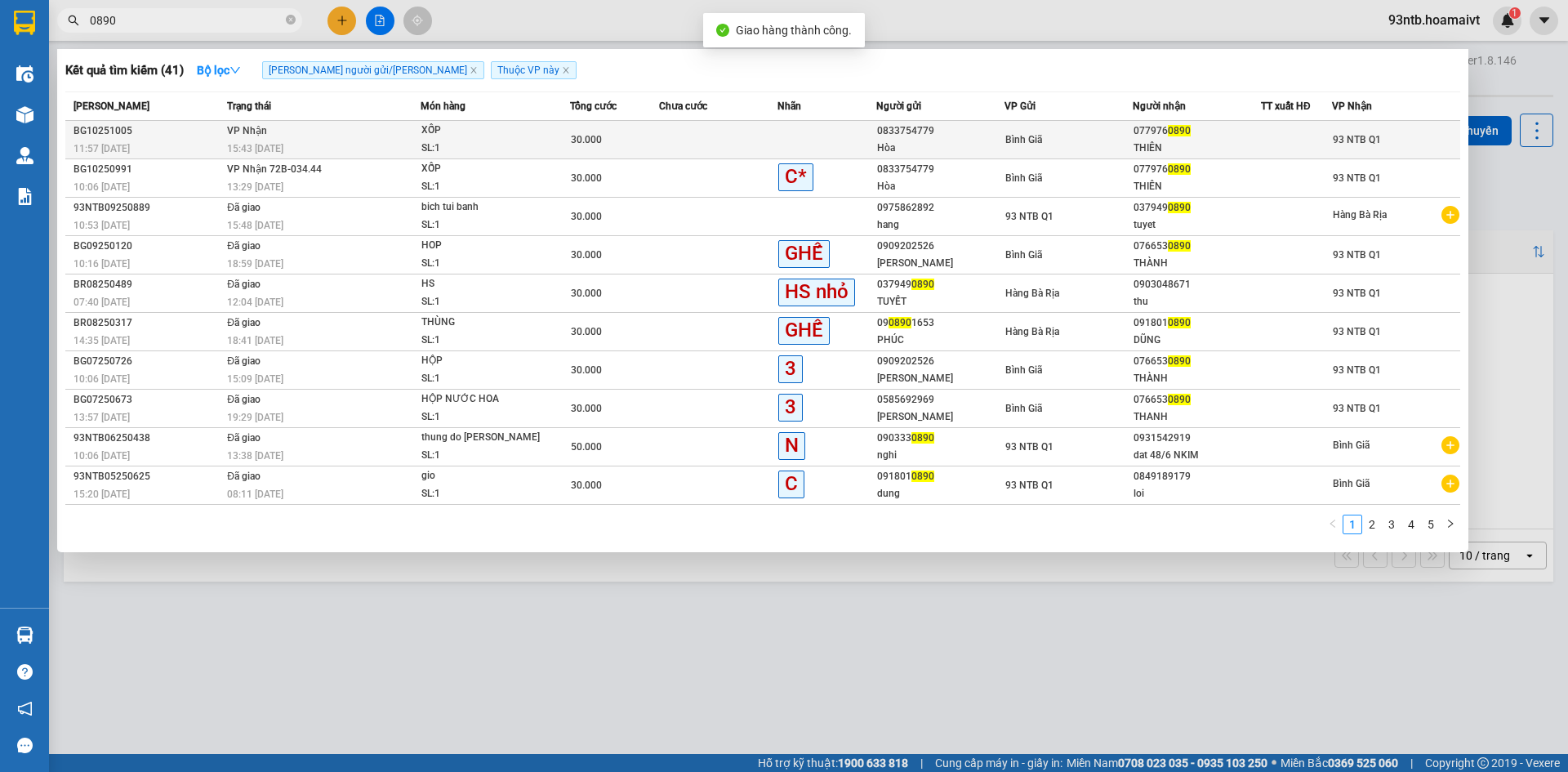
click at [269, 132] on td "[PERSON_NAME] 15:43 [DATE]" at bounding box center [322, 140] width 198 height 38
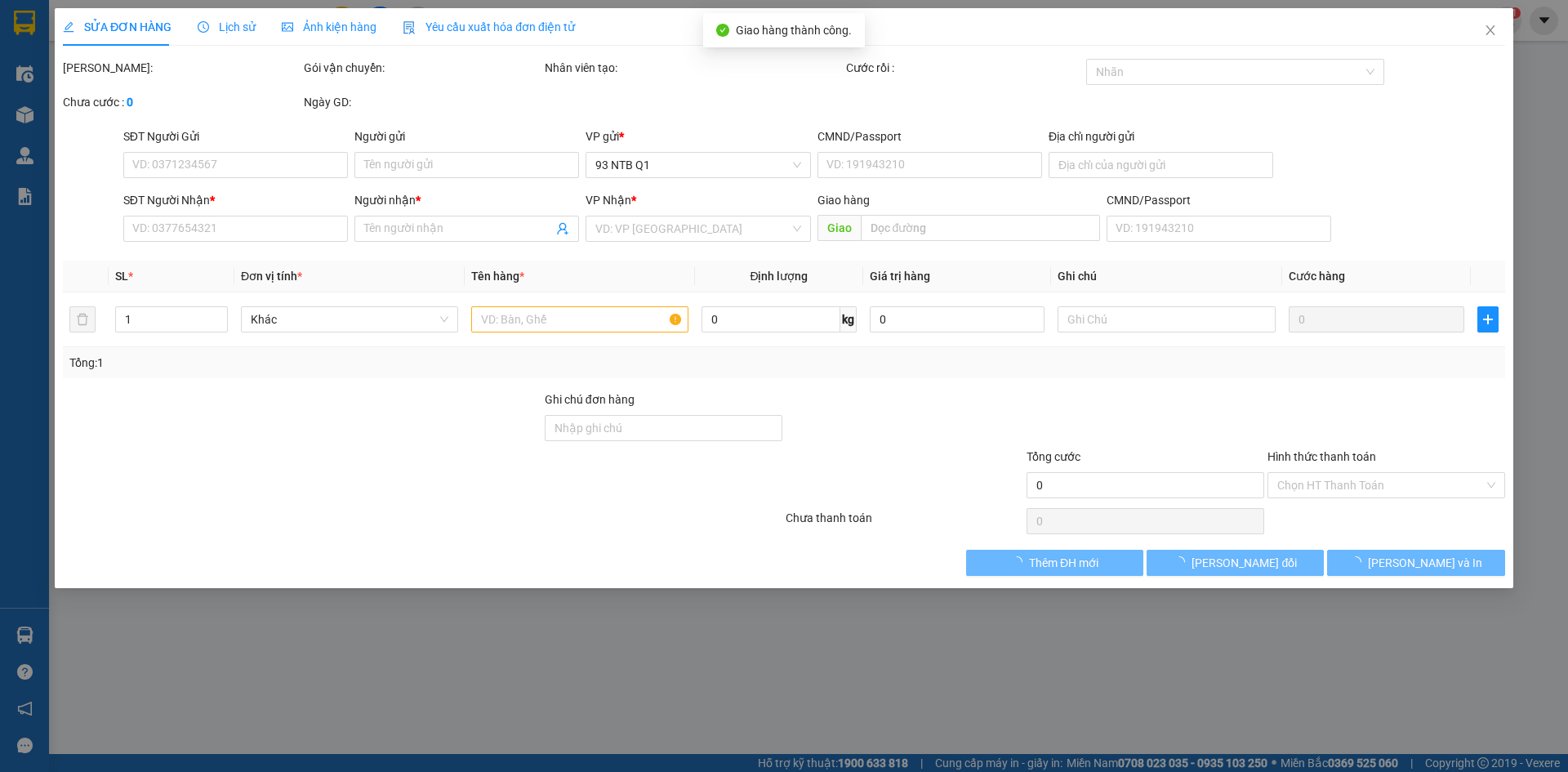
type input "0833754779"
type input "Hòa"
type input "0779760890"
type input "THIÊN"
type input "30.000"
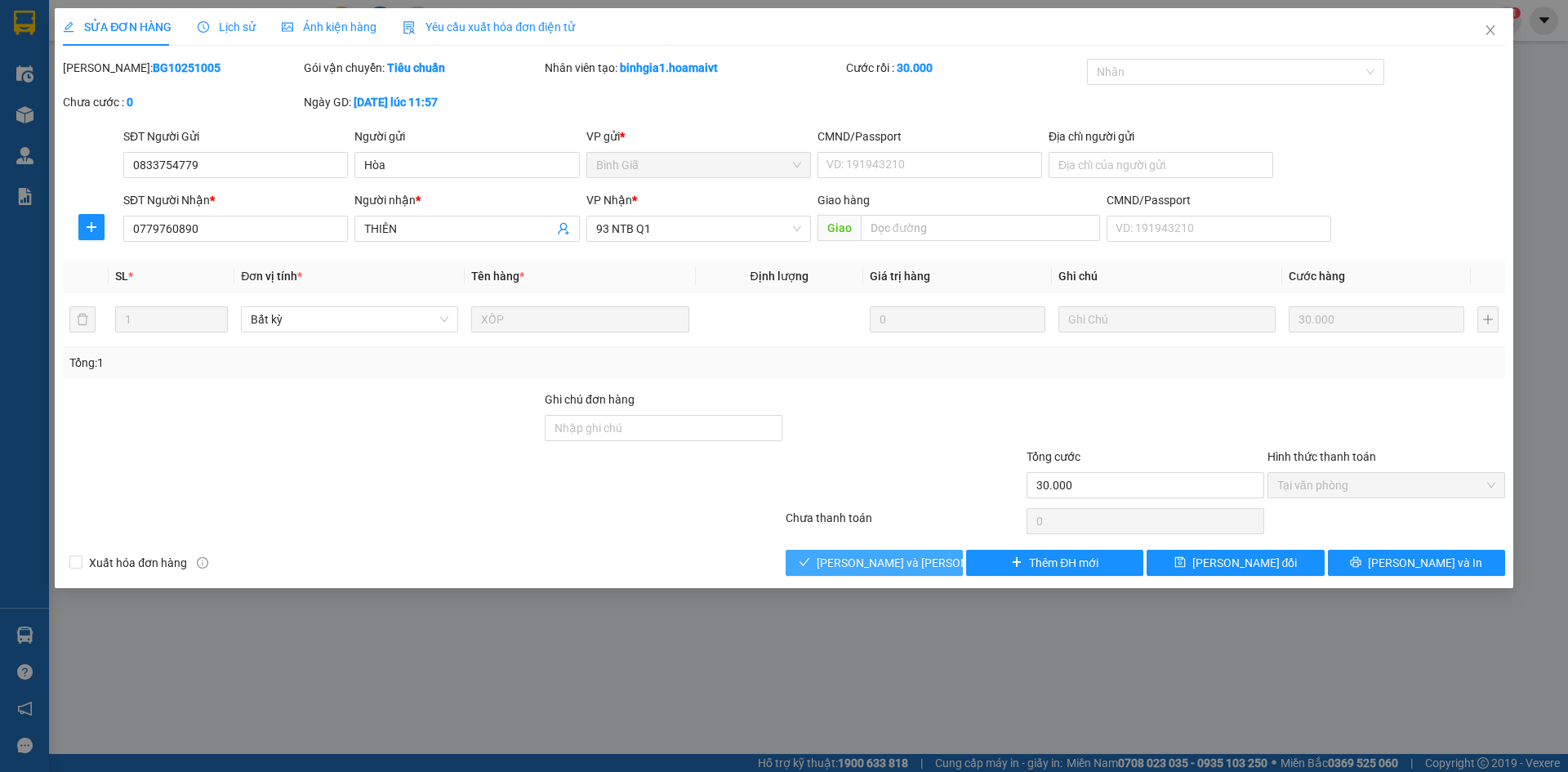
click at [862, 565] on span "[PERSON_NAME] và [PERSON_NAME] hàng" at bounding box center [926, 562] width 220 height 18
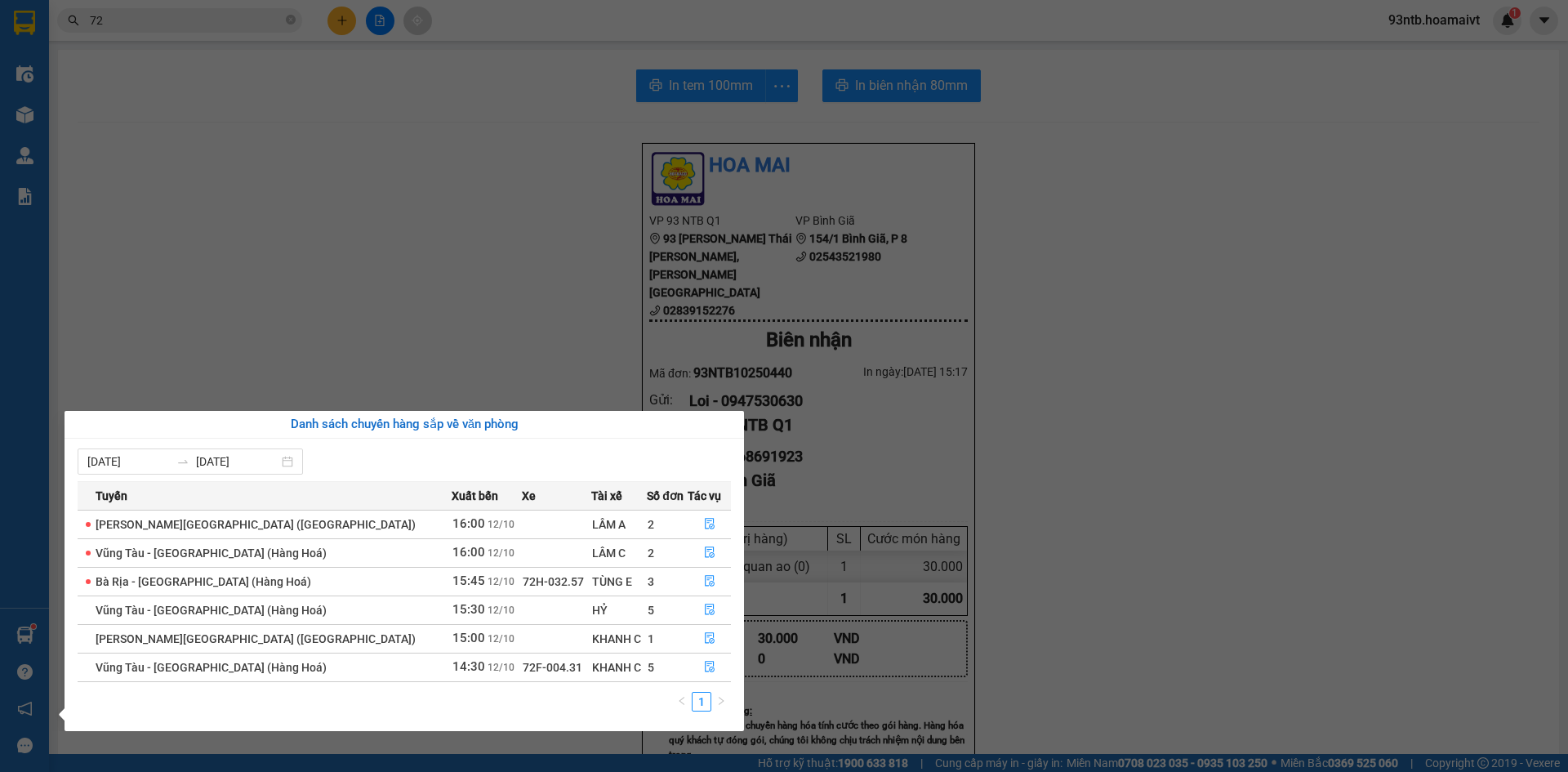
click at [407, 190] on section "Kết quả tìm kiếm ( 35 ) Bộ lọc Tìm người gửi/nhận Thuộc VP này Mã ĐH Trạng thái…" at bounding box center [784, 386] width 1568 height 772
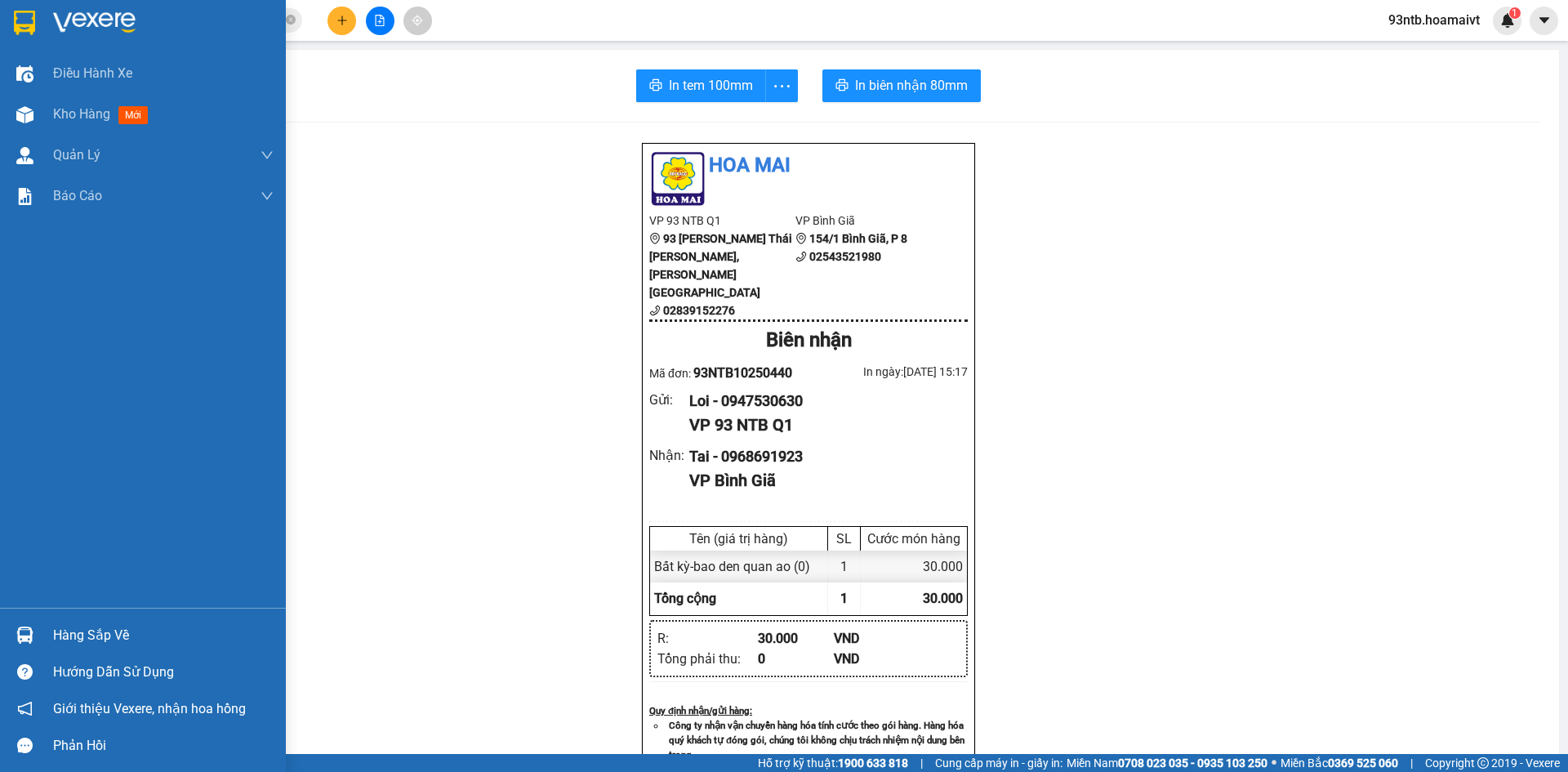
click at [53, 641] on div "Hàng sắp về" at bounding box center [163, 636] width 220 height 24
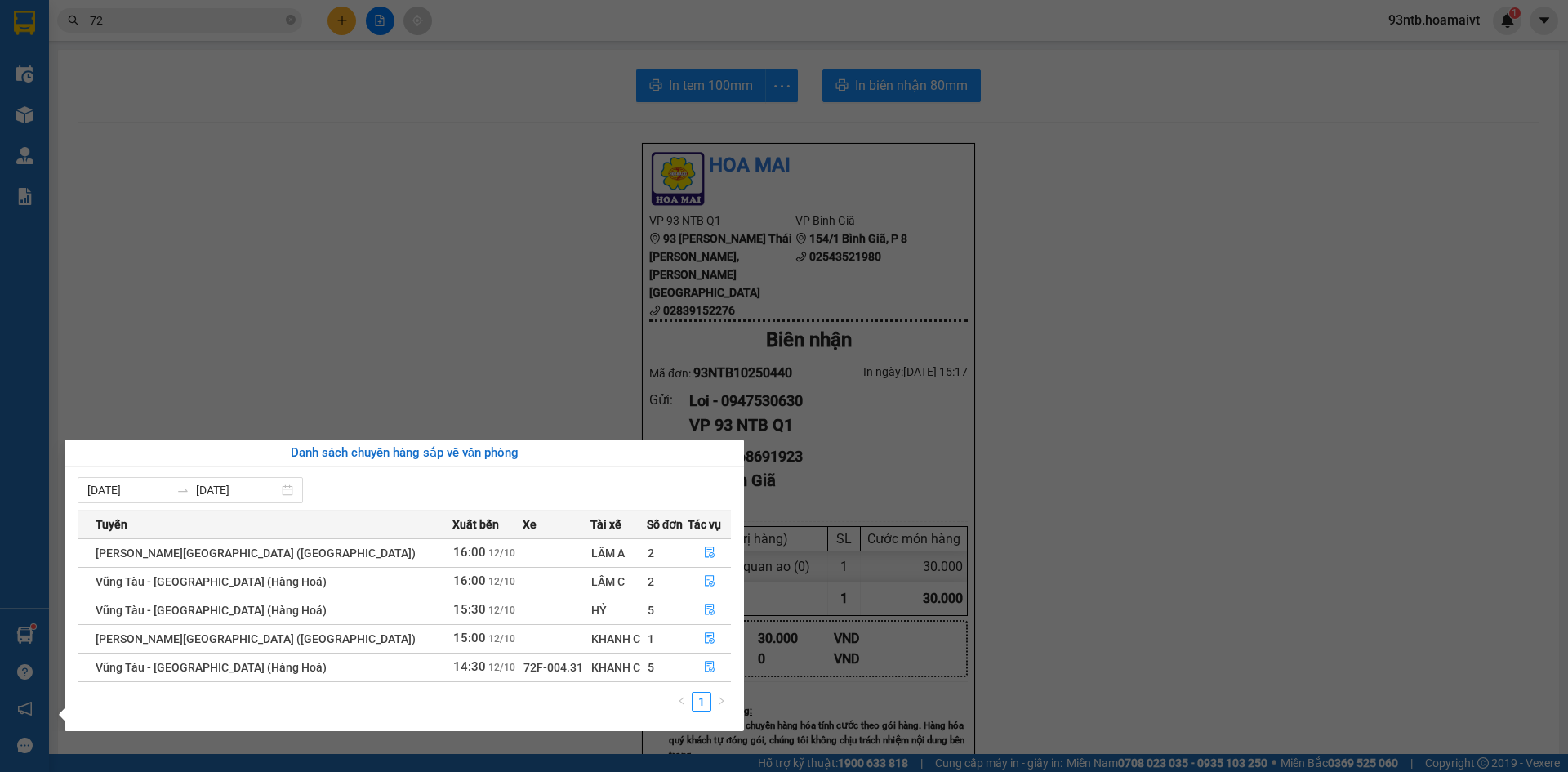
click at [325, 230] on section "Kết quả tìm kiếm ( 35 ) Bộ lọc Tìm người gửi/nhận Thuộc VP này Mã ĐH Trạng thái…" at bounding box center [784, 386] width 1568 height 772
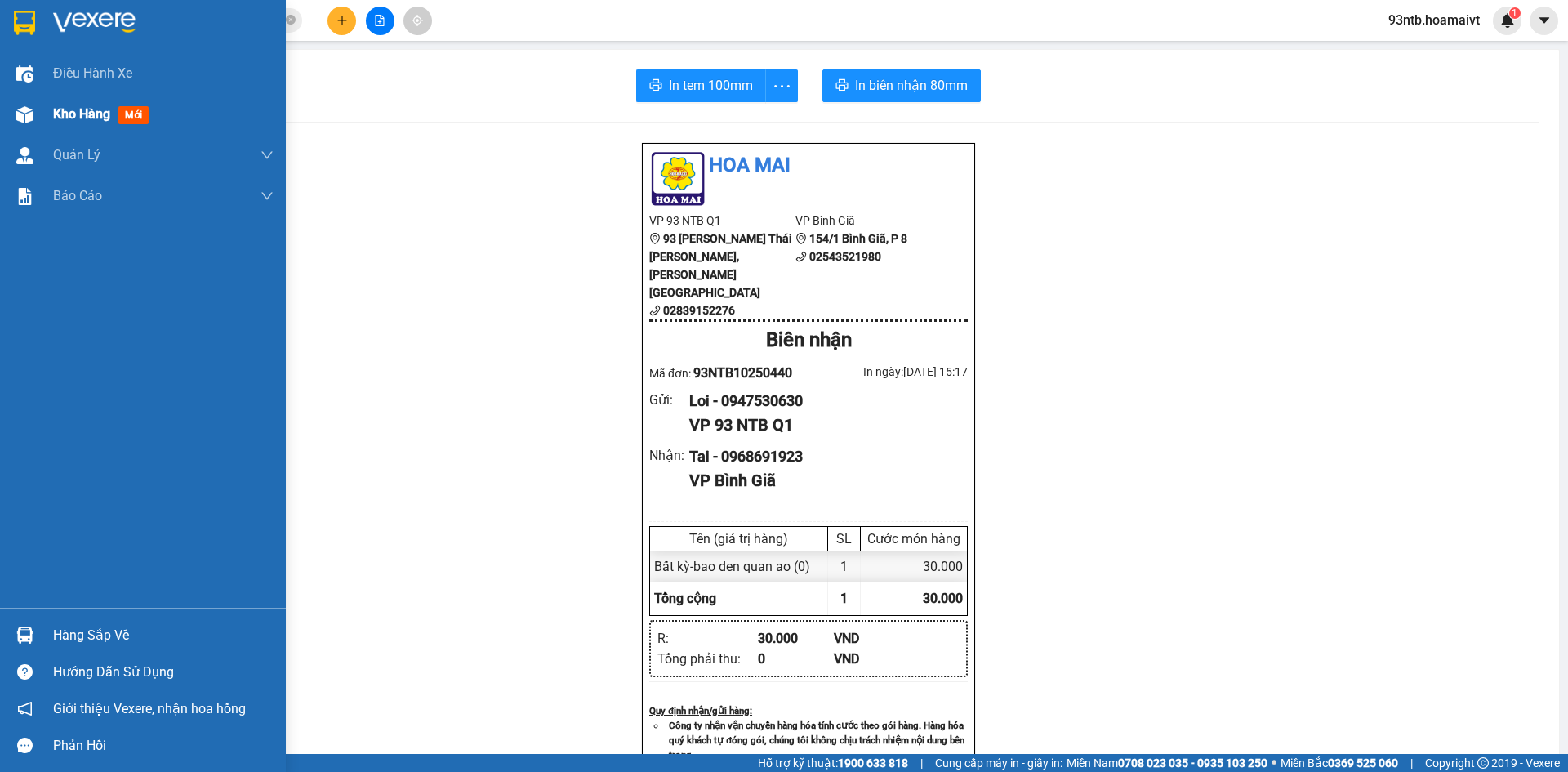
click at [35, 123] on div at bounding box center [24, 115] width 29 height 29
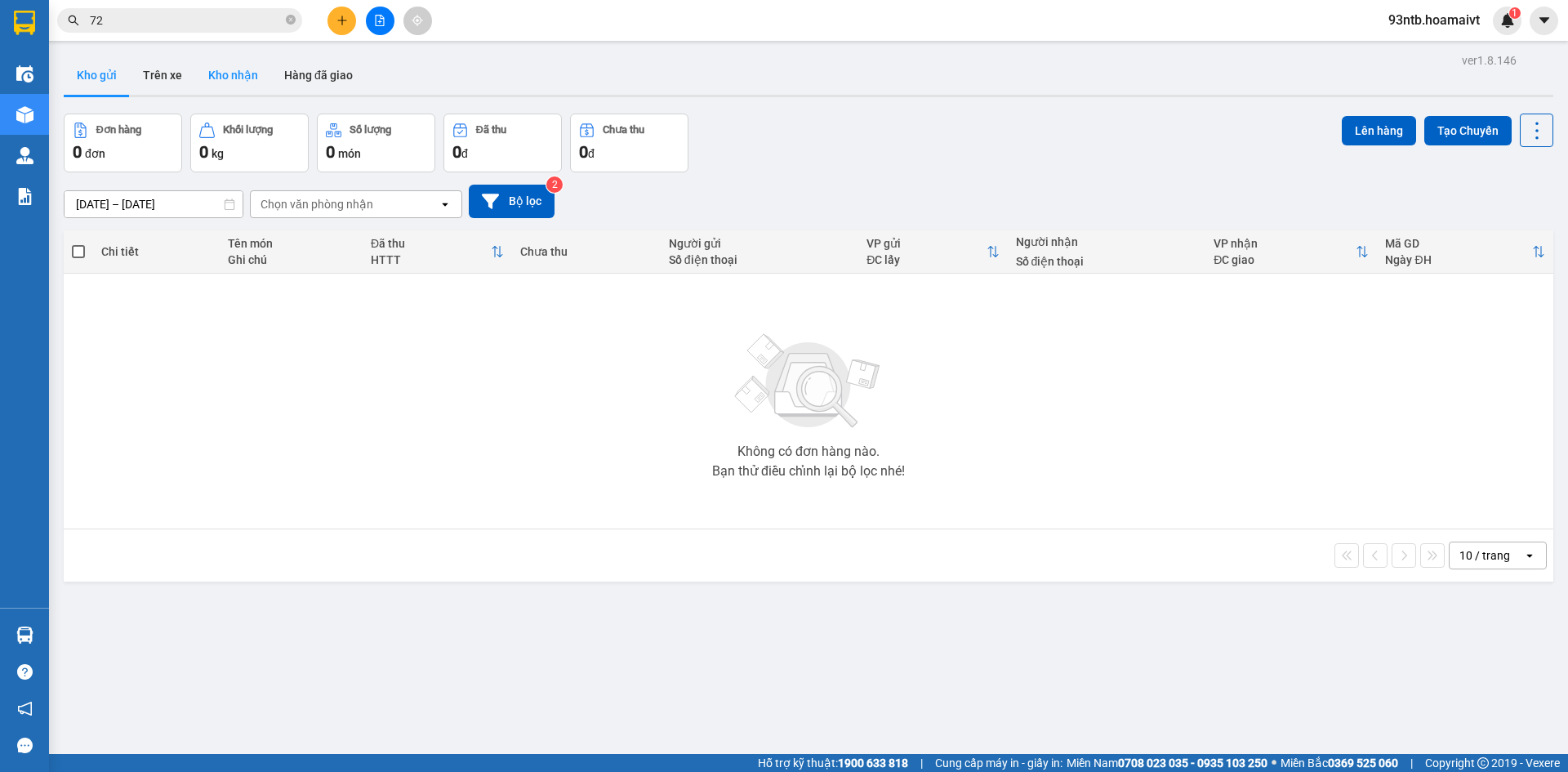
click at [224, 70] on button "Kho nhận" at bounding box center [232, 75] width 76 height 39
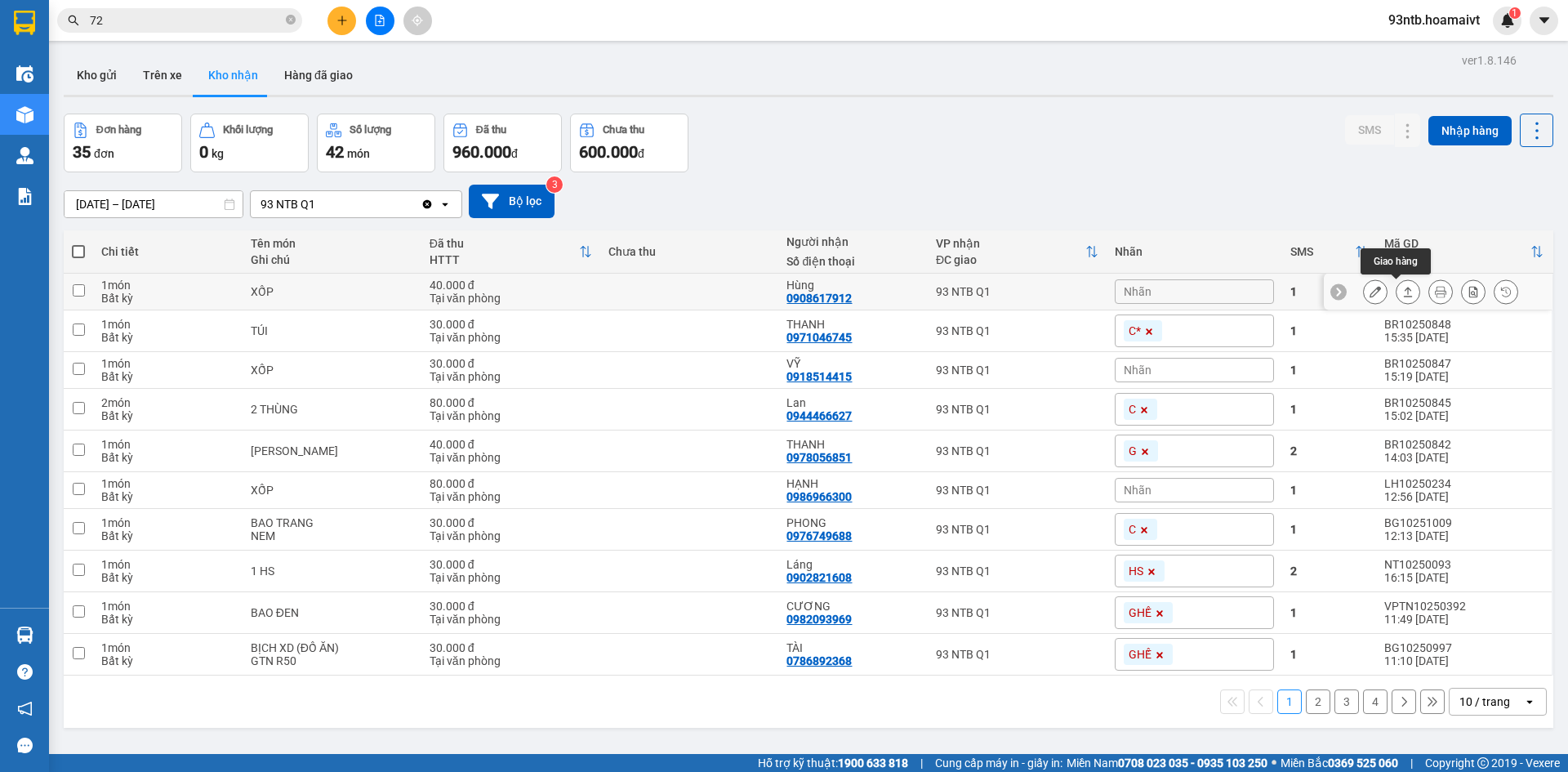
click at [1404, 289] on icon at bounding box center [1408, 291] width 9 height 10
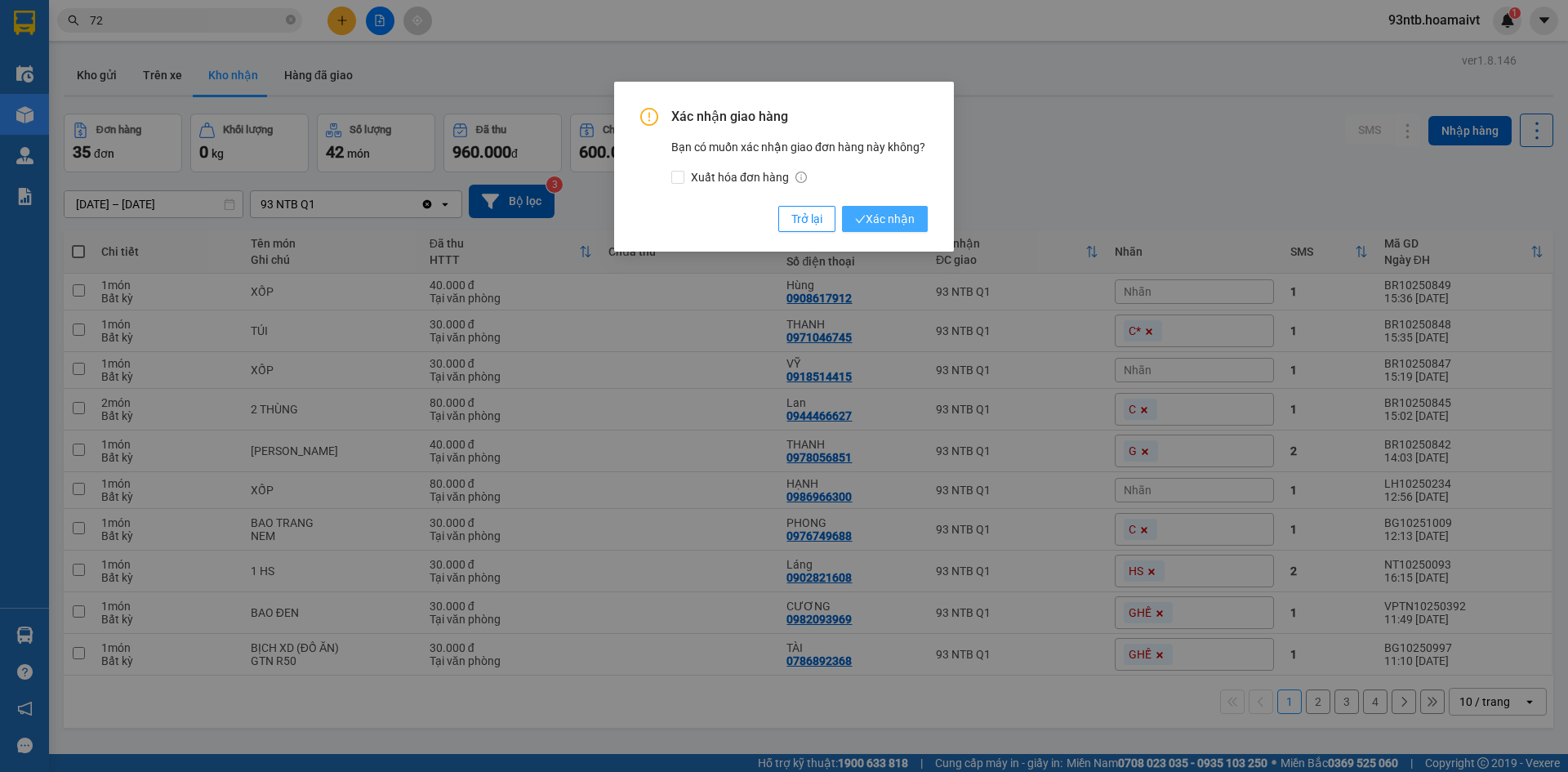
click at [871, 220] on span "Xác nhận" at bounding box center [885, 219] width 59 height 18
